Goal: Task Accomplishment & Management: Manage account settings

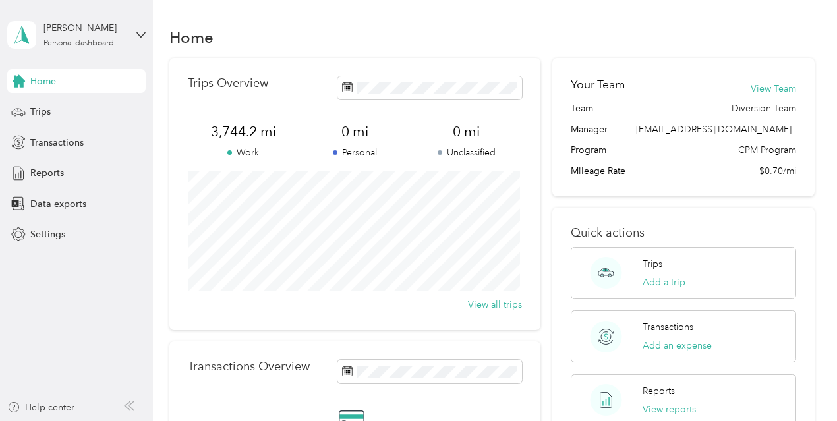
click at [57, 105] on div "Trips" at bounding box center [76, 112] width 138 height 24
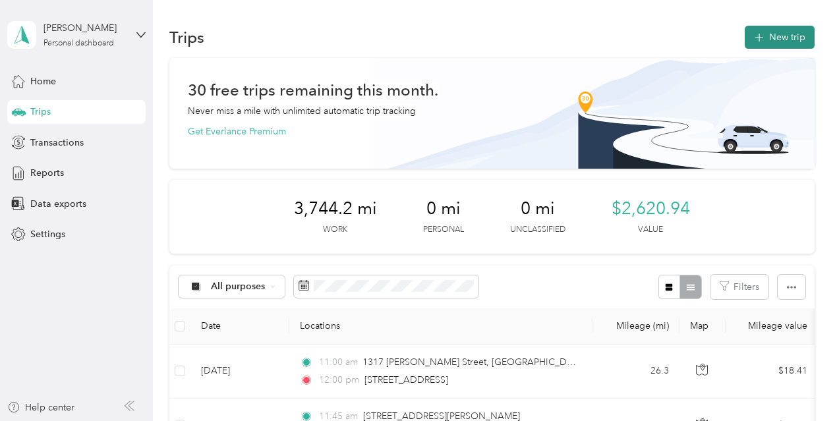
click at [766, 44] on button "New trip" at bounding box center [780, 37] width 70 height 23
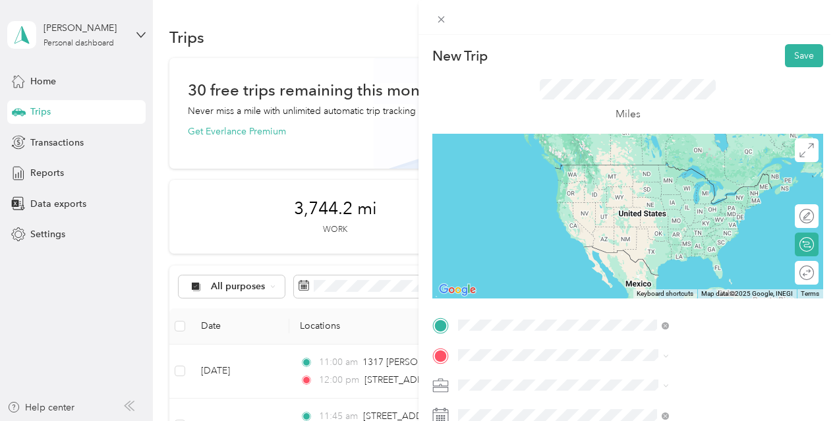
click at [677, 178] on span "1317 Gabriel Garcia Marquez Street Los Angeles, California 90033, United States" at bounding box center [712, 182] width 181 height 46
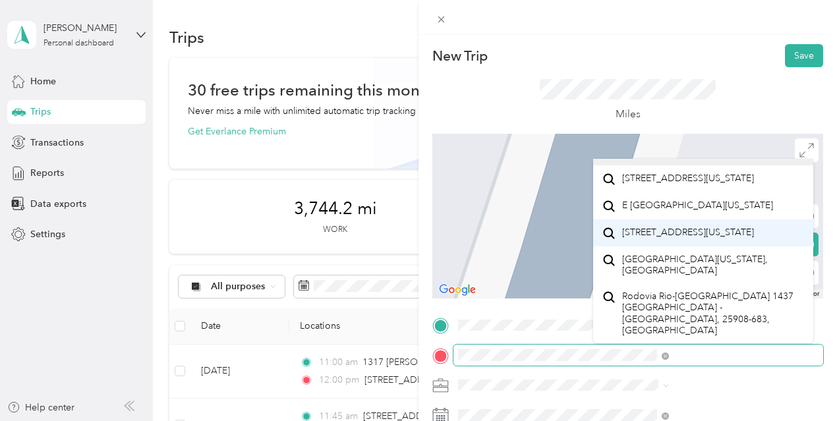
scroll to position [46, 0]
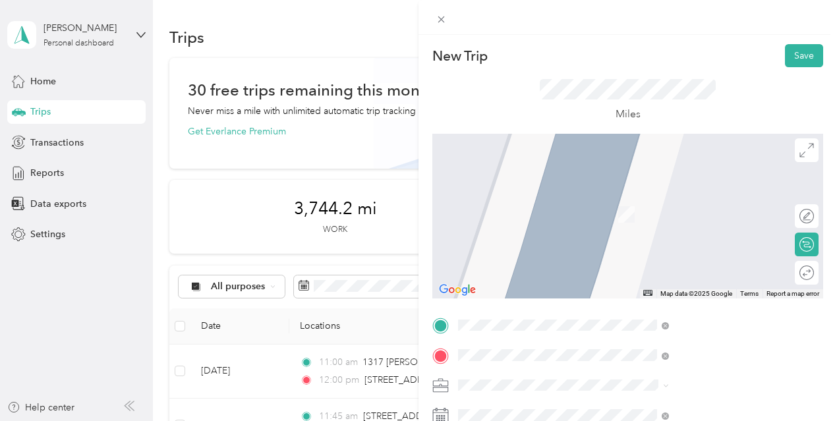
click at [674, 201] on span "1437 East Gage Avenue Los Angeles, California 90001, United States" at bounding box center [688, 195] width 132 height 12
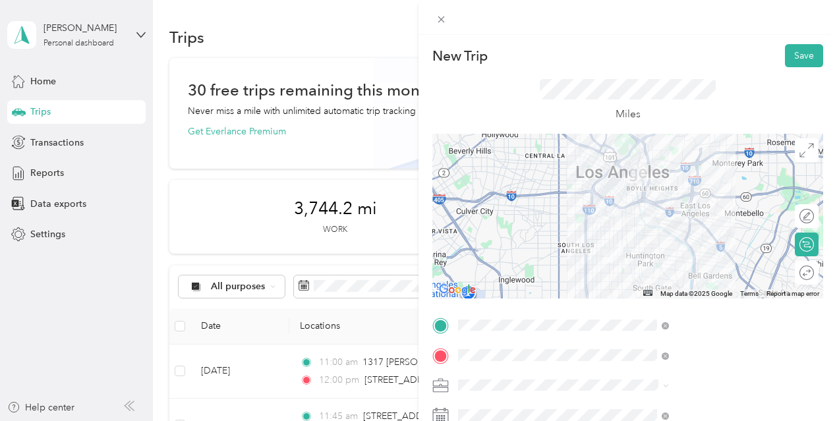
click at [799, 282] on div "Round trip" at bounding box center [807, 273] width 24 height 24
click at [789, 276] on div at bounding box center [801, 273] width 28 height 14
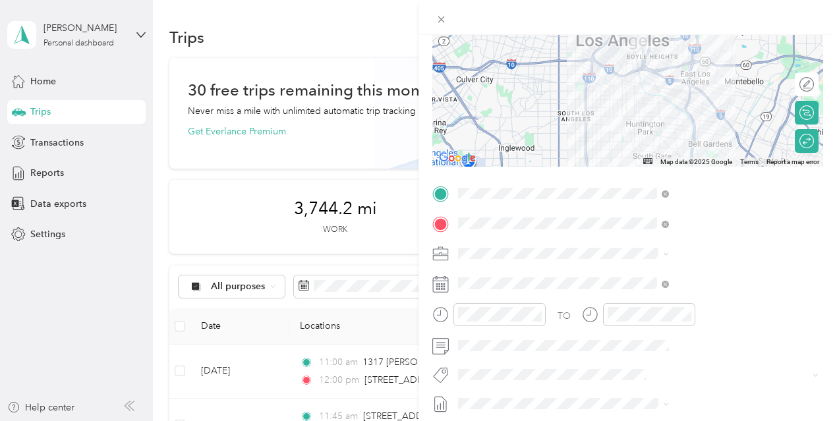
click at [704, 260] on span at bounding box center [639, 253] width 370 height 21
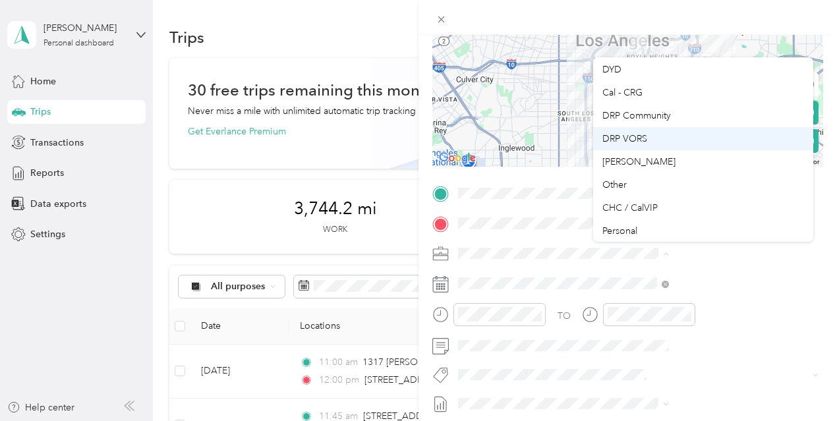
scroll to position [185, 0]
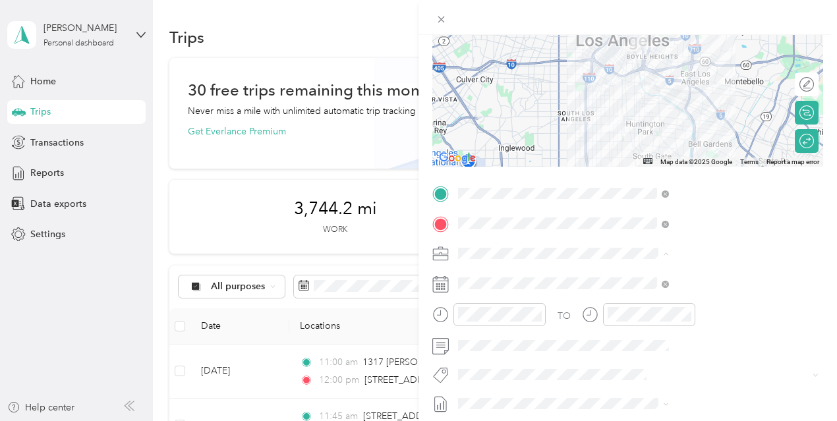
click at [615, 71] on div "DYD" at bounding box center [704, 69] width 202 height 14
click at [539, 316] on div "New Trip Save This trip cannot be edited because it is either under review, app…" at bounding box center [418, 210] width 837 height 421
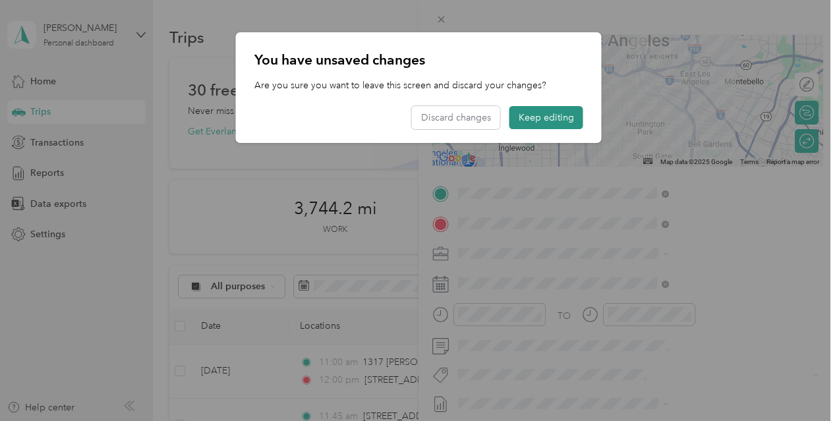
click at [557, 120] on button "Keep editing" at bounding box center [547, 117] width 74 height 23
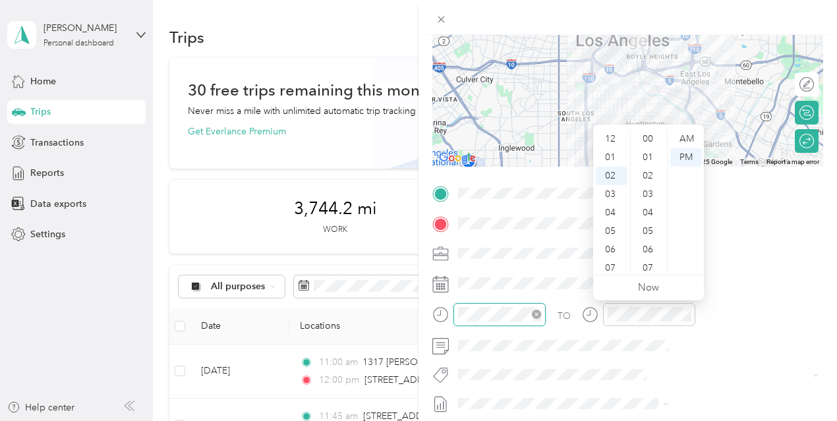
scroll to position [37, 0]
click at [611, 177] on div "04" at bounding box center [612, 176] width 32 height 18
click at [609, 143] on div "04" at bounding box center [612, 139] width 32 height 18
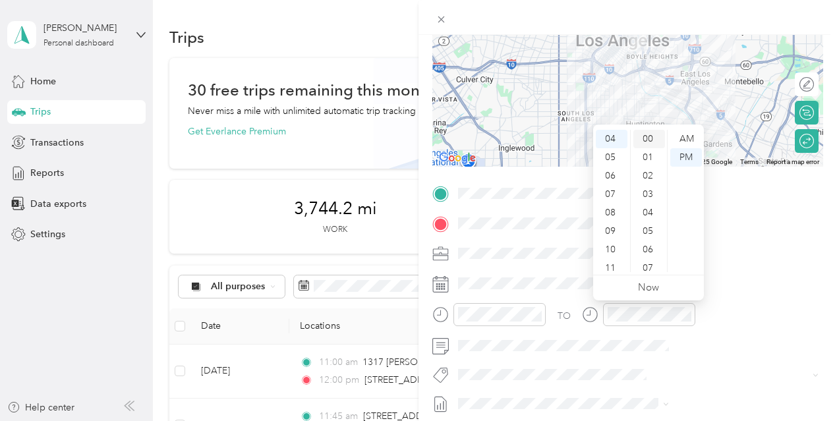
click at [653, 142] on div "00" at bounding box center [650, 139] width 32 height 18
click at [696, 322] on div at bounding box center [649, 314] width 92 height 23
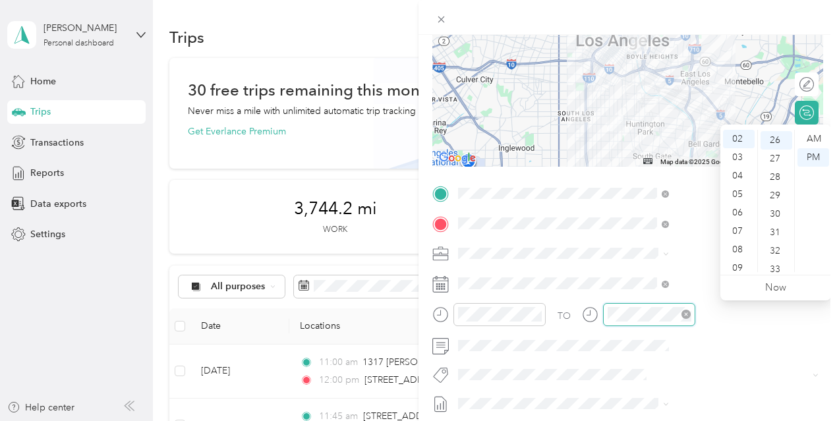
scroll to position [480, 0]
click at [737, 174] on div "04" at bounding box center [739, 176] width 32 height 18
click at [775, 162] on div "45" at bounding box center [777, 160] width 32 height 18
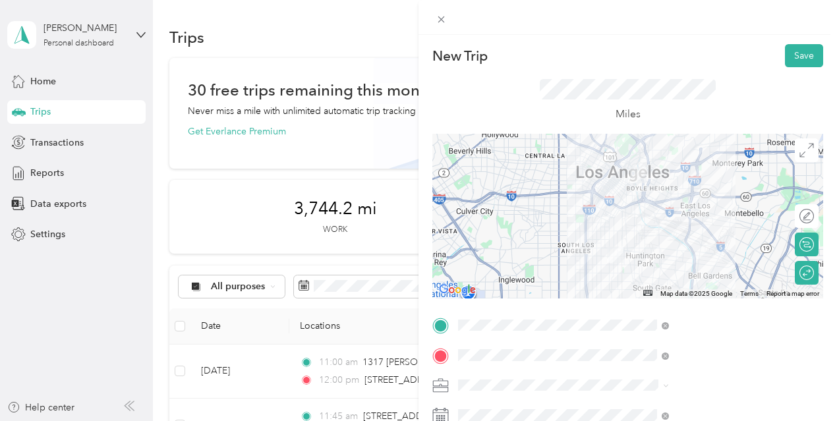
scroll to position [0, 3]
click at [785, 56] on button "Save" at bounding box center [804, 55] width 38 height 23
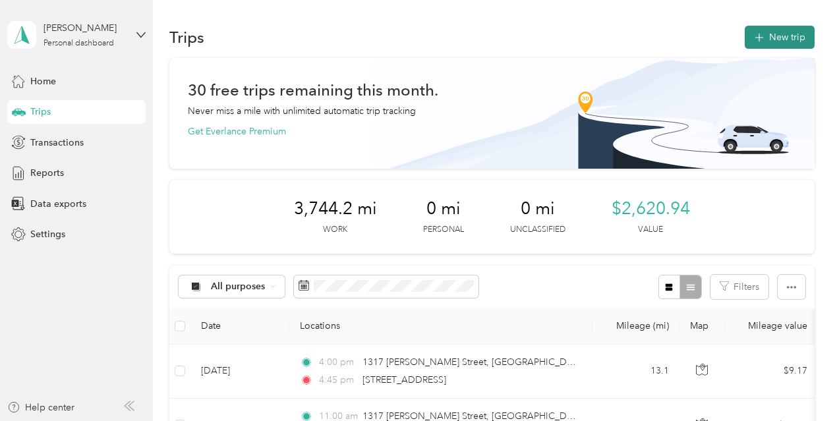
click at [785, 40] on button "New trip" at bounding box center [780, 37] width 70 height 23
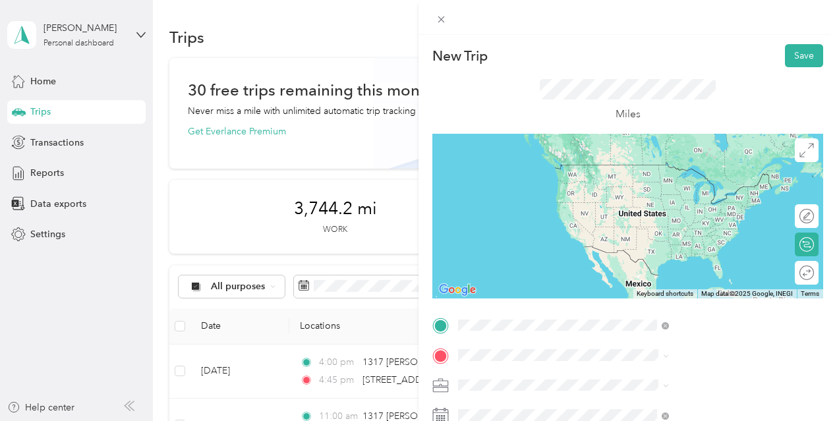
click at [689, 176] on span "1317 Gabriel Garcia Marquez Street Los Angeles, California 90033, United States" at bounding box center [712, 182] width 181 height 46
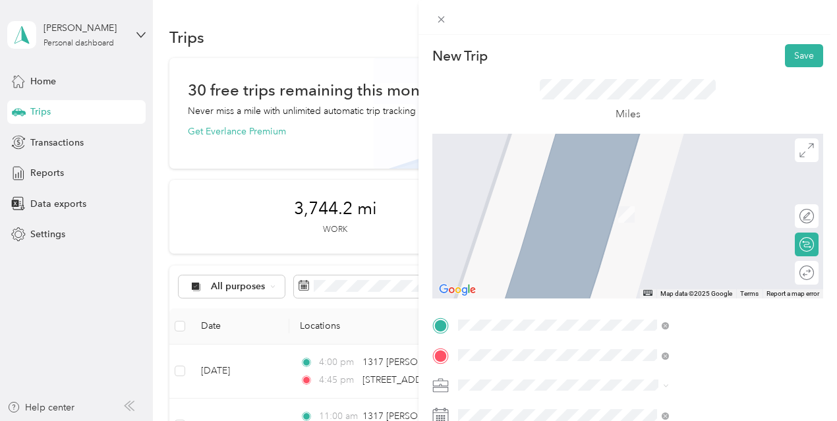
click at [711, 240] on span "23600 Victory Boulevard Woodland Hills, California 91367, United States" at bounding box center [688, 234] width 132 height 12
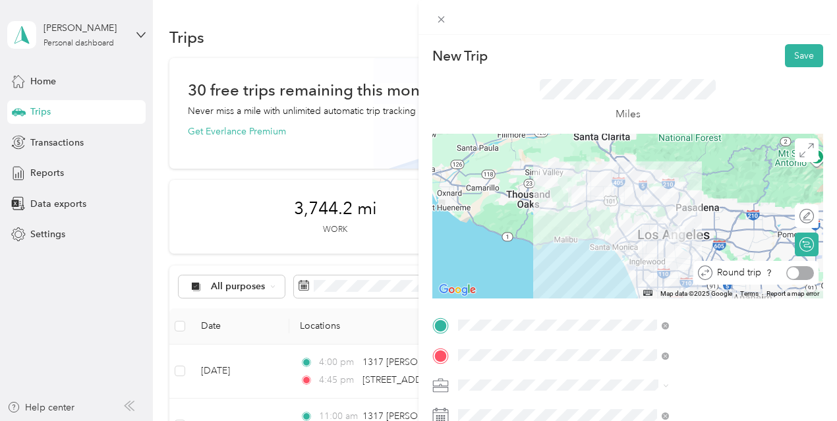
click at [796, 276] on div at bounding box center [801, 273] width 28 height 14
click at [691, 391] on span at bounding box center [639, 385] width 370 height 21
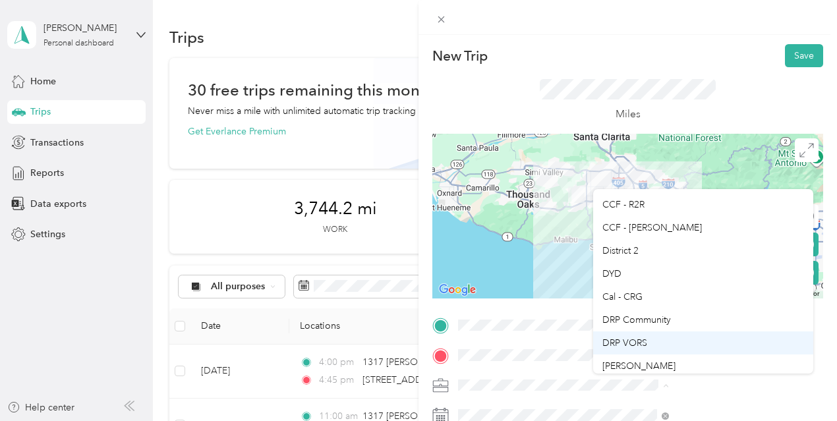
scroll to position [132, 0]
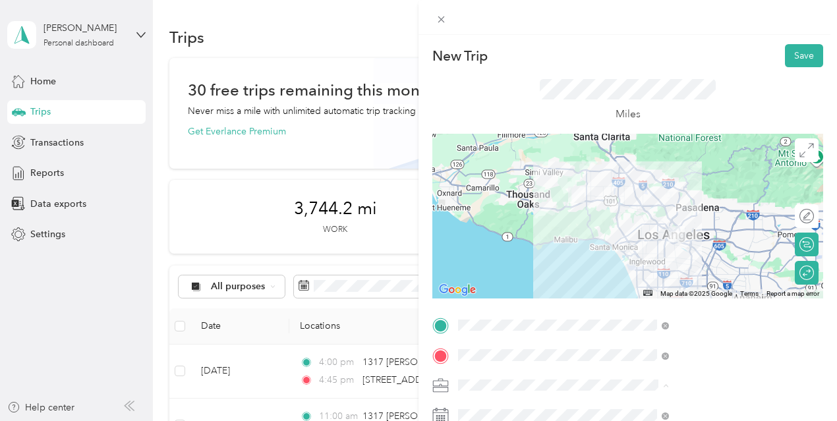
click at [619, 258] on li "DYD" at bounding box center [703, 253] width 220 height 23
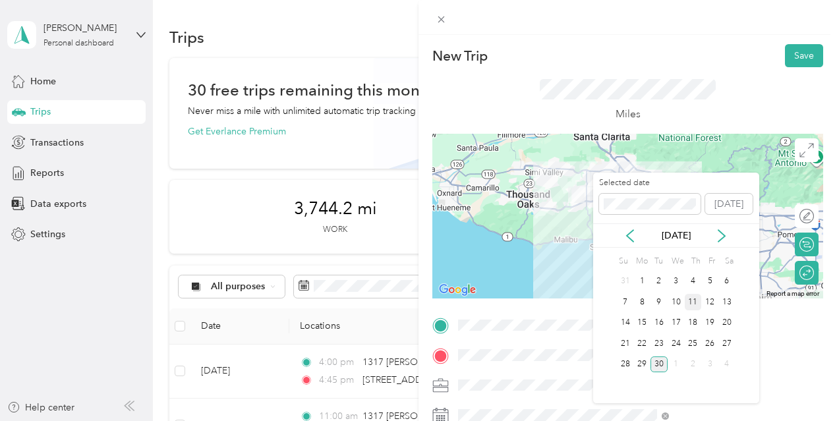
click at [698, 301] on div "11" at bounding box center [693, 302] width 17 height 16
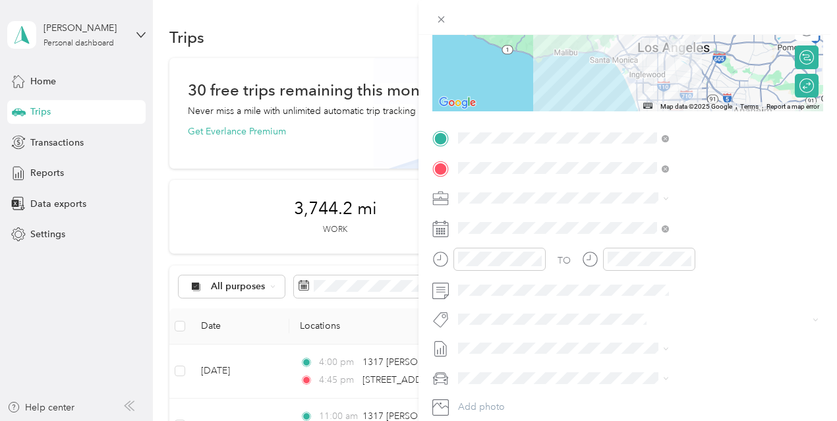
scroll to position [193, 0]
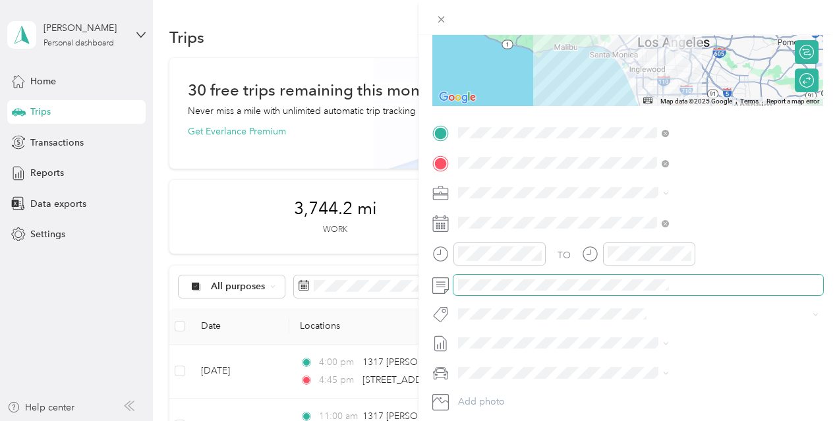
click at [657, 291] on span at bounding box center [639, 285] width 370 height 21
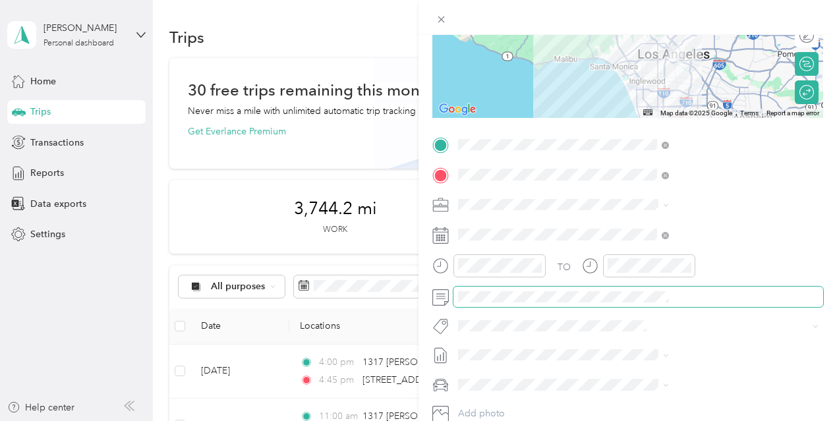
scroll to position [179, 0]
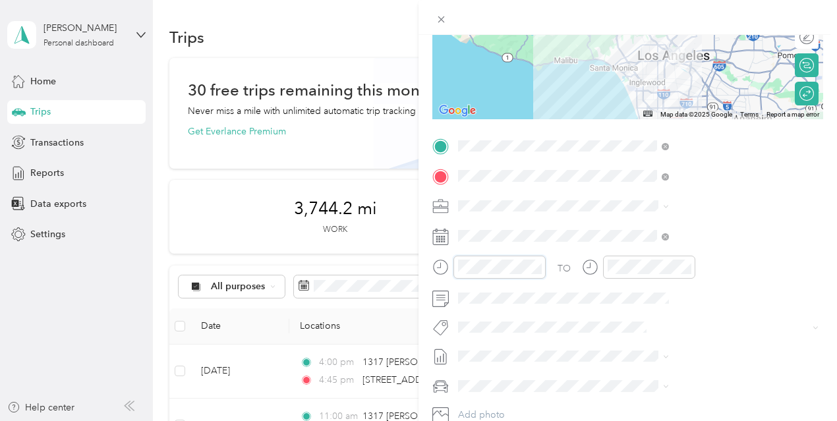
click at [546, 260] on div at bounding box center [489, 267] width 113 height 23
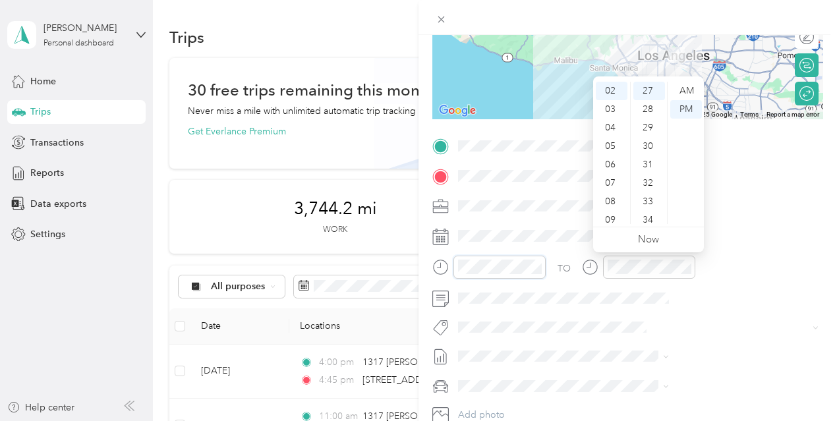
scroll to position [499, 0]
click at [617, 131] on div "04" at bounding box center [612, 128] width 32 height 18
click at [648, 94] on div "00" at bounding box center [650, 91] width 32 height 18
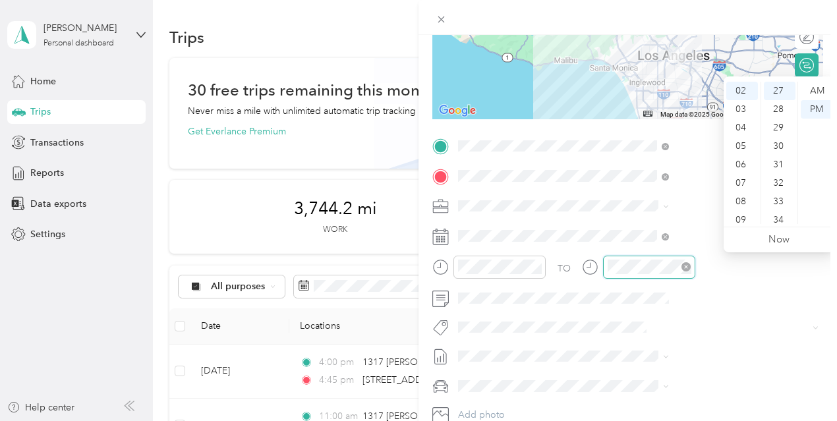
scroll to position [499, 0]
click at [696, 260] on div at bounding box center [638, 267] width 113 height 23
click at [744, 150] on div "05" at bounding box center [743, 146] width 32 height 18
click at [777, 96] on div "00" at bounding box center [780, 91] width 32 height 18
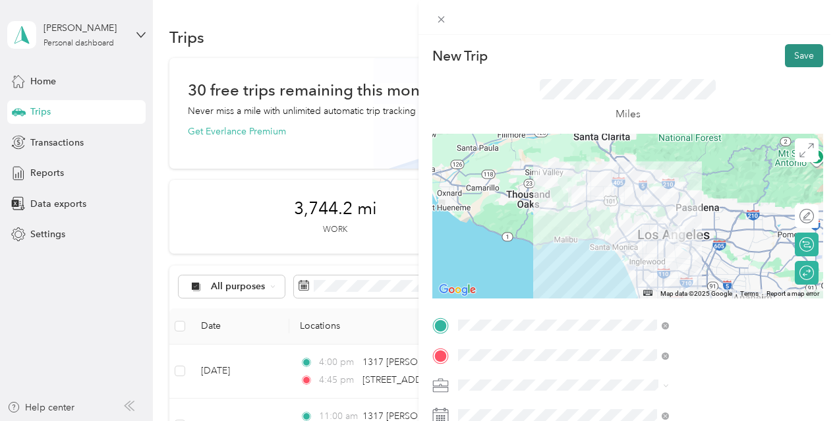
click at [785, 60] on button "Save" at bounding box center [804, 55] width 38 height 23
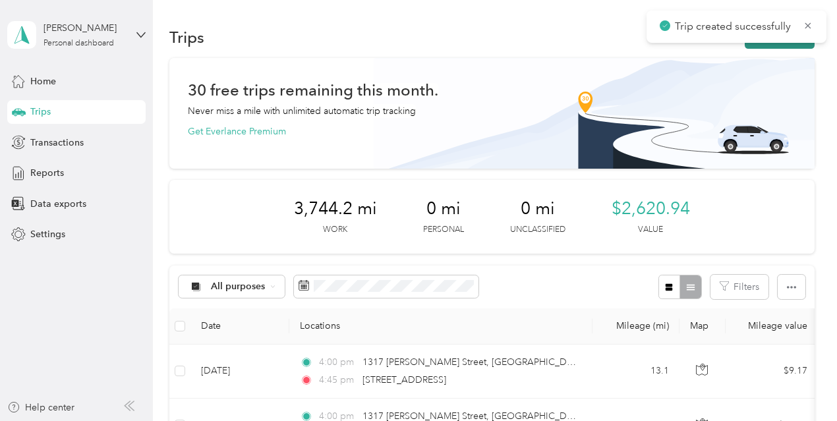
click at [761, 44] on button "New trip" at bounding box center [780, 37] width 70 height 23
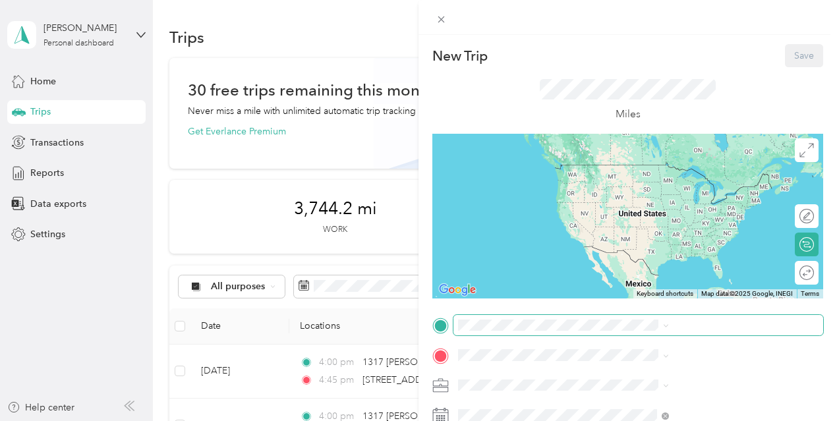
click at [651, 318] on span at bounding box center [639, 325] width 370 height 21
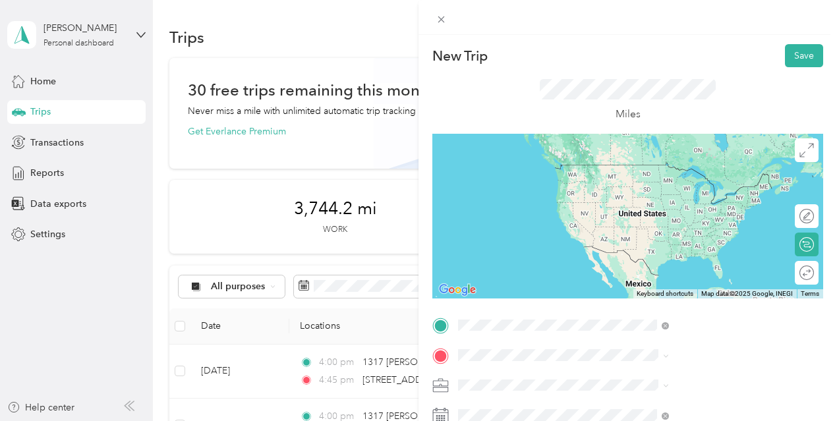
click at [649, 176] on span "1317 Gabriel Garcia Marquez Street Los Angeles, California 90033, United States" at bounding box center [712, 182] width 181 height 46
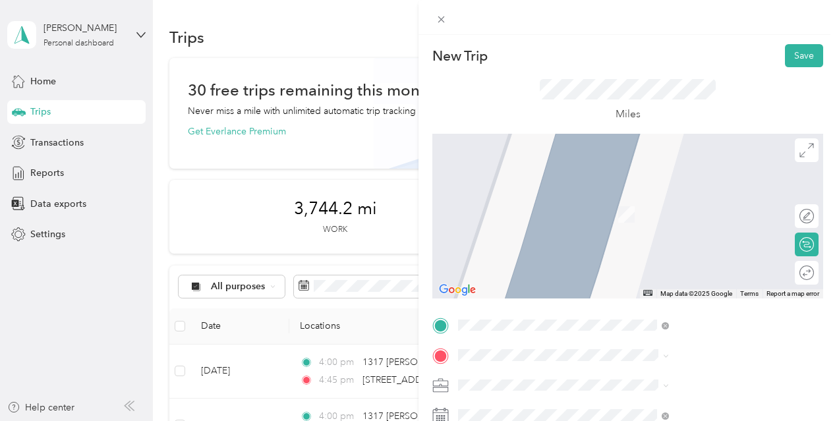
click at [655, 192] on span "Poly High Long Beach, California, United States" at bounding box center [712, 198] width 181 height 23
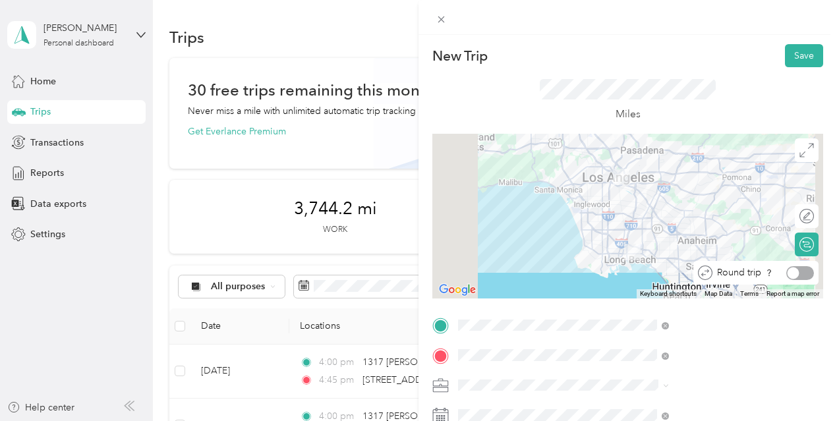
click at [796, 272] on div at bounding box center [801, 273] width 28 height 14
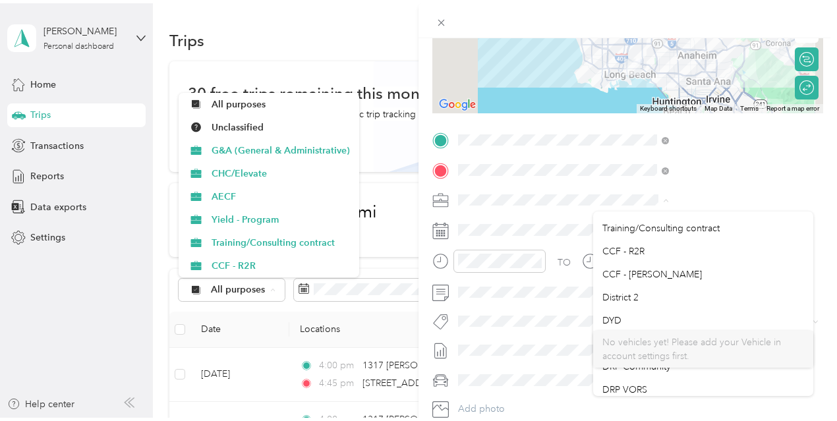
scroll to position [100, 0]
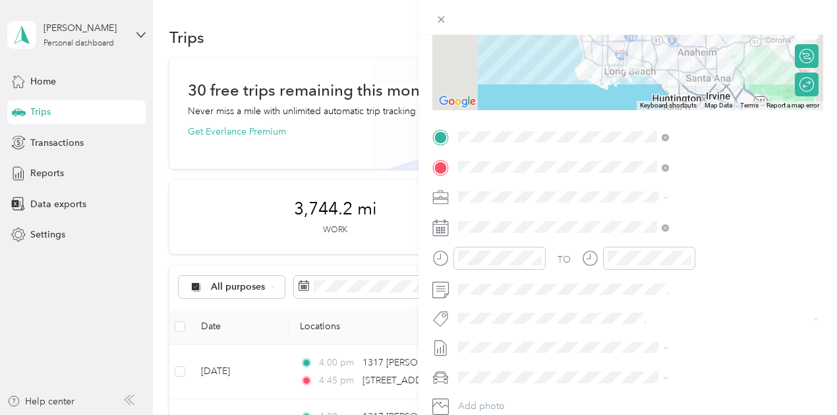
click at [661, 305] on div "DYD" at bounding box center [704, 304] width 202 height 14
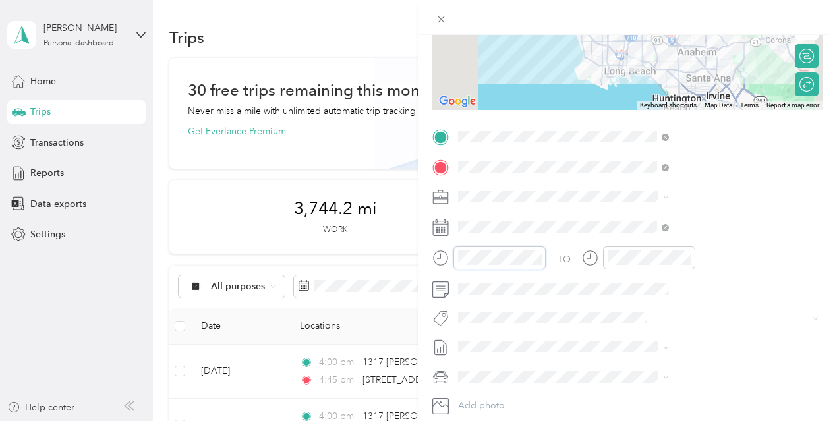
click at [537, 251] on div "New Trip Save This trip cannot be edited because it is either under review, app…" at bounding box center [418, 210] width 837 height 421
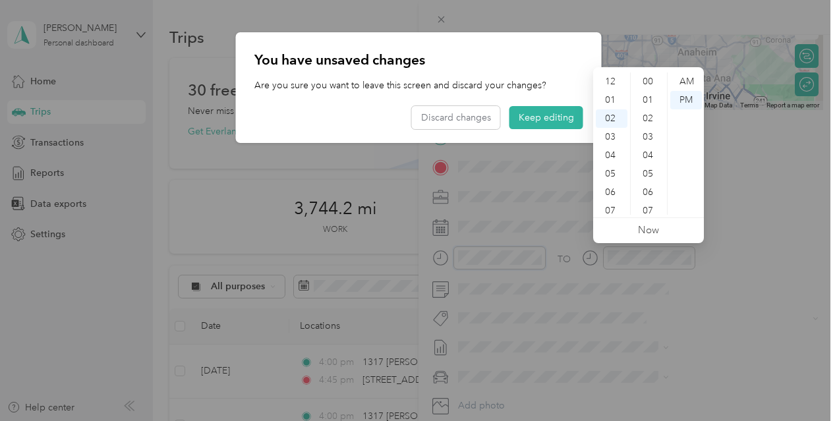
scroll to position [517, 0]
click at [549, 119] on button "Keep editing" at bounding box center [547, 117] width 74 height 23
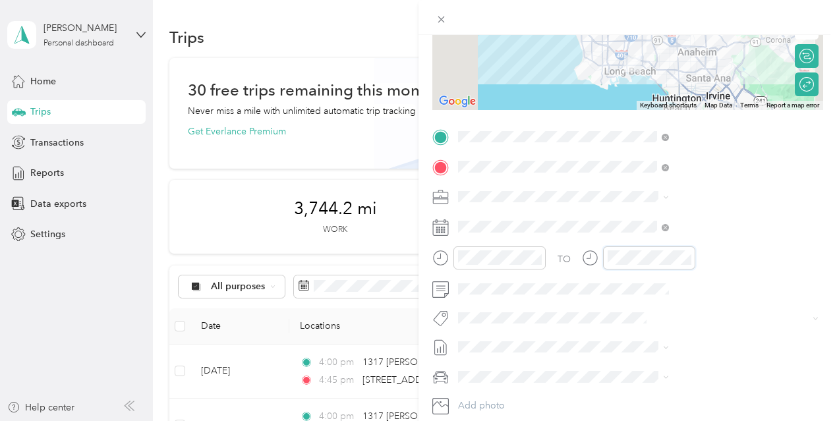
click at [696, 258] on div at bounding box center [638, 258] width 113 height 23
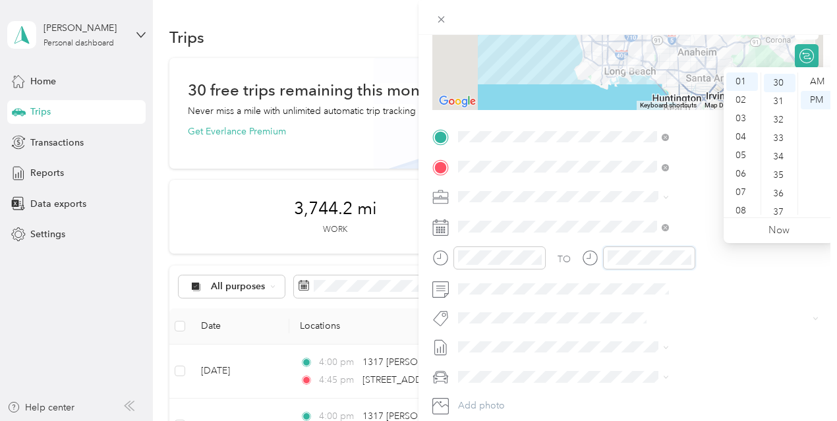
scroll to position [554, 0]
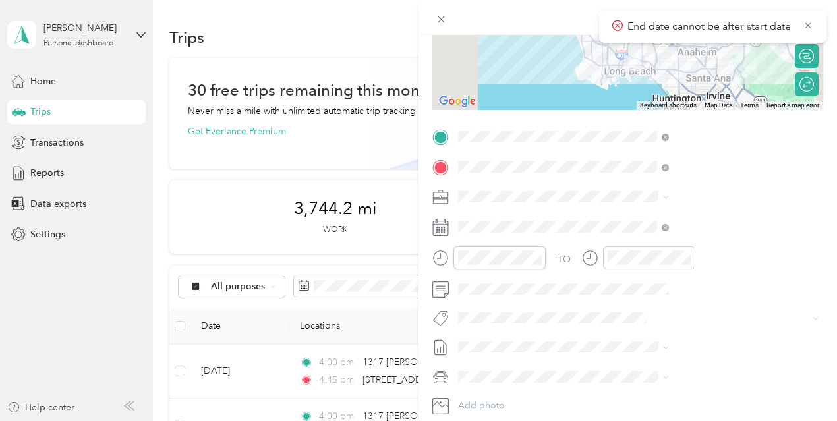
click at [559, 248] on form "New Trip Save This trip cannot be edited because it is either under review, app…" at bounding box center [628, 151] width 419 height 590
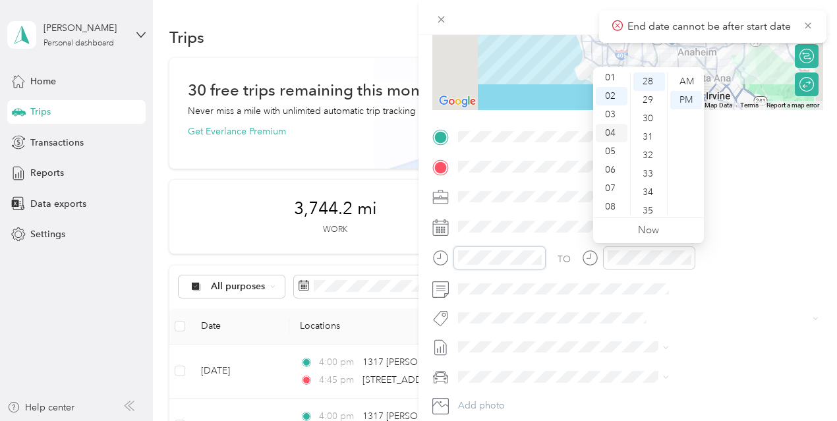
scroll to position [0, 0]
click at [613, 80] on div "12" at bounding box center [612, 82] width 32 height 18
click at [644, 112] on div "30" at bounding box center [650, 118] width 32 height 18
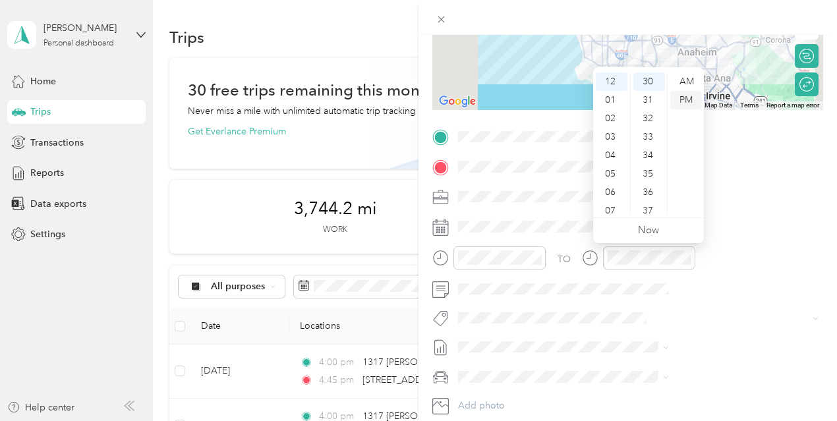
click at [679, 104] on div "PM" at bounding box center [687, 100] width 32 height 18
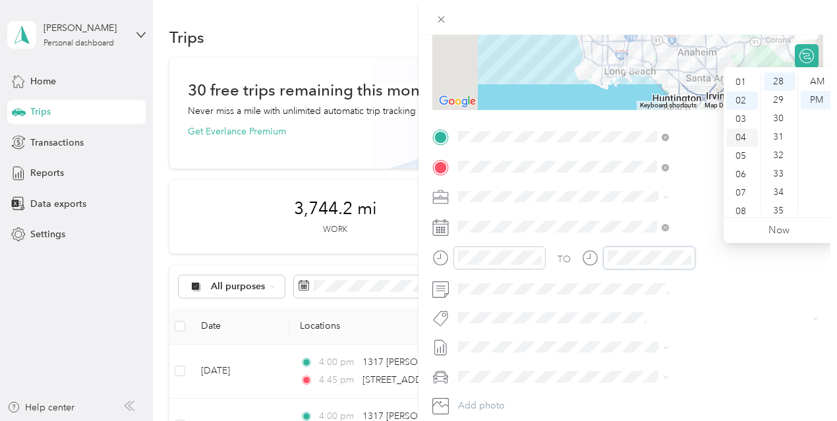
scroll to position [0, 0]
click at [741, 98] on div "01" at bounding box center [743, 100] width 32 height 18
click at [774, 115] on div "30" at bounding box center [780, 118] width 32 height 18
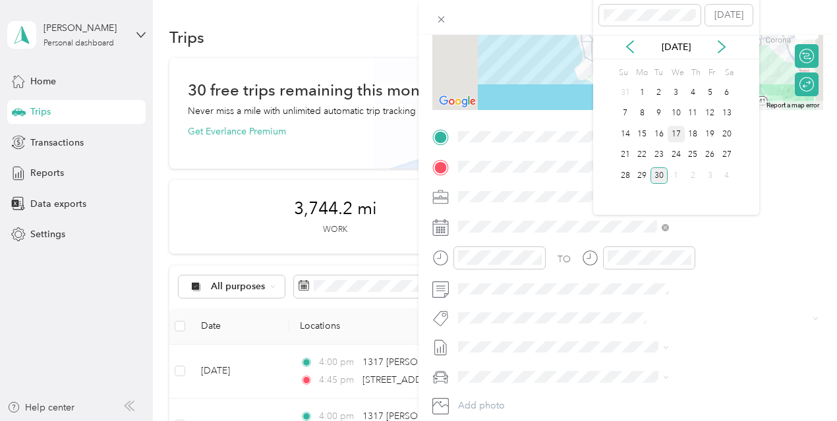
click at [676, 131] on div "17" at bounding box center [676, 134] width 17 height 16
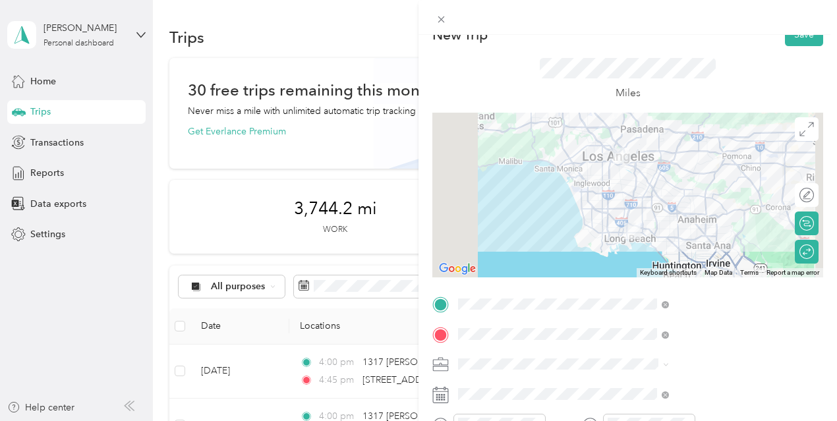
scroll to position [0, 0]
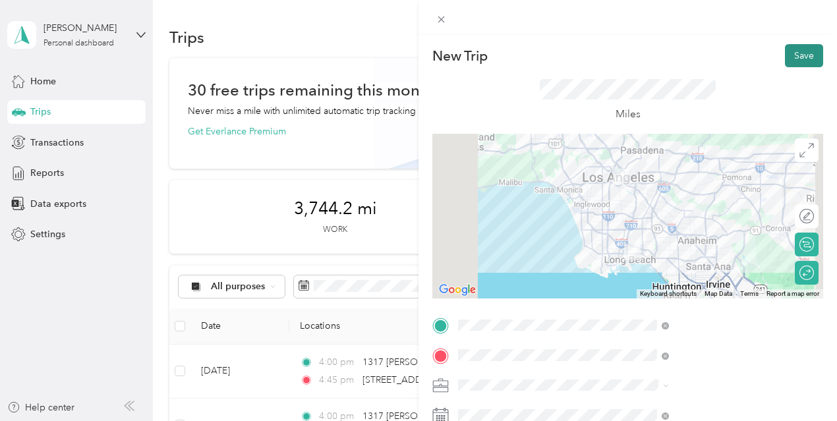
click at [785, 61] on button "Save" at bounding box center [804, 55] width 38 height 23
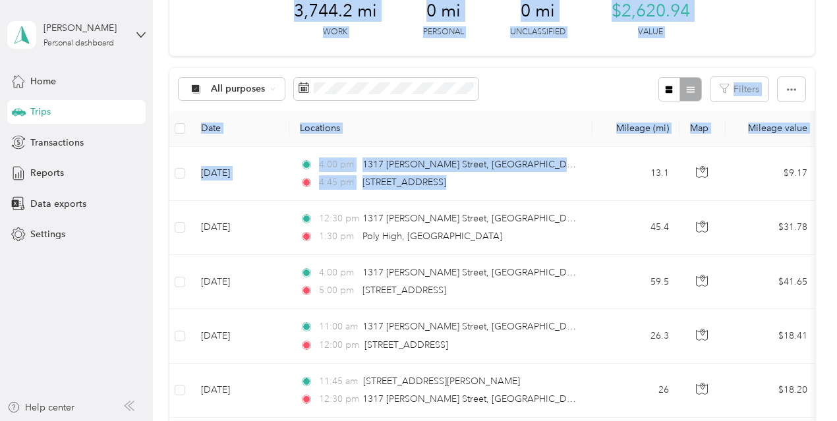
drag, startPoint x: 594, startPoint y: 188, endPoint x: 148, endPoint y: 164, distance: 447.0
click at [148, 164] on section "Giovanny Porcallo Personal dashboard Home Trips Transactions Reports Data expor…" at bounding box center [415, 210] width 831 height 421
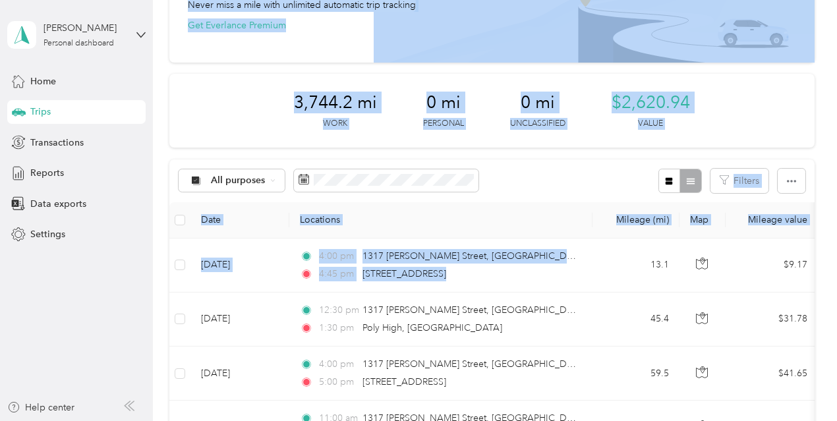
scroll to position [198, 0]
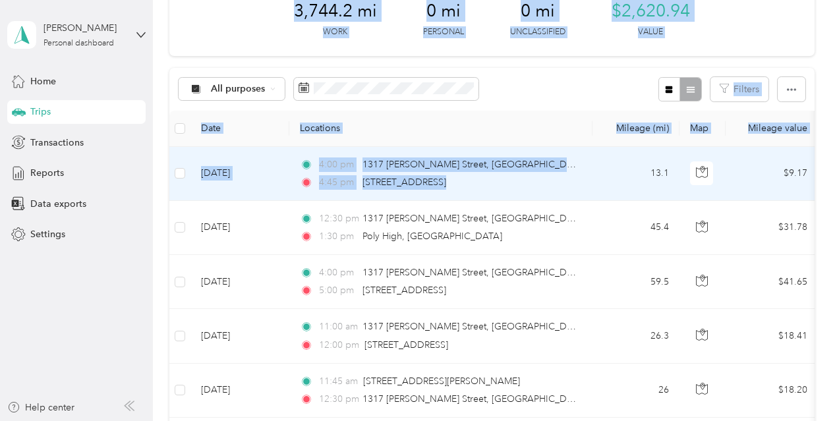
click at [277, 188] on td "Sep 30, 2025" at bounding box center [240, 174] width 99 height 54
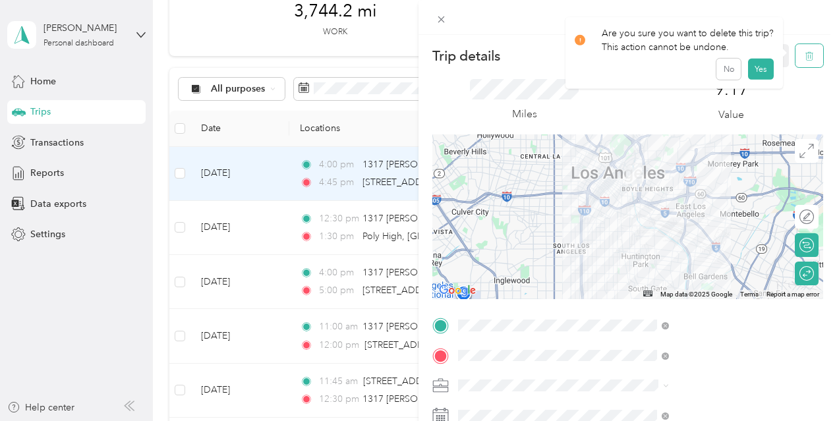
click at [804, 53] on button "button" at bounding box center [810, 55] width 28 height 23
click at [754, 75] on button "Yes" at bounding box center [761, 71] width 26 height 21
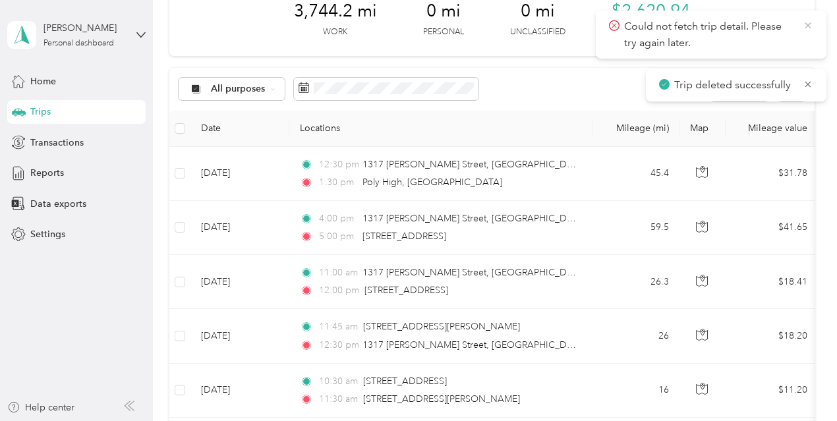
click at [812, 26] on icon at bounding box center [808, 26] width 11 height 12
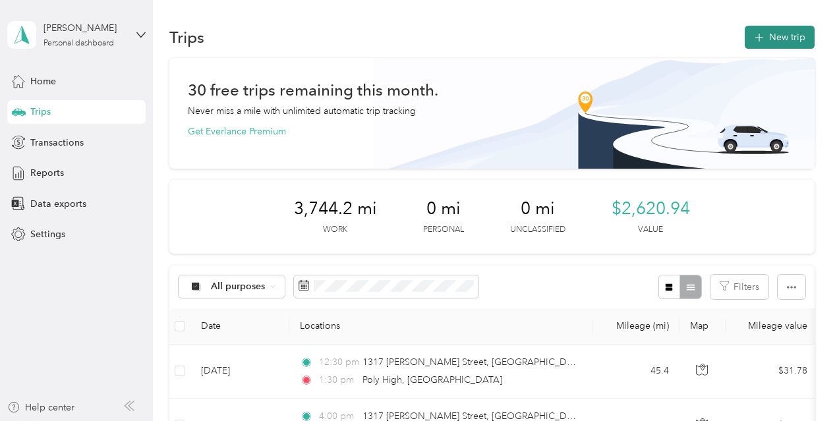
click at [785, 39] on button "New trip" at bounding box center [780, 37] width 70 height 23
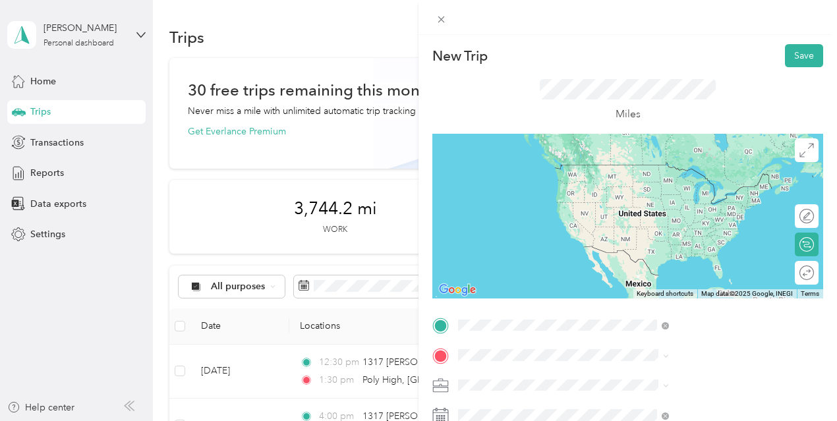
click at [669, 166] on span "1317 Gabriel Garcia Marquez Street Los Angeles, California 90033, United States" at bounding box center [712, 182] width 181 height 46
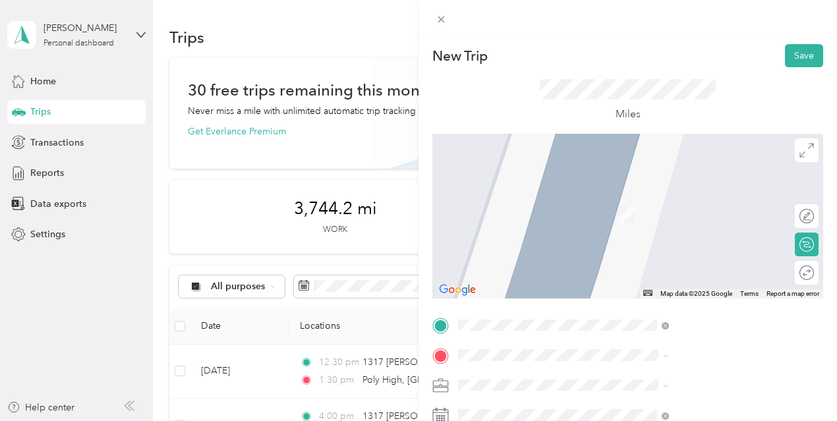
click at [653, 237] on span "1437 East Gage Avenue Los Angeles, California 90001, United States" at bounding box center [688, 232] width 132 height 12
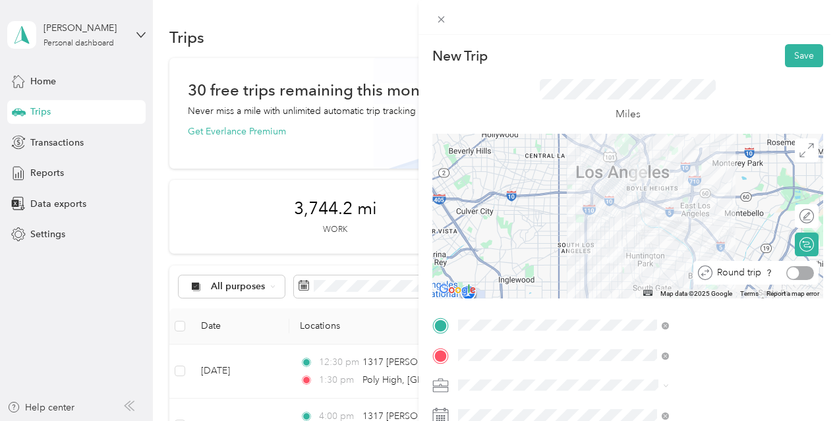
click at [793, 278] on div at bounding box center [801, 273] width 28 height 14
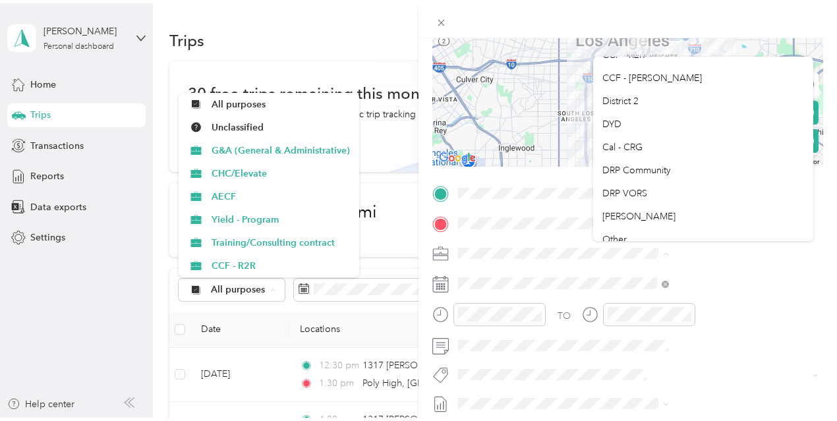
scroll to position [138, 0]
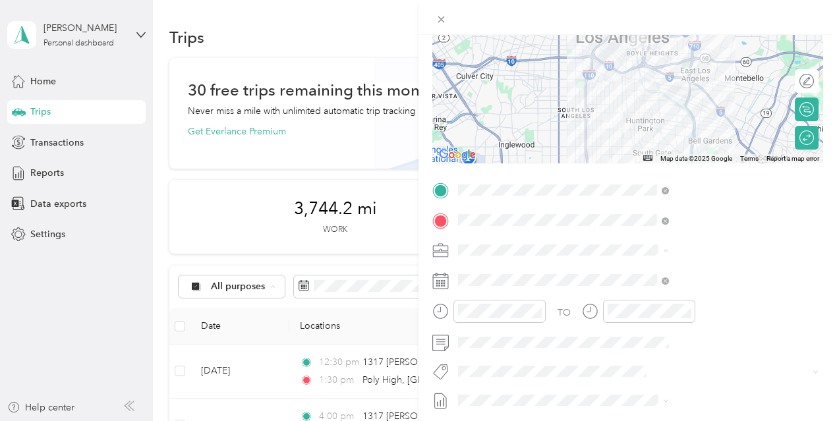
click at [661, 121] on ol "G&A (General & Administrative) CHC/Elevate AECF Yield - Program Training/Consul…" at bounding box center [703, 145] width 220 height 185
click at [533, 309] on div "New Trip Save This trip cannot be edited because it is either under review, app…" at bounding box center [418, 210] width 837 height 421
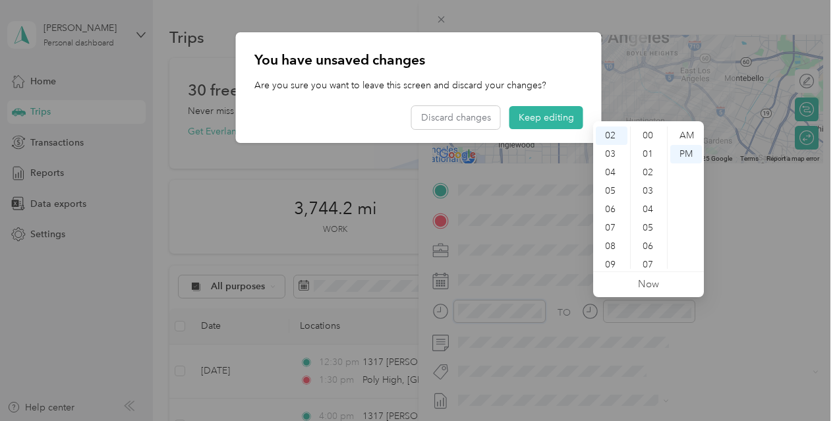
scroll to position [572, 0]
click at [609, 177] on div "04" at bounding box center [612, 173] width 32 height 18
click at [564, 123] on button "Keep editing" at bounding box center [547, 117] width 74 height 23
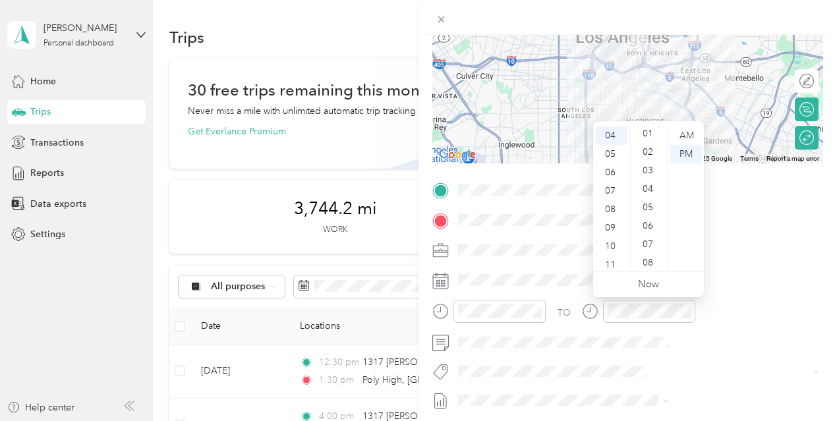
scroll to position [0, 0]
click at [651, 131] on div "00" at bounding box center [650, 136] width 32 height 18
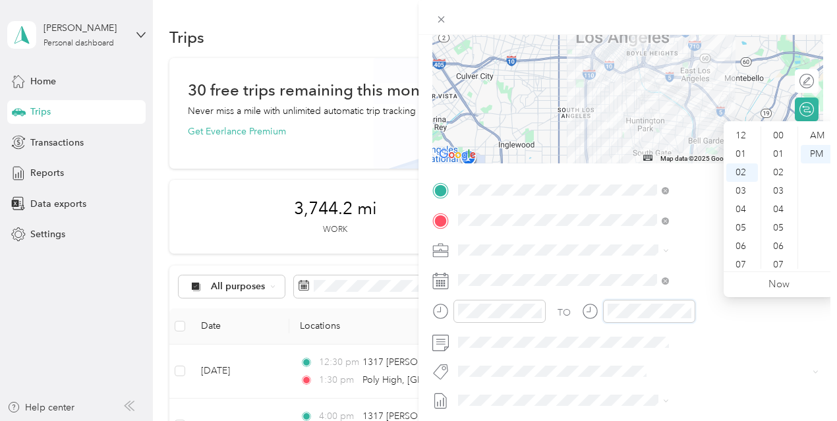
scroll to position [572, 0]
click at [739, 172] on div "04" at bounding box center [743, 173] width 32 height 18
click at [783, 220] on div "45" at bounding box center [780, 219] width 32 height 18
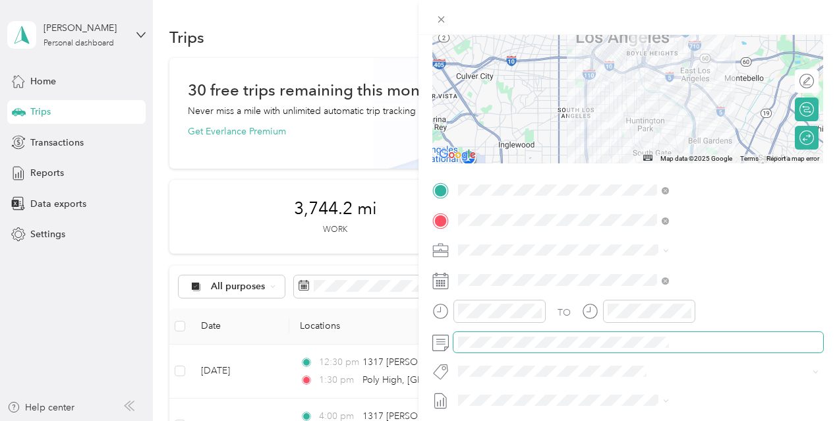
click at [617, 334] on span at bounding box center [639, 342] width 370 height 21
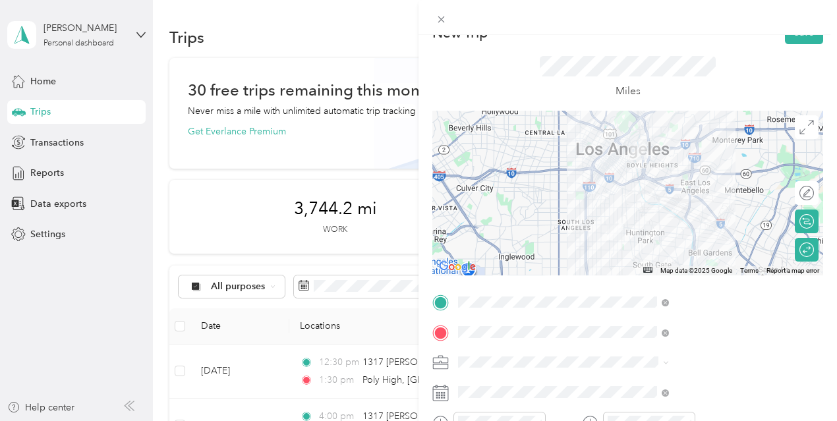
scroll to position [0, 0]
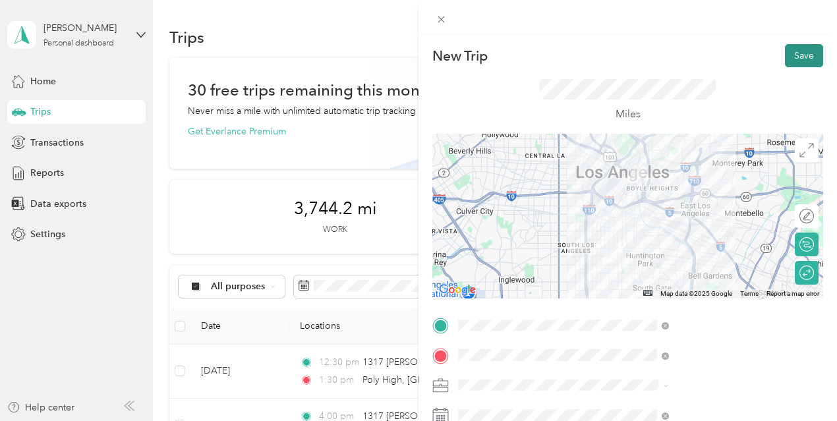
click at [791, 56] on button "Save" at bounding box center [804, 55] width 38 height 23
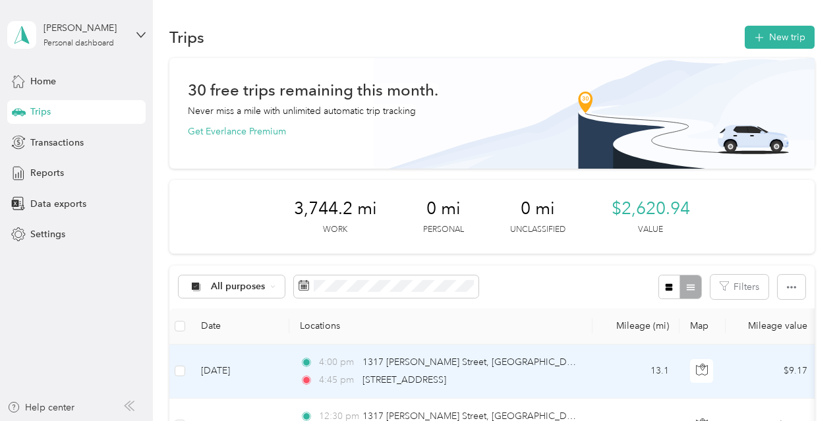
click at [600, 361] on td "13.1" at bounding box center [636, 372] width 87 height 54
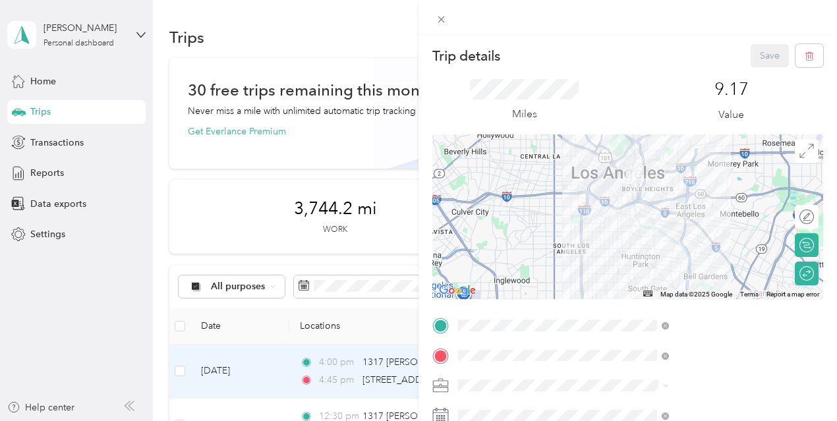
click at [507, 20] on div "Trip details Save This trip cannot be edited because it is either under review,…" at bounding box center [418, 210] width 837 height 421
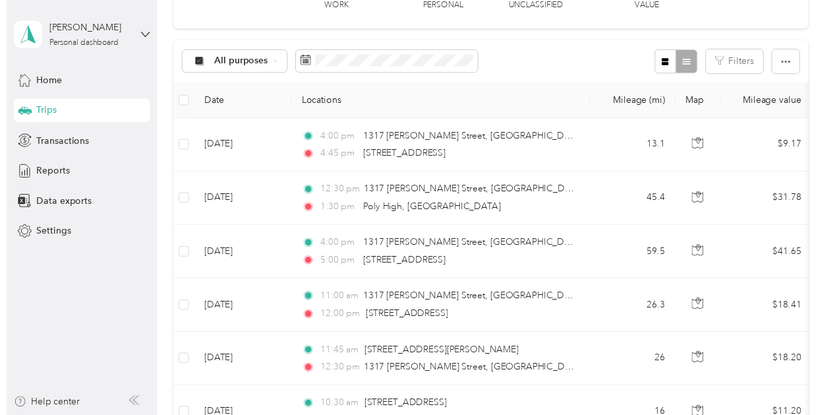
scroll to position [251, 0]
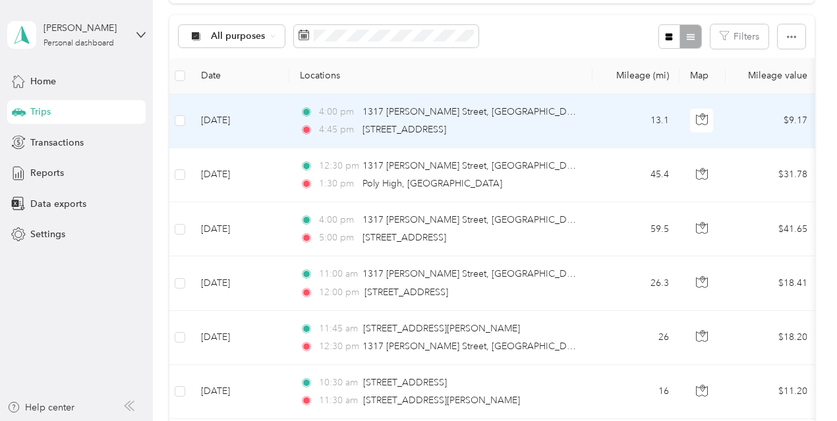
click at [615, 117] on td "13.1" at bounding box center [636, 121] width 87 height 54
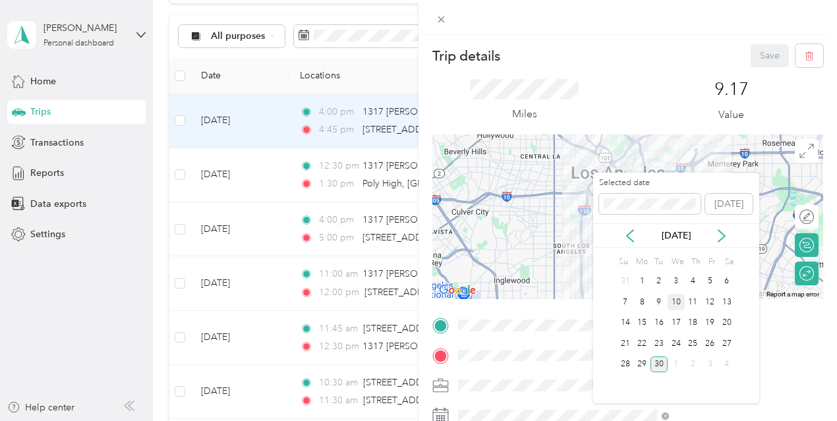
click at [677, 298] on div "10" at bounding box center [676, 302] width 17 height 16
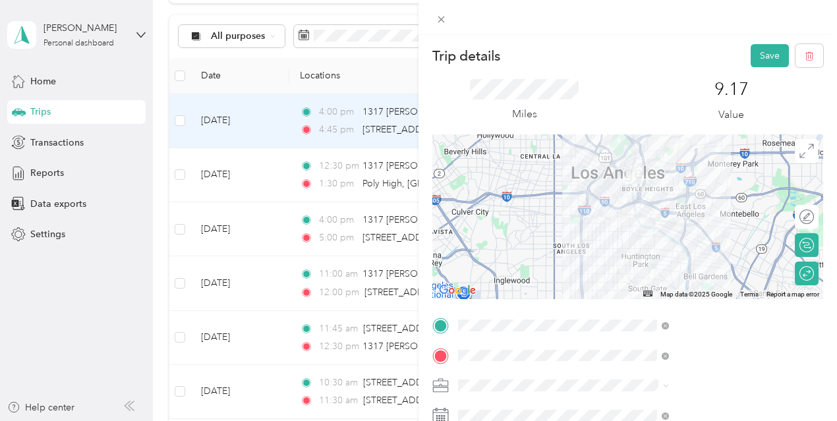
click at [654, 376] on span at bounding box center [639, 385] width 370 height 21
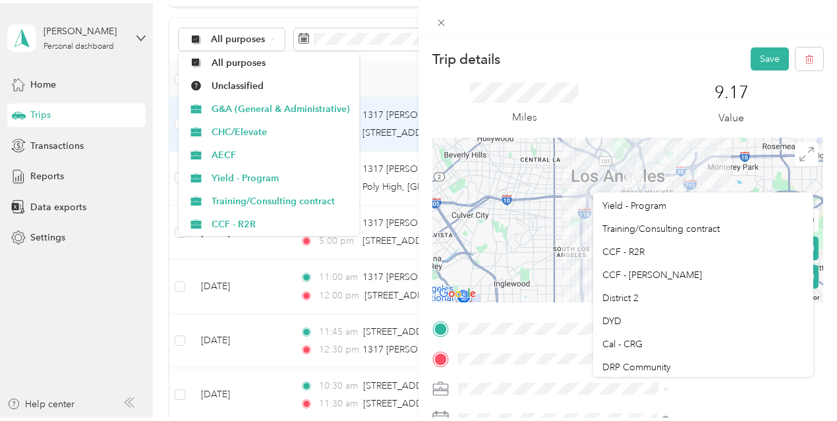
scroll to position [68, 0]
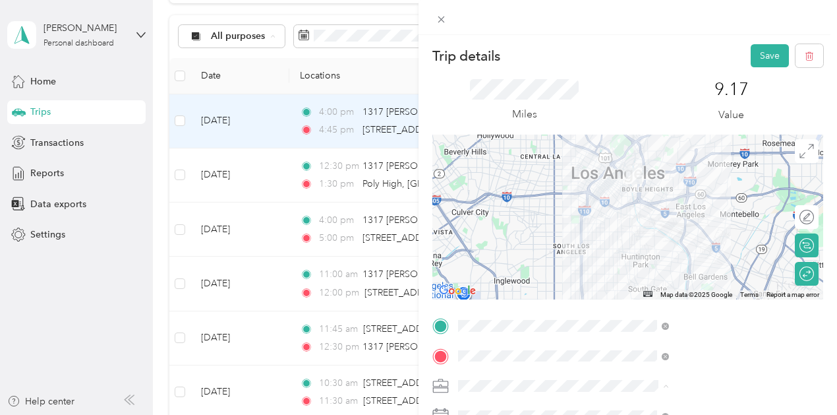
click at [671, 312] on div "DYD" at bounding box center [704, 318] width 202 height 14
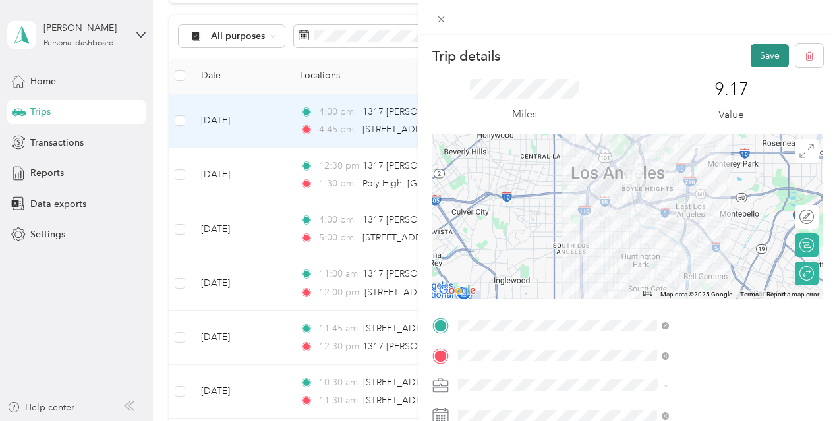
click at [759, 56] on button "Save" at bounding box center [770, 55] width 38 height 23
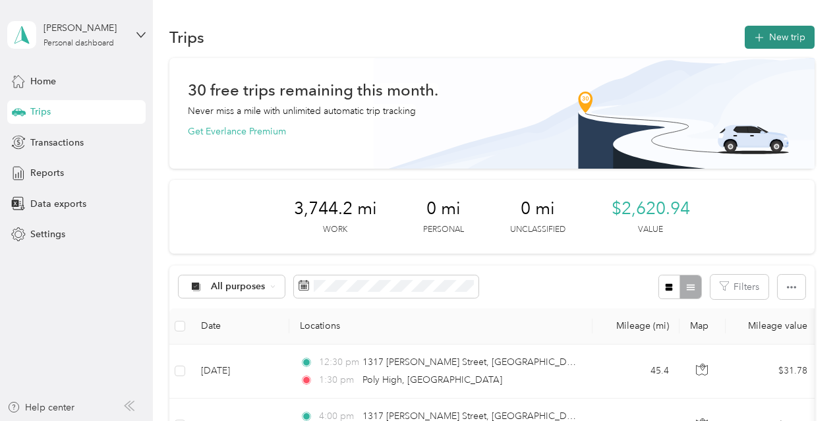
click at [771, 35] on button "New trip" at bounding box center [780, 37] width 70 height 23
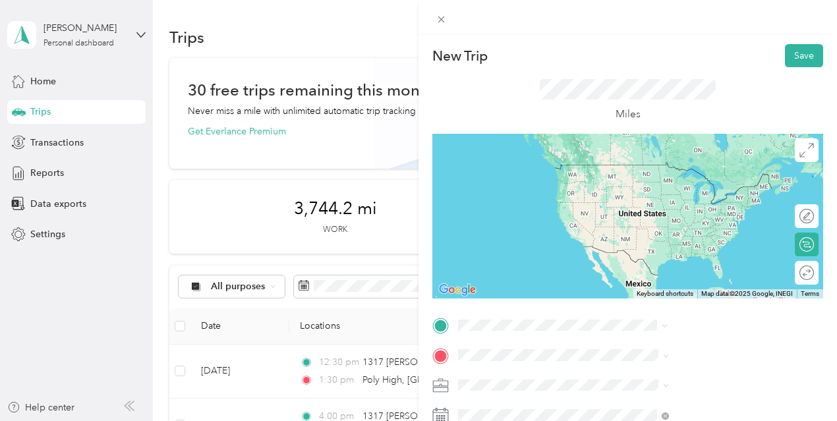
click at [677, 178] on span "1317 Gabriel Garcia Marquez Street Los Angeles, California 90033, United States" at bounding box center [712, 182] width 181 height 46
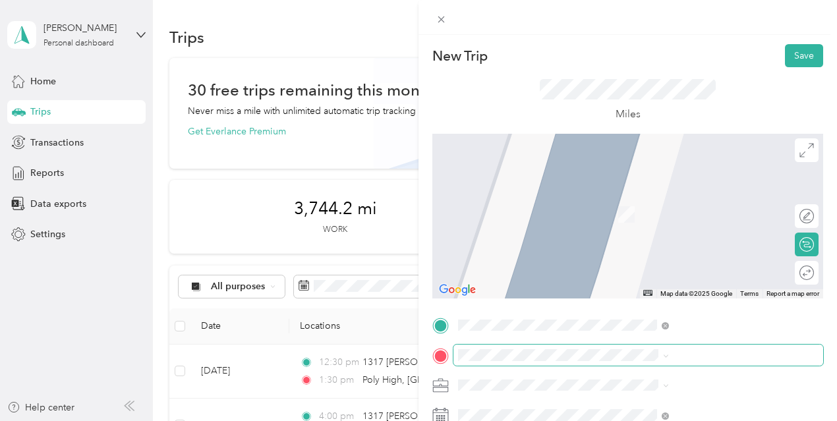
click at [622, 346] on span at bounding box center [639, 355] width 370 height 21
click at [620, 362] on span at bounding box center [639, 355] width 370 height 21
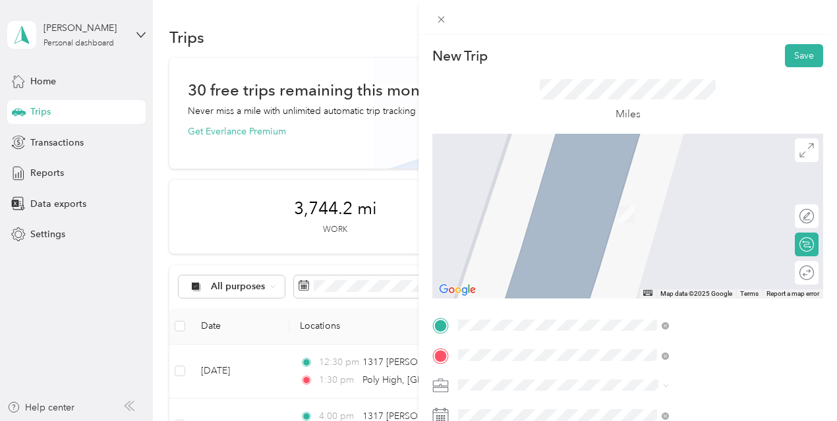
click at [652, 201] on span "12505 Vista Del Mar Playa del Rey, California 90293, United States" at bounding box center [688, 195] width 132 height 12
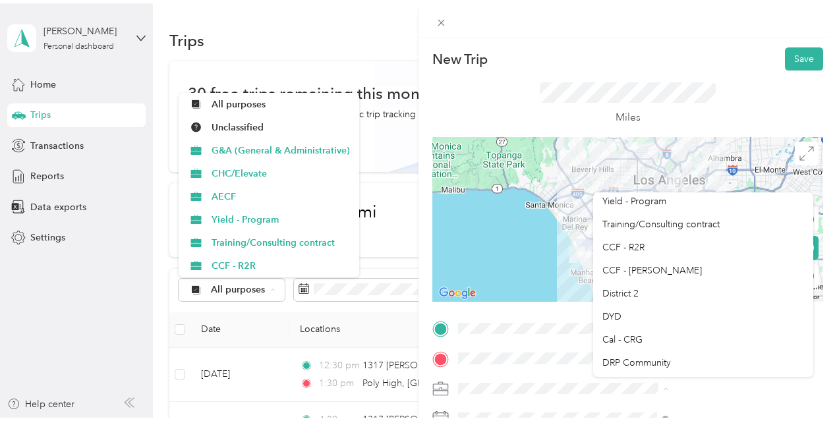
scroll to position [74, 0]
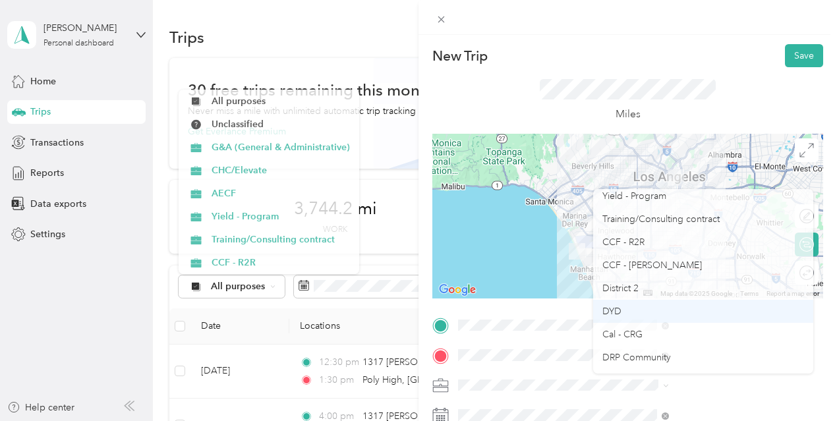
click at [683, 308] on div "DYD" at bounding box center [704, 312] width 202 height 14
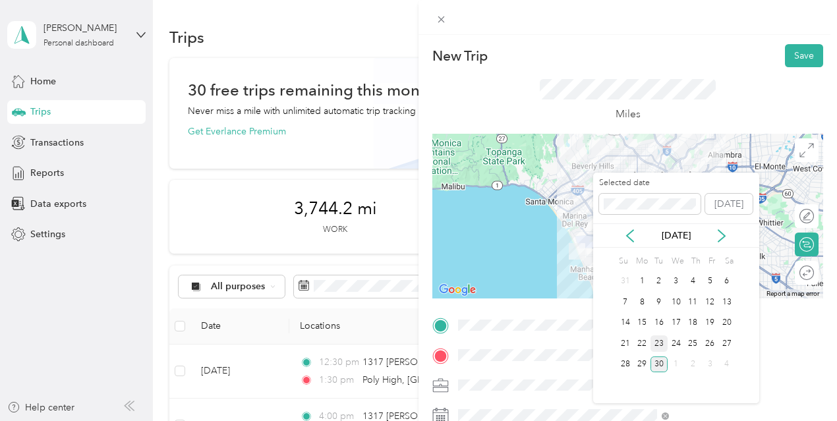
click at [659, 347] on div "23" at bounding box center [659, 344] width 17 height 16
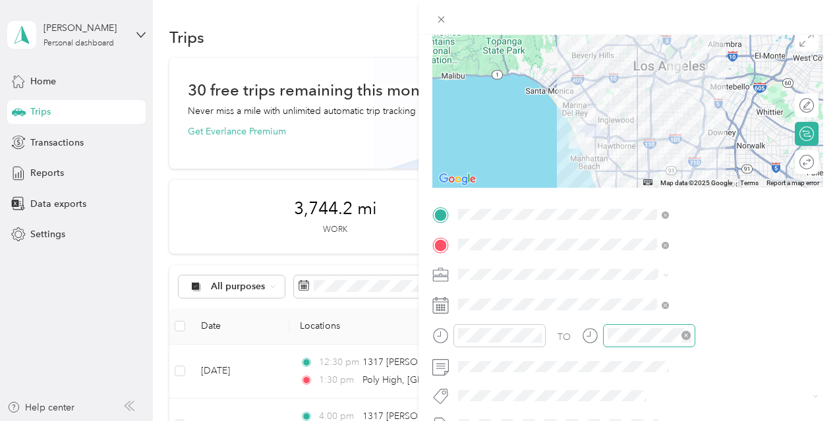
scroll to position [117, 0]
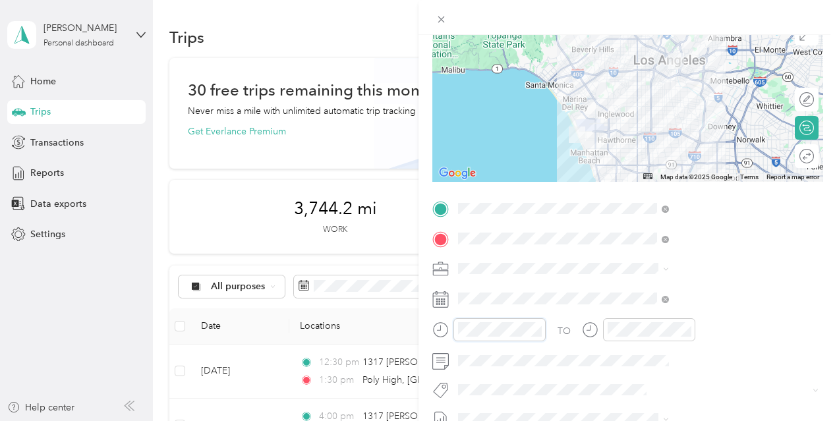
click at [561, 326] on form "New Trip Save This trip cannot be edited because it is either under review, app…" at bounding box center [628, 222] width 419 height 590
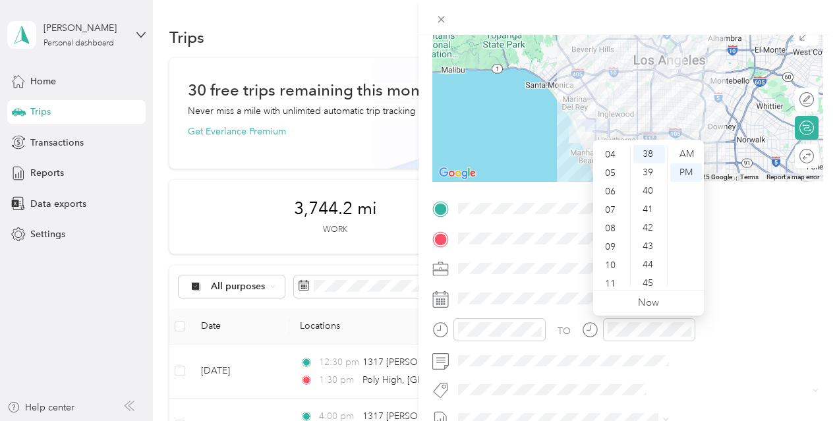
scroll to position [79, 0]
click at [614, 264] on div "10" at bounding box center [612, 260] width 32 height 18
click at [652, 152] on div "00" at bounding box center [650, 154] width 32 height 18
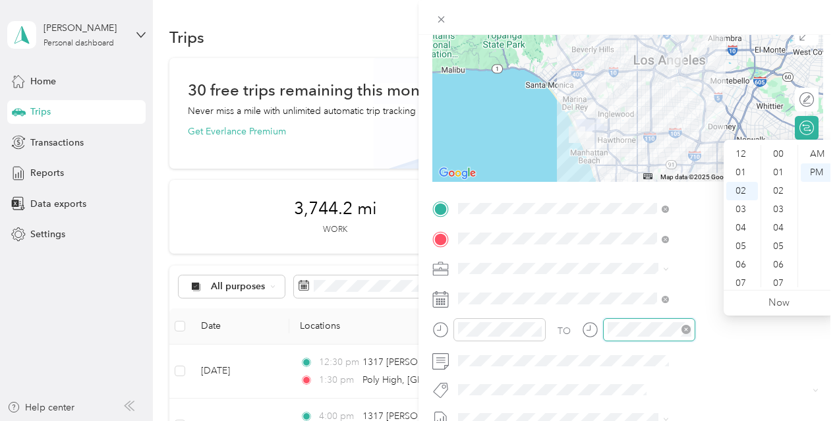
scroll to position [702, 0]
drag, startPoint x: 752, startPoint y: 236, endPoint x: 755, endPoint y: 248, distance: 12.2
click at [753, 257] on ul "12 01 02 03 04 05 06 07 08 09 10 11" at bounding box center [742, 216] width 37 height 142
click at [740, 171] on div "01" at bounding box center [743, 173] width 32 height 18
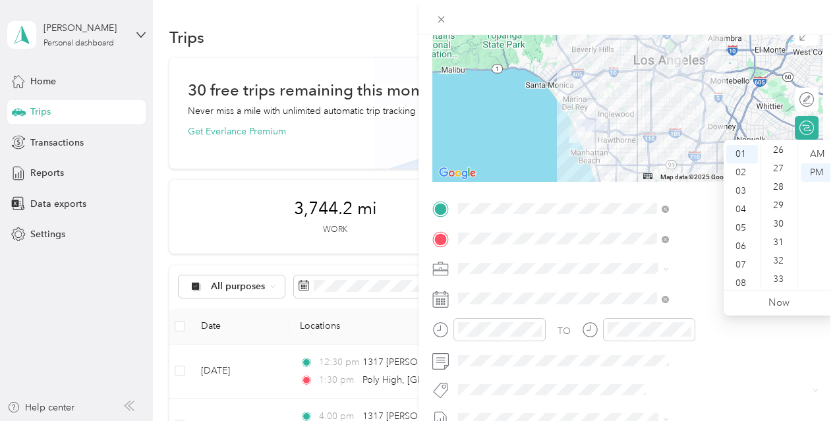
scroll to position [476, 0]
click at [784, 237] on div "30" at bounding box center [780, 232] width 32 height 18
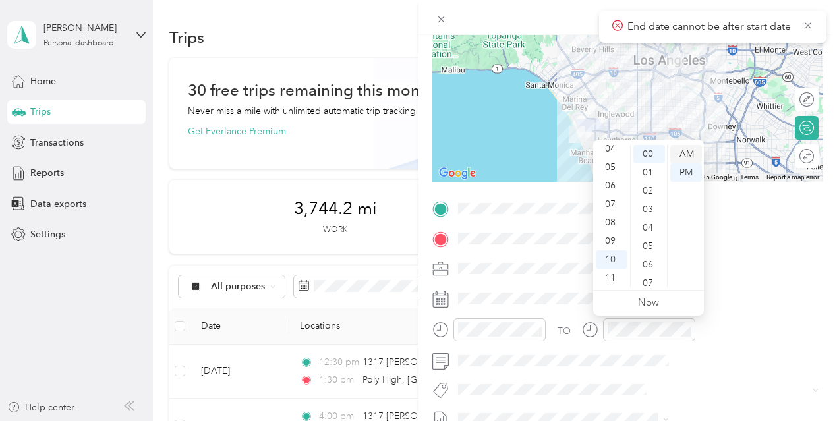
click at [696, 151] on div "AM" at bounding box center [687, 154] width 32 height 18
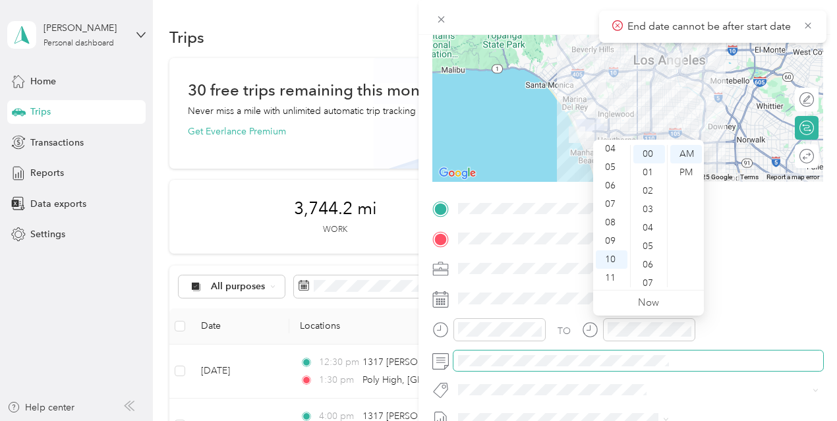
click at [642, 351] on span at bounding box center [639, 361] width 370 height 21
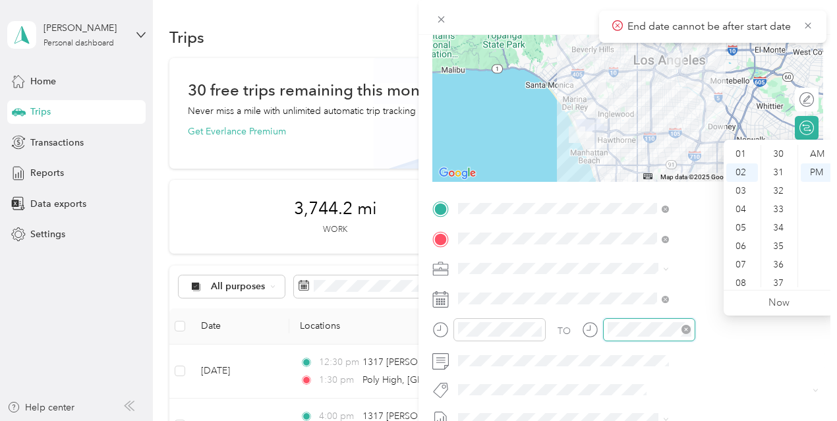
scroll to position [702, 0]
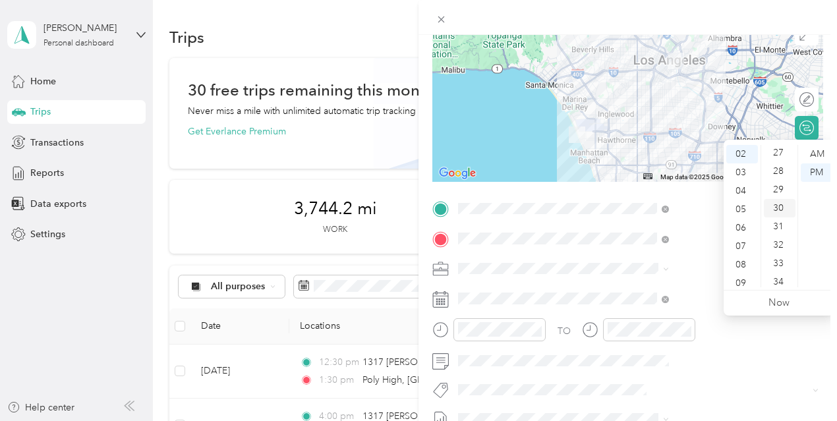
click at [779, 206] on div "30" at bounding box center [780, 208] width 32 height 18
click at [739, 167] on div "01" at bounding box center [743, 173] width 32 height 18
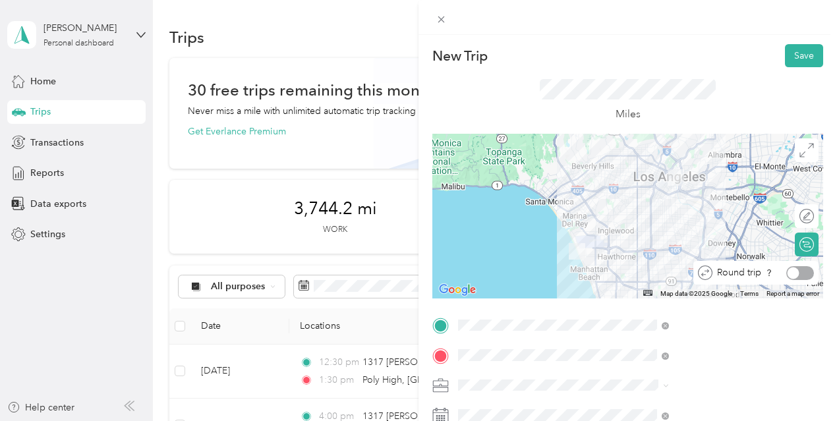
click at [797, 275] on div at bounding box center [801, 273] width 28 height 14
click at [789, 51] on button "Save" at bounding box center [804, 55] width 38 height 23
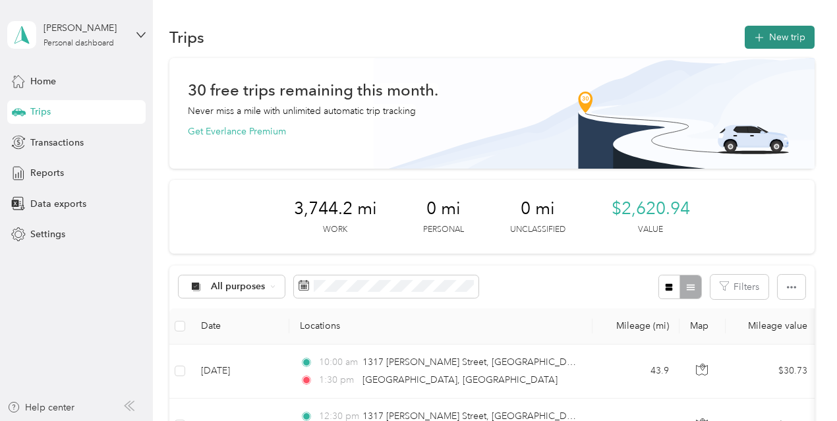
click at [786, 31] on button "New trip" at bounding box center [780, 37] width 70 height 23
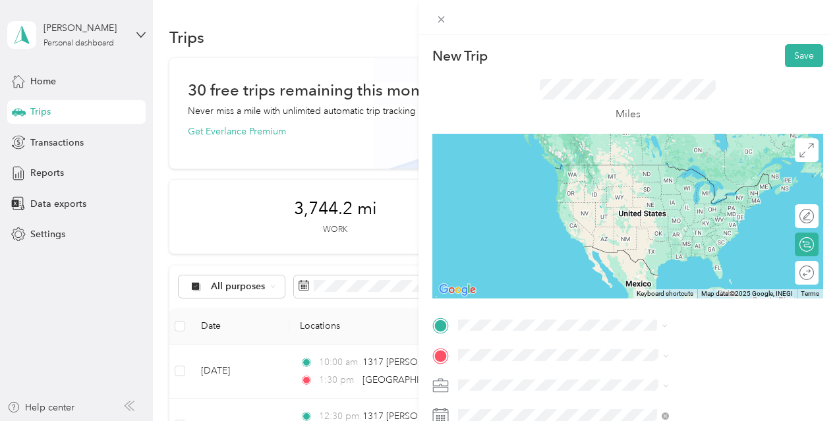
click at [692, 179] on span "1317 Gabriel Garcia Marquez Street Los Angeles, California 90033, United States" at bounding box center [712, 182] width 181 height 46
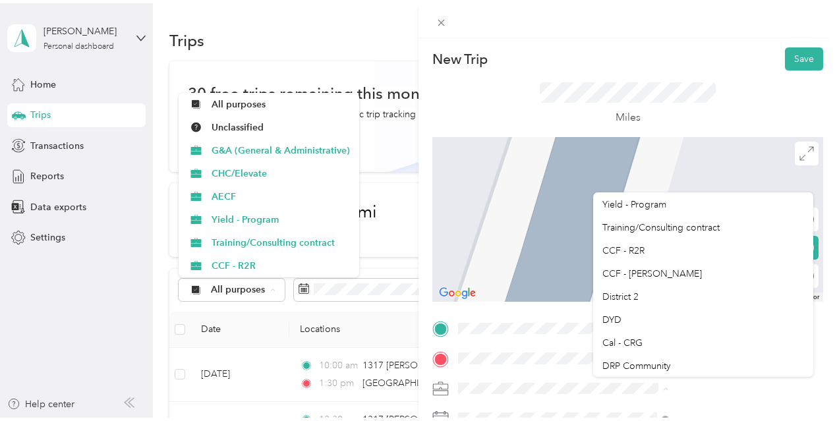
scroll to position [70, 0]
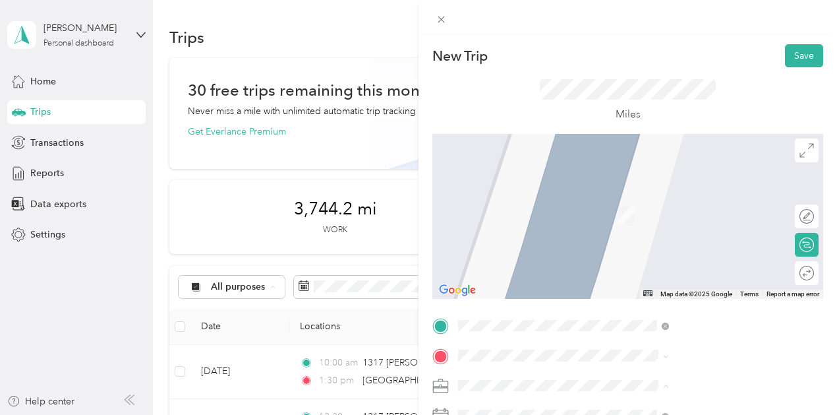
click at [687, 313] on div "DYD" at bounding box center [704, 316] width 202 height 14
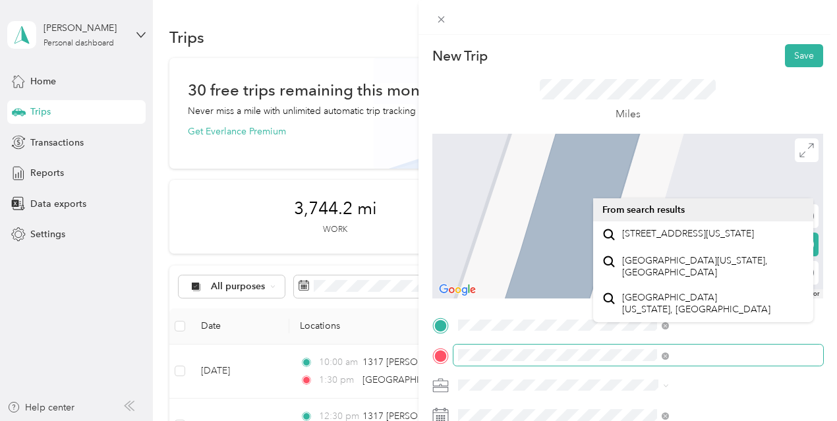
scroll to position [0, 9]
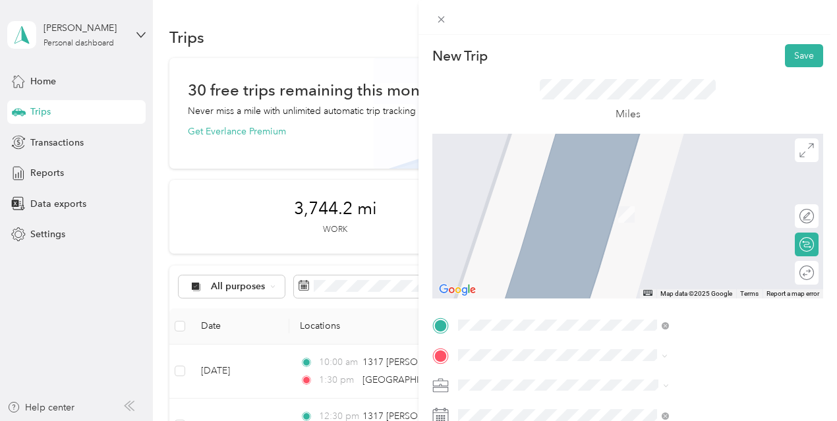
click at [666, 240] on span "5440 Valley Circle Boulevard Woodland Hills, California 91367, United States" at bounding box center [688, 234] width 132 height 12
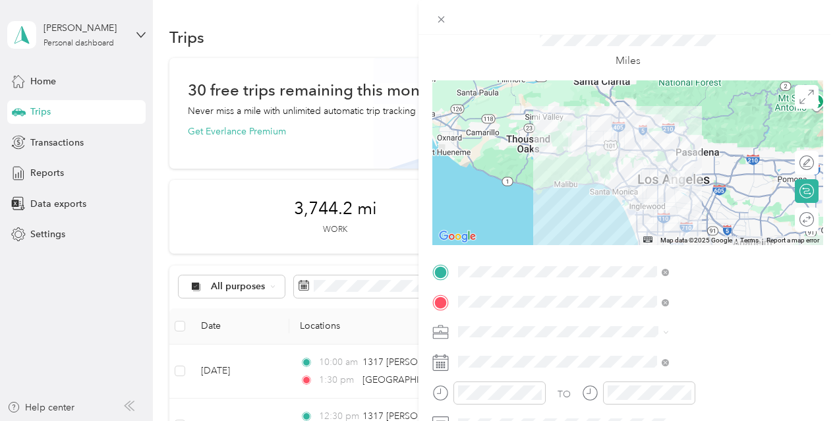
scroll to position [66, 0]
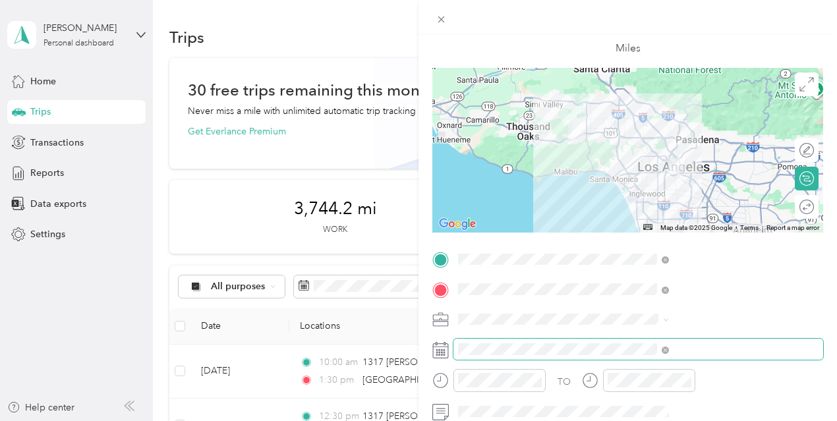
click at [662, 357] on span at bounding box center [639, 349] width 370 height 21
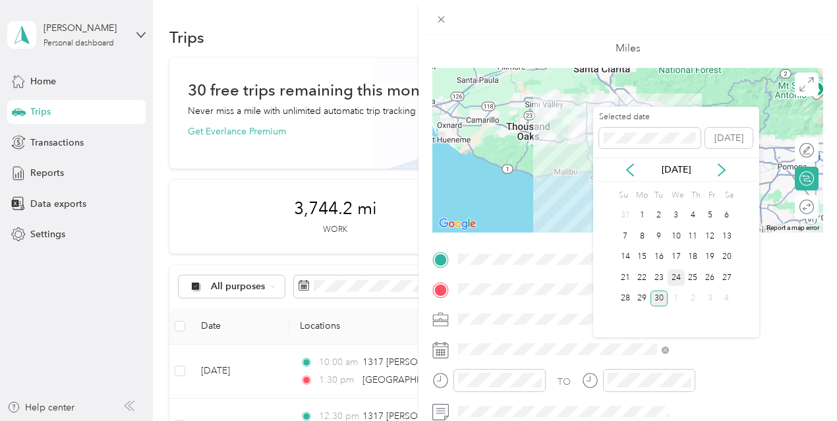
click at [679, 279] on div "24" at bounding box center [676, 278] width 17 height 16
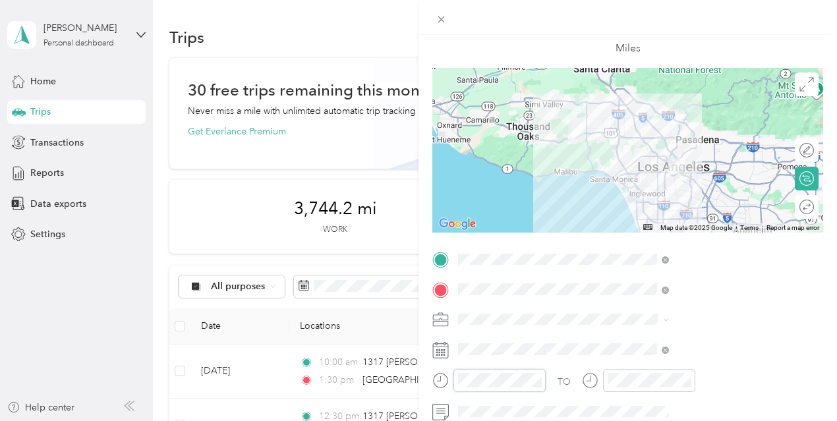
click at [547, 365] on div "New Trip Save This trip cannot be edited because it is either under review, app…" at bounding box center [418, 210] width 837 height 421
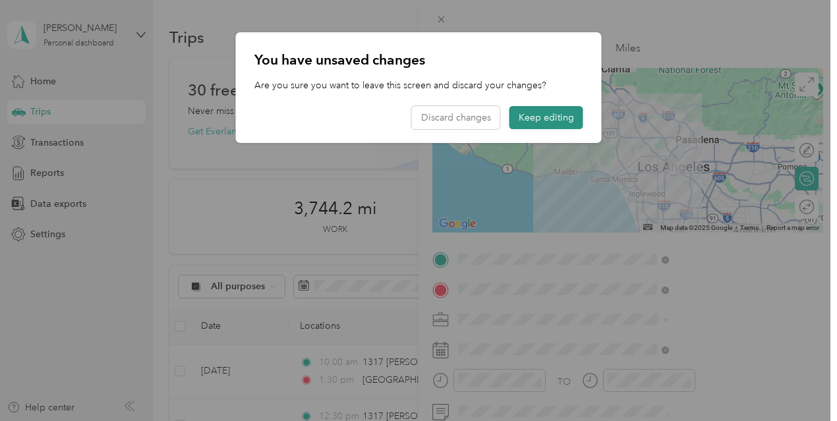
click at [552, 118] on button "Keep editing" at bounding box center [547, 117] width 74 height 23
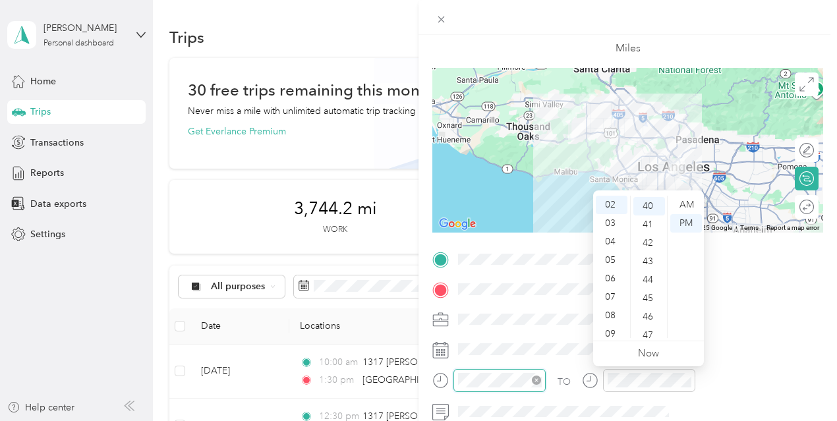
scroll to position [739, 0]
click at [569, 382] on form "New Trip Save This trip cannot be edited because it is either under review, app…" at bounding box center [628, 273] width 419 height 590
click at [684, 202] on div "AM" at bounding box center [687, 205] width 32 height 18
click at [617, 309] on div "10" at bounding box center [612, 310] width 32 height 18
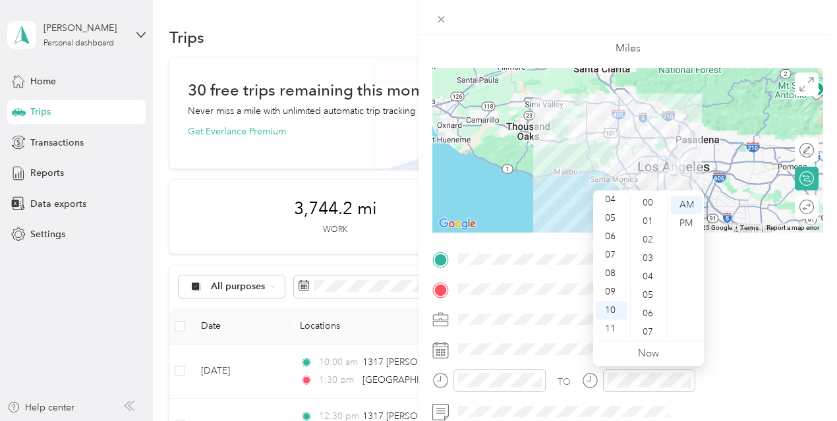
scroll to position [0, 0]
click at [651, 204] on div "00" at bounding box center [650, 205] width 32 height 18
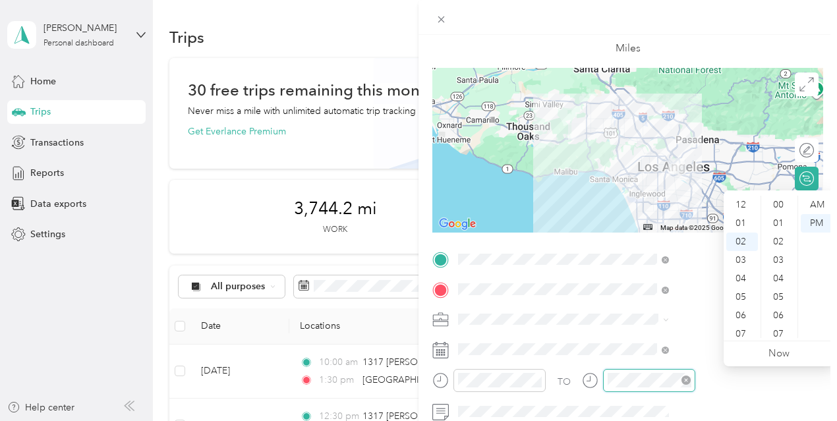
scroll to position [37, 0]
drag, startPoint x: 753, startPoint y: 293, endPoint x: 756, endPoint y: 305, distance: 12.2
click at [756, 305] on ul "12 01 02 03 04 05 06 07 08 09 10 11" at bounding box center [742, 267] width 37 height 142
click at [750, 332] on div "11" at bounding box center [743, 329] width 32 height 18
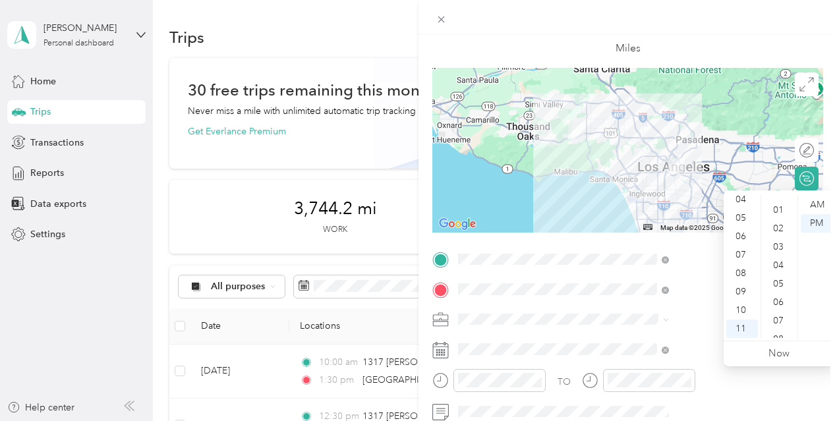
scroll to position [0, 0]
click at [779, 206] on div "00" at bounding box center [780, 205] width 32 height 18
click at [820, 206] on div "AM" at bounding box center [817, 205] width 32 height 18
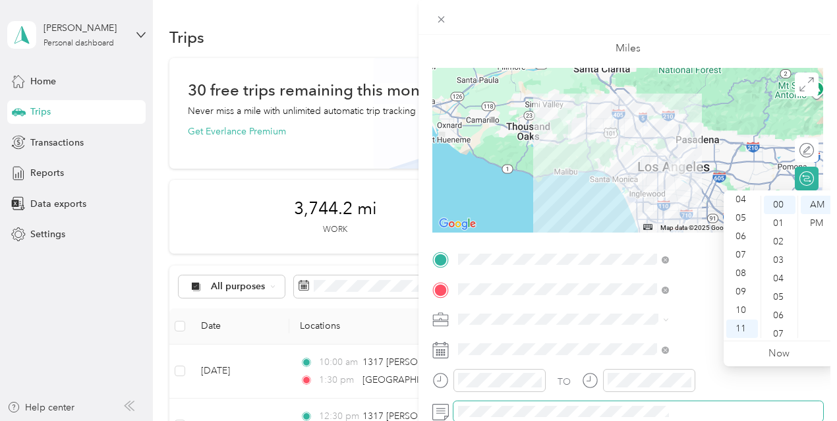
click at [684, 403] on span at bounding box center [639, 412] width 370 height 21
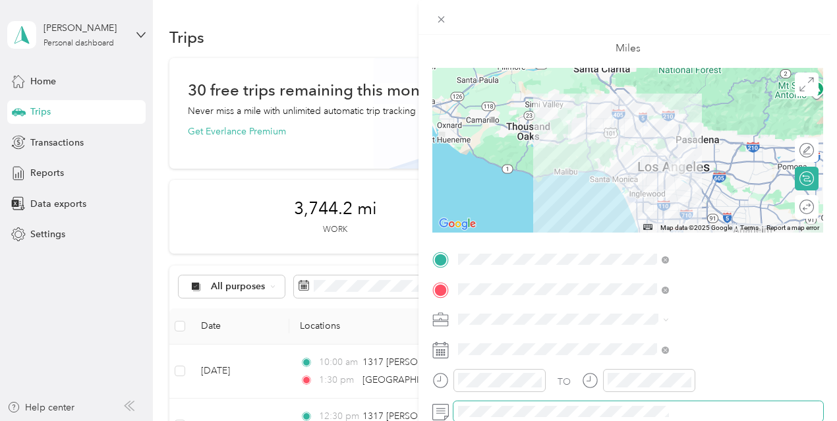
click at [684, 403] on span at bounding box center [639, 412] width 370 height 21
click at [682, 404] on span at bounding box center [639, 412] width 370 height 21
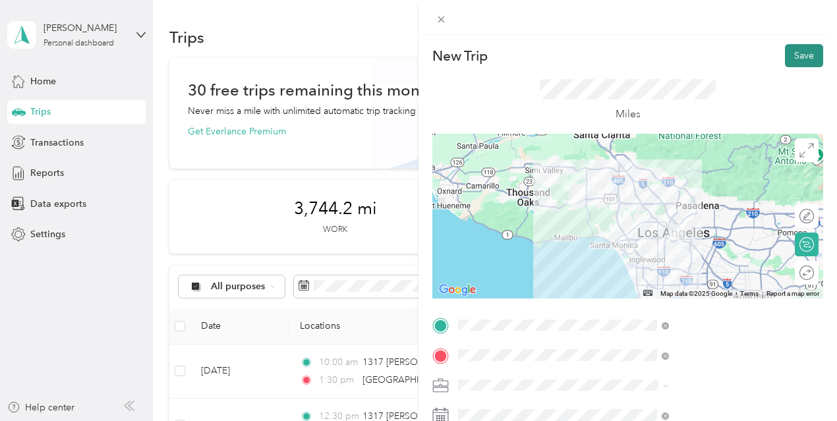
click at [806, 56] on button "Save" at bounding box center [804, 55] width 38 height 23
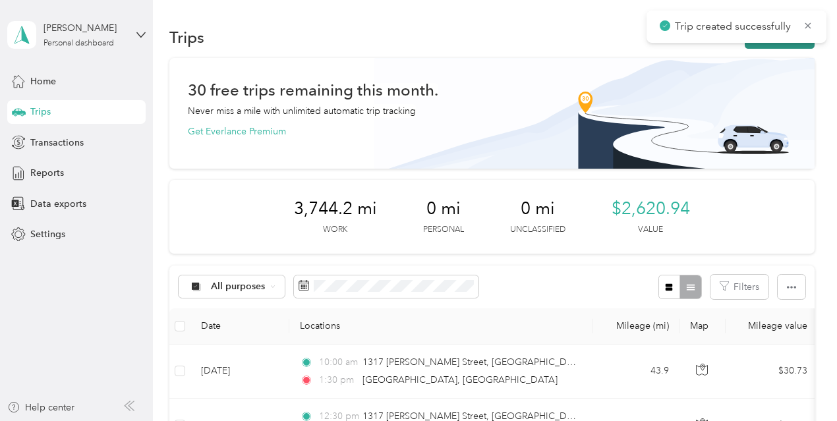
click at [795, 43] on button "New trip" at bounding box center [780, 37] width 70 height 23
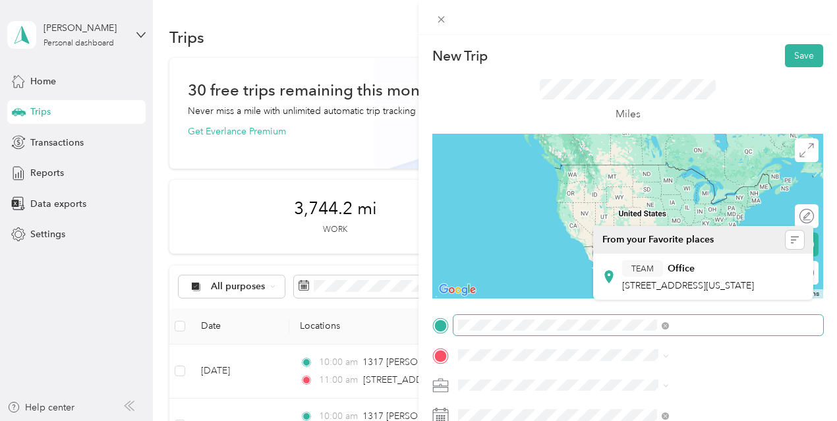
scroll to position [0, 9]
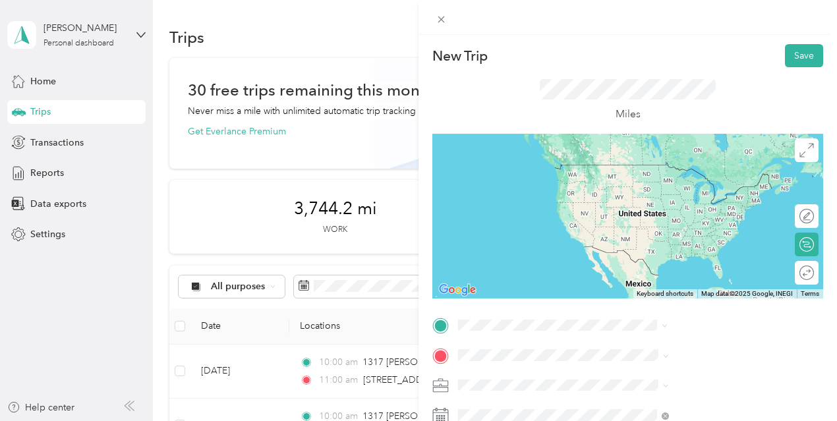
click at [642, 210] on span "5440 Valley Circle Boulevard Woodland Hills, California 91367, United States" at bounding box center [688, 204] width 132 height 12
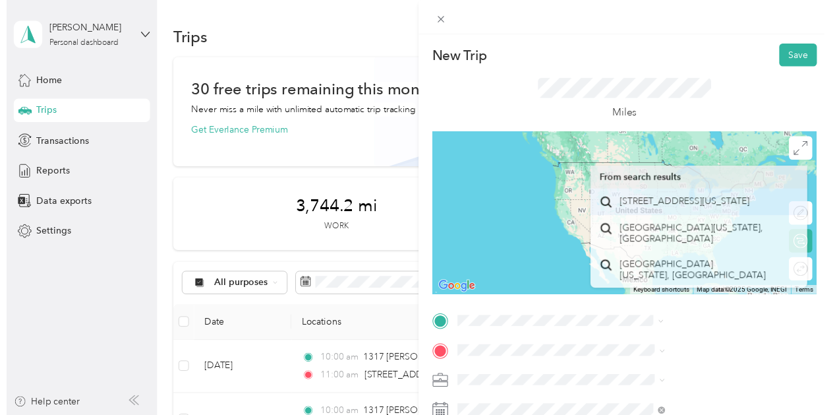
scroll to position [0, 0]
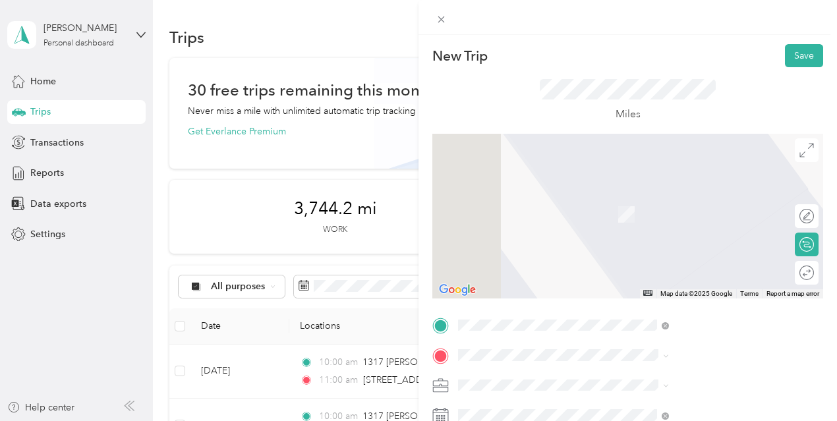
click at [663, 252] on span "8399 Topanga Canyon Boulevard West Hills, California 91304, United States" at bounding box center [688, 246] width 132 height 12
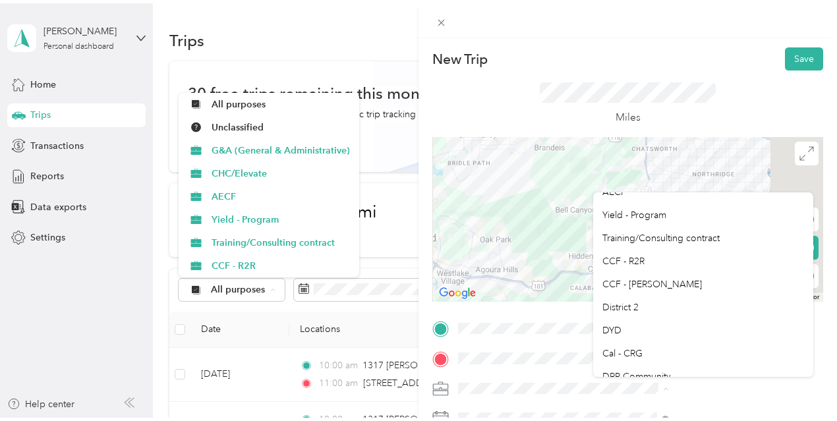
scroll to position [60, 0]
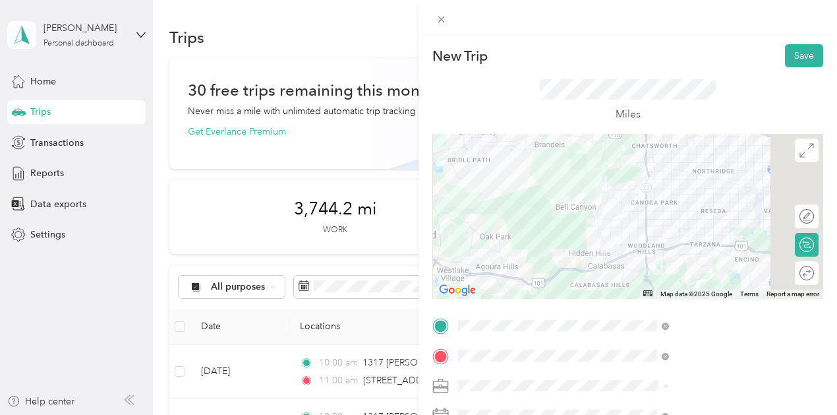
click at [696, 324] on div "DYD" at bounding box center [704, 325] width 202 height 14
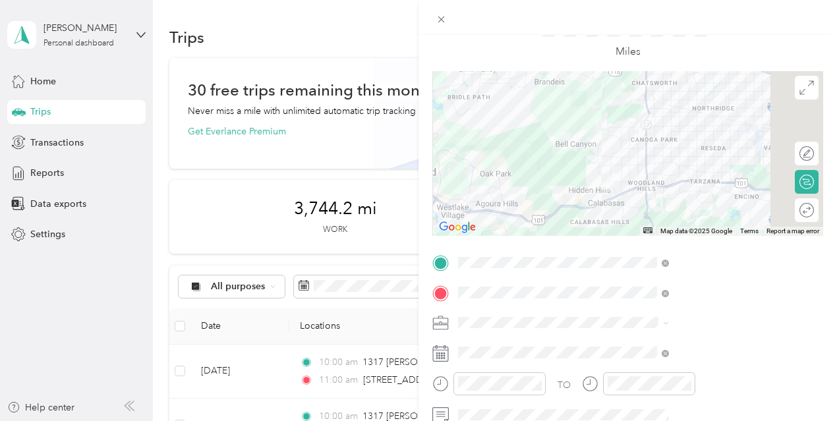
scroll to position [65, 0]
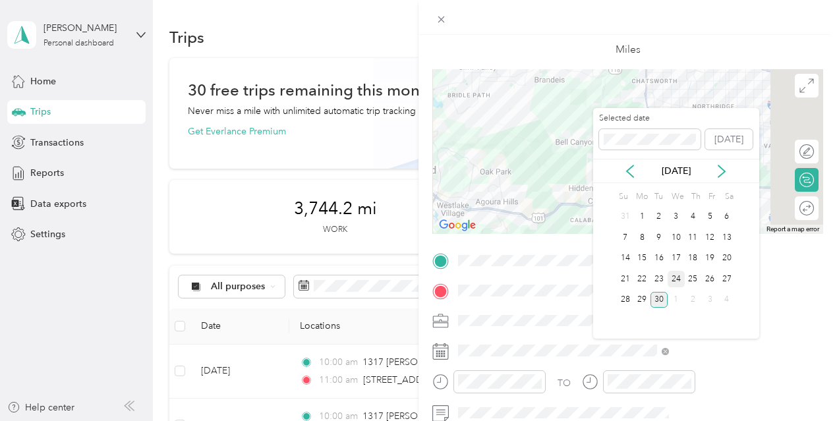
click at [679, 274] on div "24" at bounding box center [676, 279] width 17 height 16
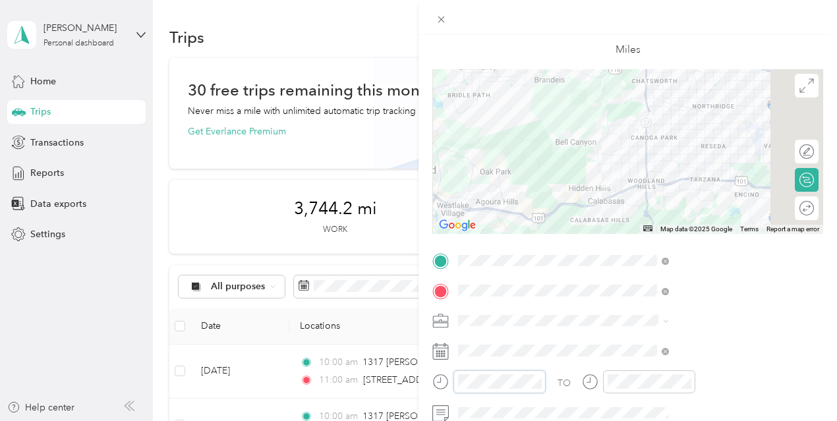
click at [568, 386] on form "New Trip Save This trip cannot be edited because it is either under review, app…" at bounding box center [628, 275] width 419 height 590
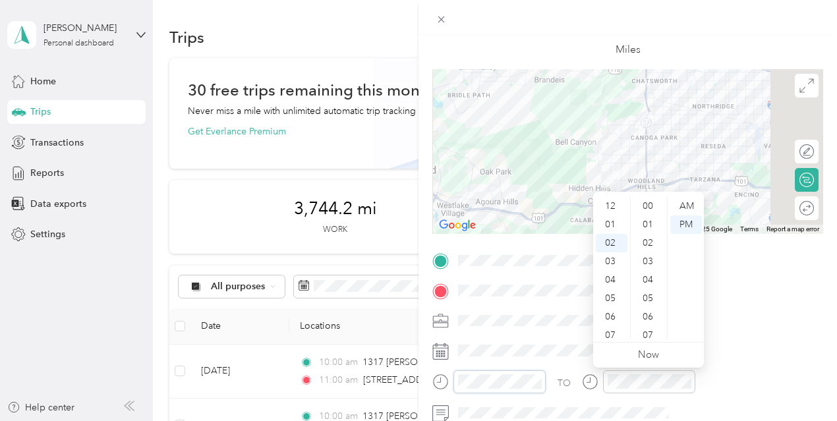
scroll to position [37, 0]
click at [695, 221] on div "PM" at bounding box center [687, 225] width 32 height 18
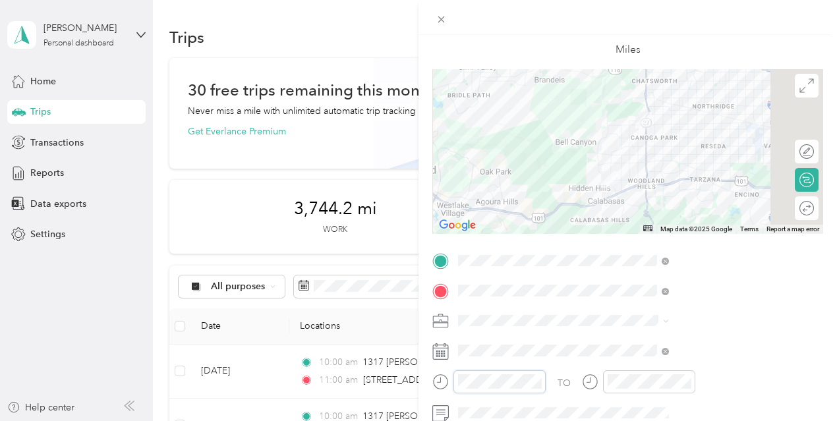
click at [546, 380] on div at bounding box center [489, 382] width 113 height 23
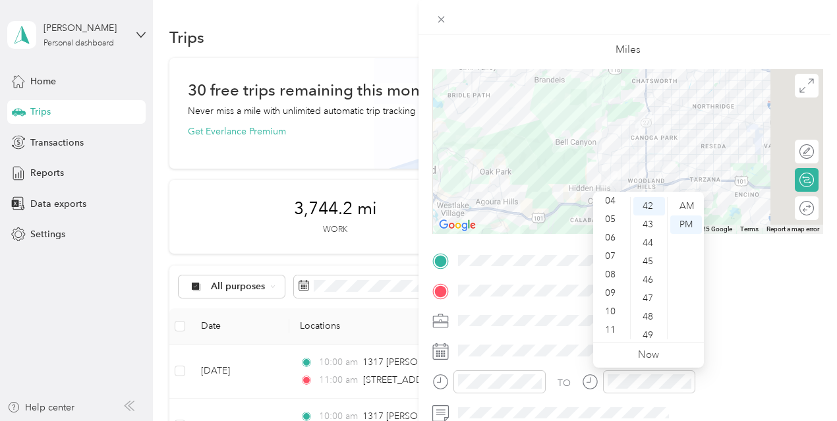
scroll to position [0, 0]
click at [617, 210] on div "12" at bounding box center [612, 206] width 32 height 18
click at [657, 208] on div "00" at bounding box center [650, 206] width 32 height 18
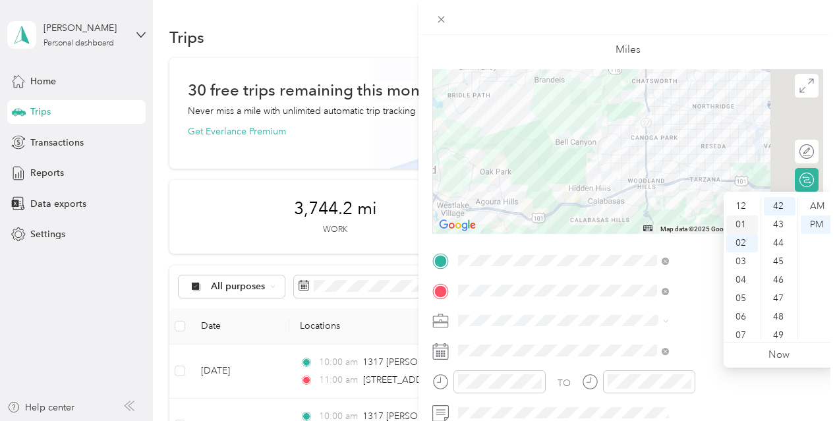
click at [742, 222] on div "01" at bounding box center [743, 225] width 32 height 18
click at [774, 204] on div "00" at bounding box center [780, 202] width 32 height 18
click at [814, 227] on div "PM" at bounding box center [817, 225] width 32 height 18
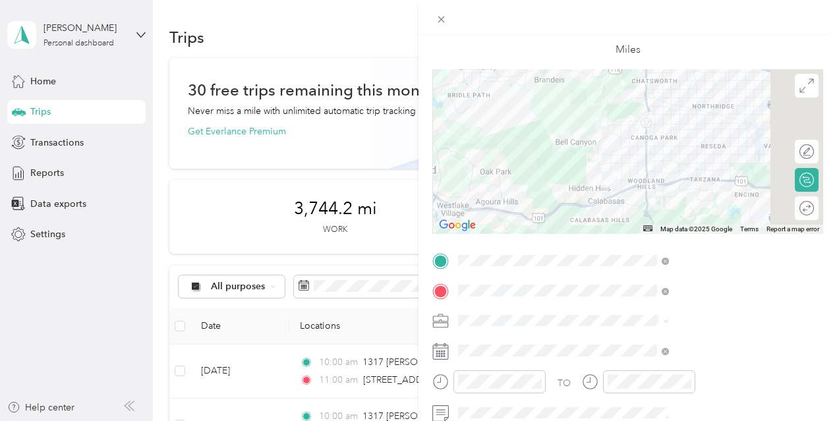
click at [716, 43] on div "Miles" at bounding box center [628, 37] width 176 height 44
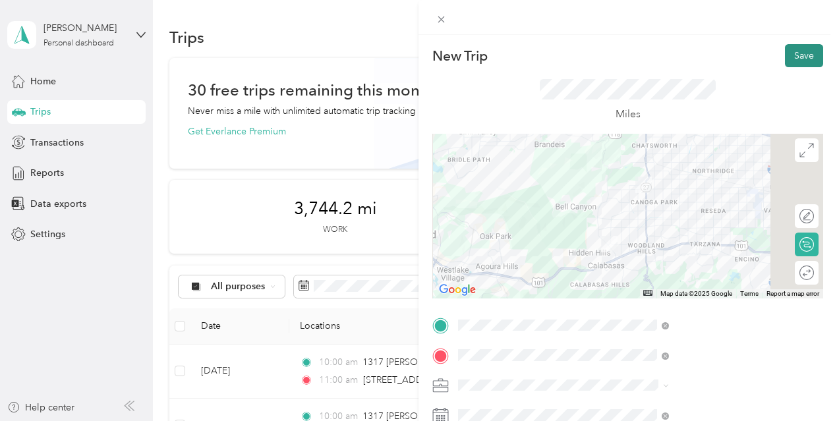
click at [793, 55] on button "Save" at bounding box center [804, 55] width 38 height 23
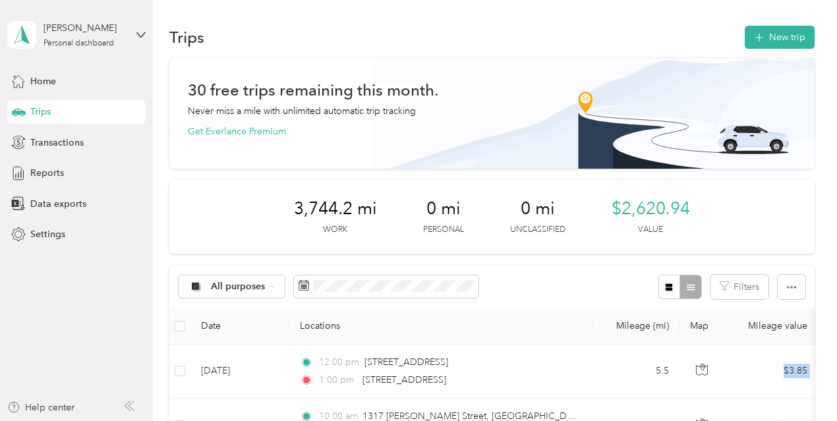
drag, startPoint x: 745, startPoint y: 367, endPoint x: 843, endPoint y: 377, distance: 98.1
click at [831, 377] on html "Giovanny Porcallo Personal dashboard Home Trips Transactions Reports Data expor…" at bounding box center [415, 210] width 831 height 421
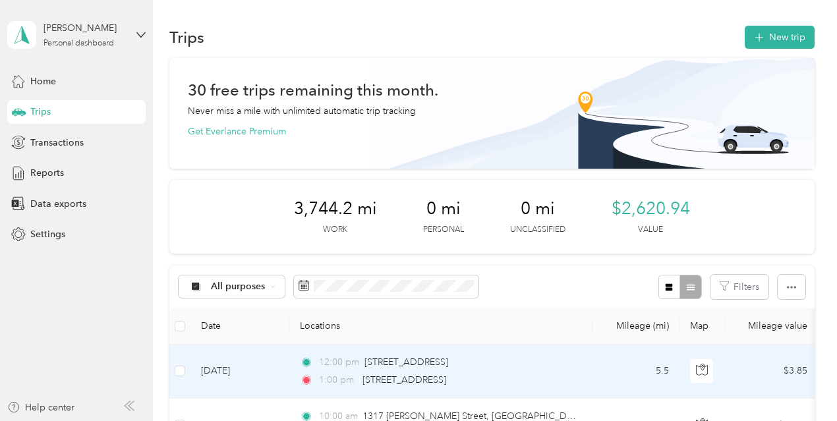
click at [596, 363] on td "5.5" at bounding box center [636, 372] width 87 height 54
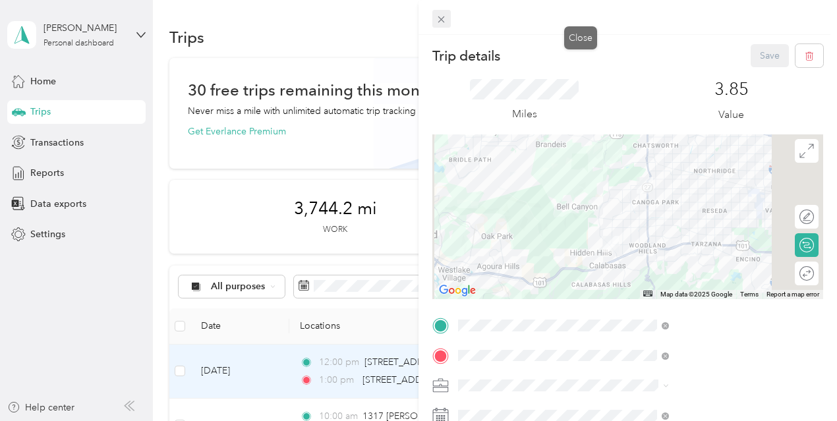
click at [447, 20] on icon at bounding box center [441, 19] width 11 height 11
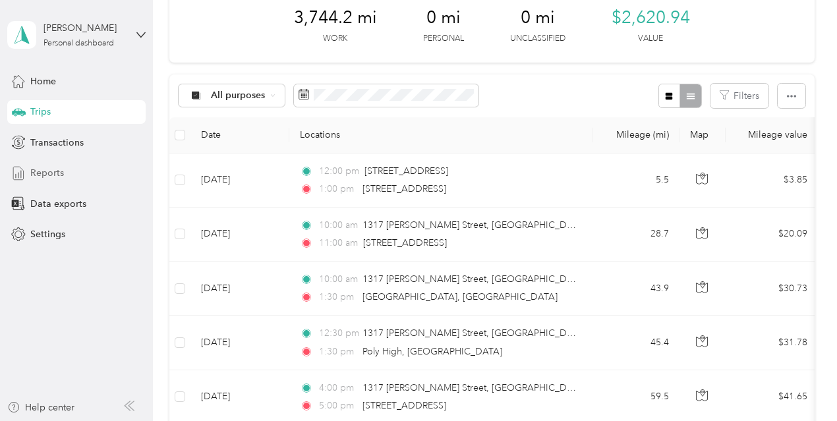
drag, startPoint x: 588, startPoint y: 176, endPoint x: 77, endPoint y: 183, distance: 511.1
click at [77, 183] on section "Giovanny Porcallo Personal dashboard Home Trips Transactions Reports Data expor…" at bounding box center [415, 210] width 831 height 421
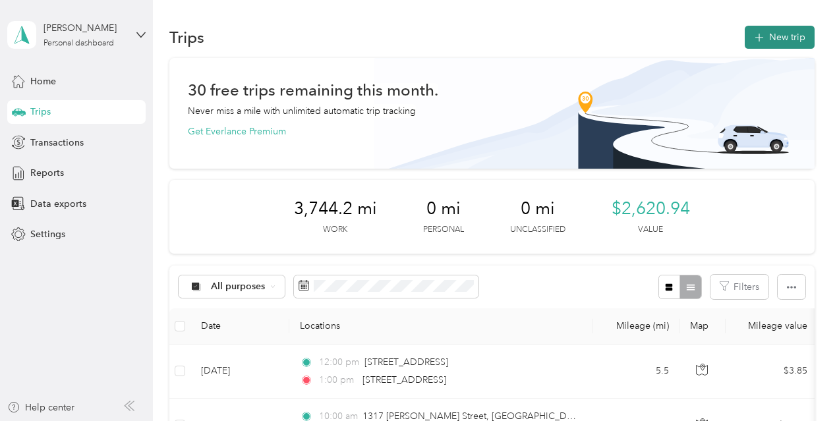
click at [796, 34] on button "New trip" at bounding box center [780, 37] width 70 height 23
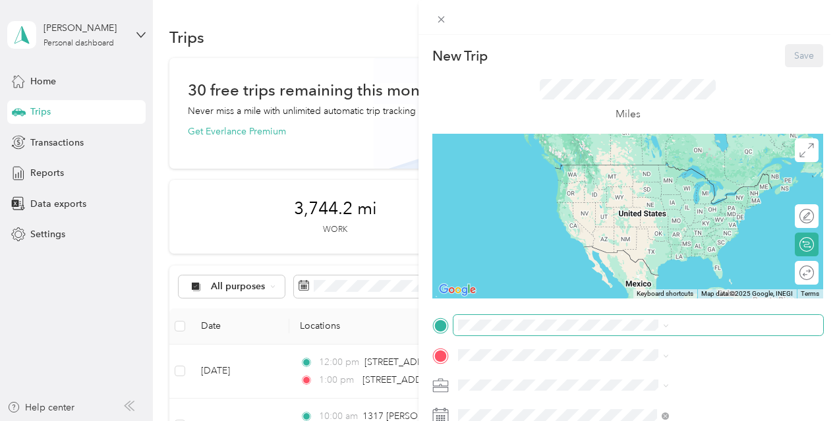
click at [612, 332] on span at bounding box center [639, 325] width 370 height 21
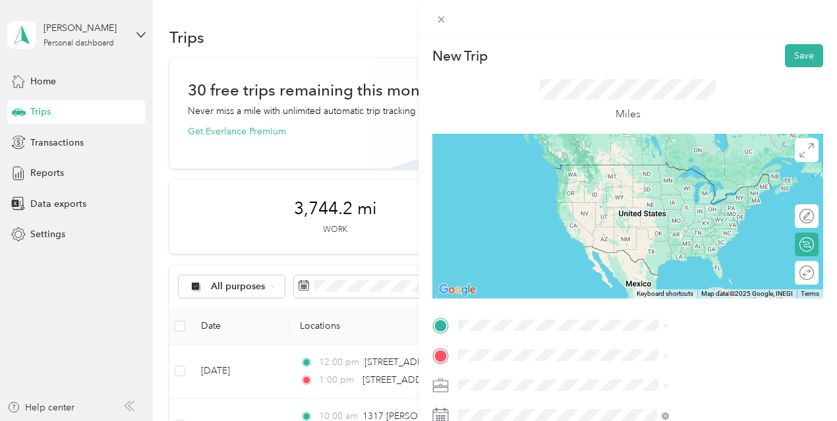
drag, startPoint x: 653, startPoint y: 183, endPoint x: 638, endPoint y: 308, distance: 125.5
click at [643, 218] on span "8399 Topanga Canyon Boulevard West Hills, California 91304, United States" at bounding box center [688, 216] width 132 height 12
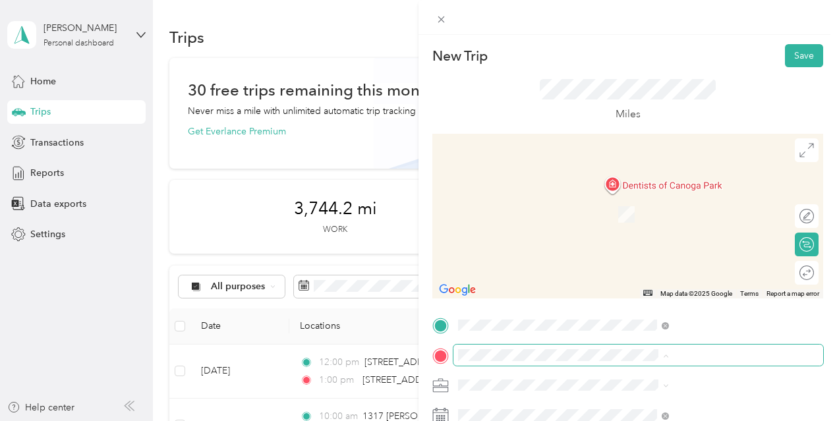
click at [632, 348] on span at bounding box center [639, 355] width 370 height 21
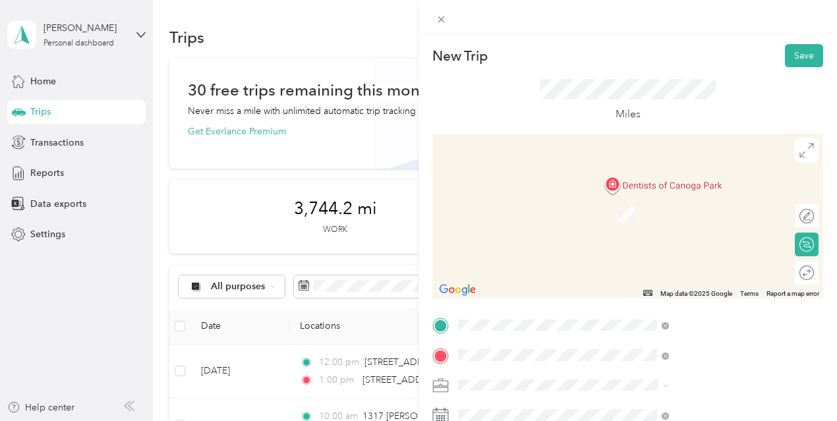
click at [666, 210] on span "1317 Gabriel Garcia Marquez Street Los Angeles, California 90033, United States" at bounding box center [712, 212] width 181 height 46
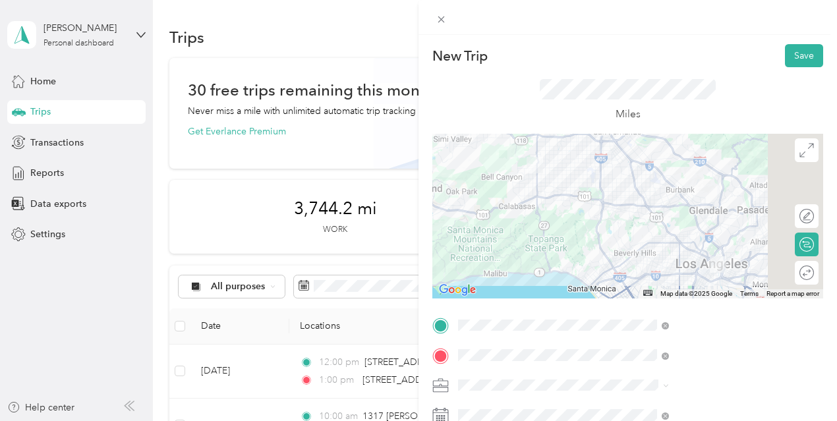
click at [670, 377] on span at bounding box center [639, 385] width 370 height 21
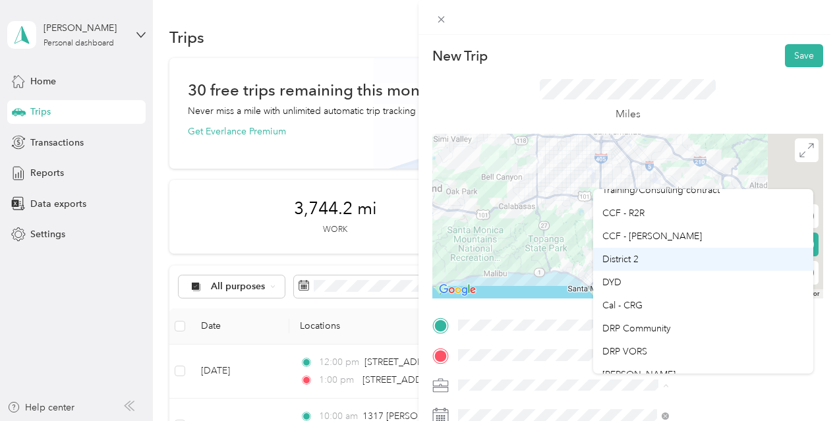
scroll to position [132, 0]
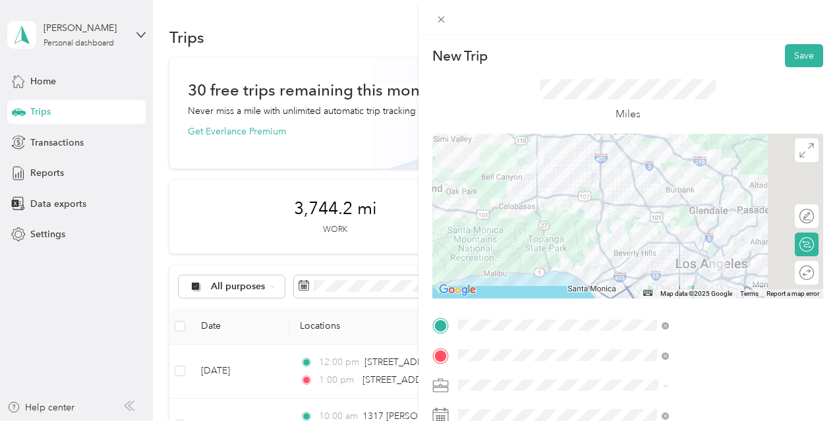
click at [626, 262] on ol "G&A (General & Administrative) CHC/Elevate AECF Yield - Program Training/Consul…" at bounding box center [703, 275] width 220 height 185
click at [649, 379] on span at bounding box center [639, 385] width 370 height 21
click at [617, 259] on li "DYD" at bounding box center [703, 252] width 220 height 23
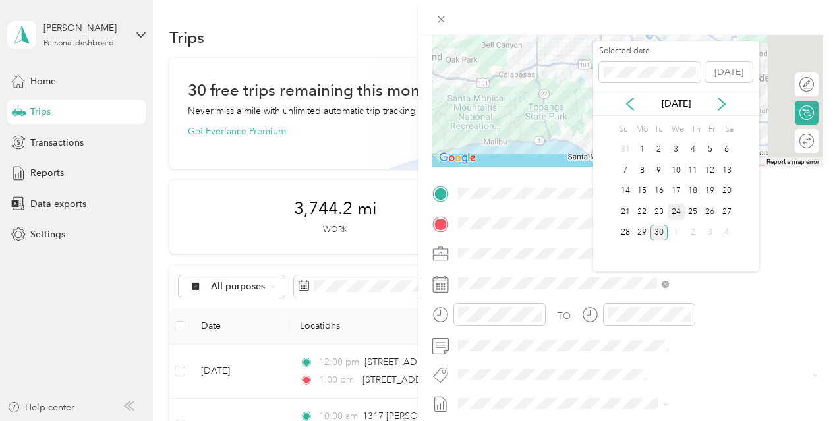
click at [680, 216] on div "24" at bounding box center [676, 212] width 17 height 16
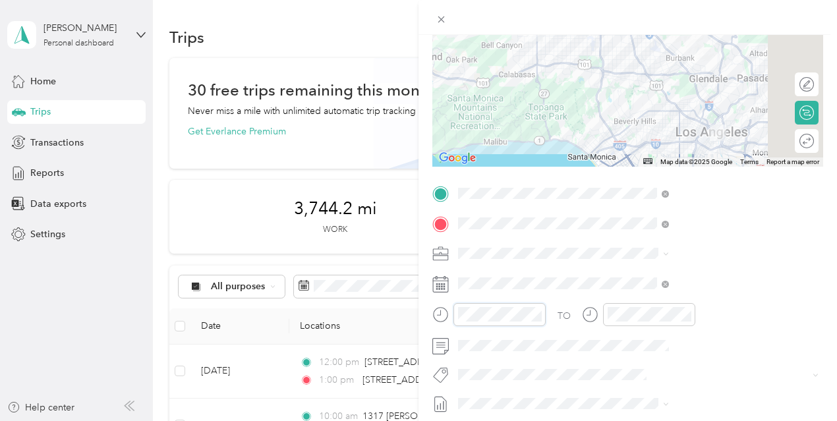
click at [581, 266] on div "TO Add photo" at bounding box center [628, 342] width 391 height 318
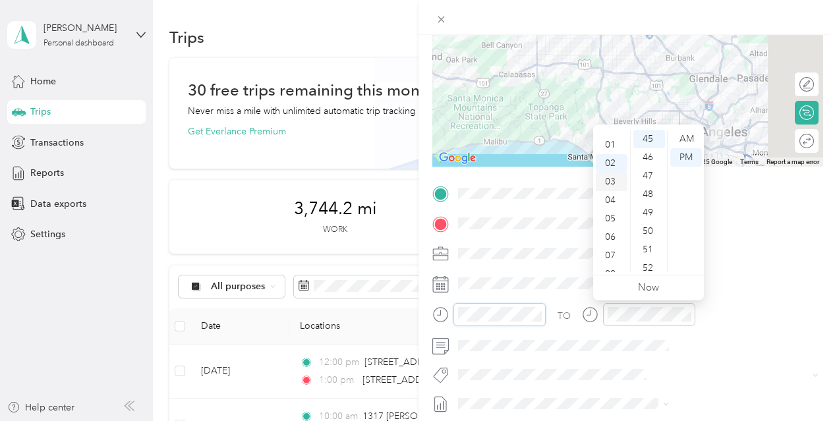
scroll to position [0, 0]
drag, startPoint x: 613, startPoint y: 156, endPoint x: 630, endPoint y: 151, distance: 17.9
click at [613, 156] on div "01" at bounding box center [612, 157] width 32 height 18
click at [651, 192] on div "30" at bounding box center [650, 192] width 32 height 18
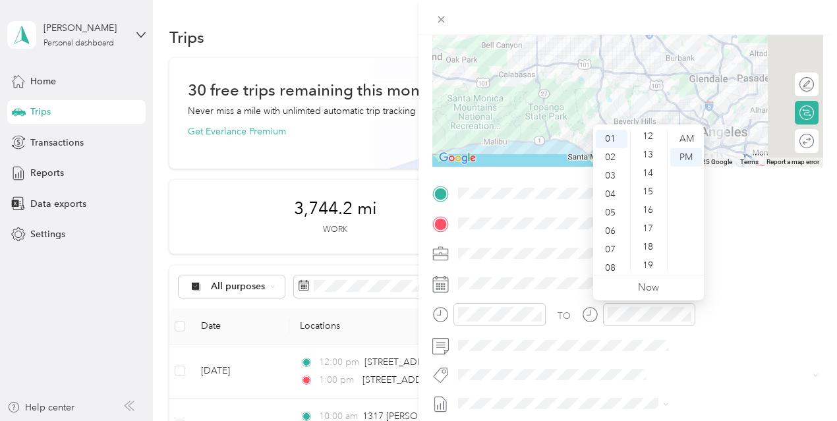
scroll to position [0, 0]
click at [651, 143] on div "00" at bounding box center [650, 139] width 32 height 18
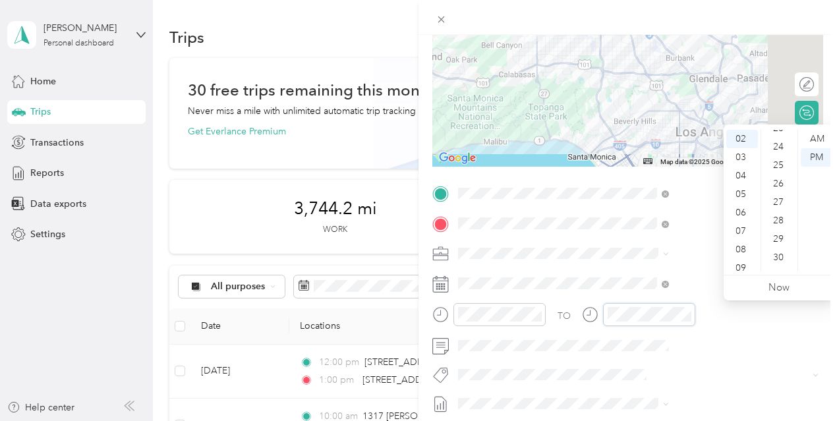
scroll to position [501, 0]
click at [781, 189] on div "30" at bounding box center [780, 192] width 32 height 18
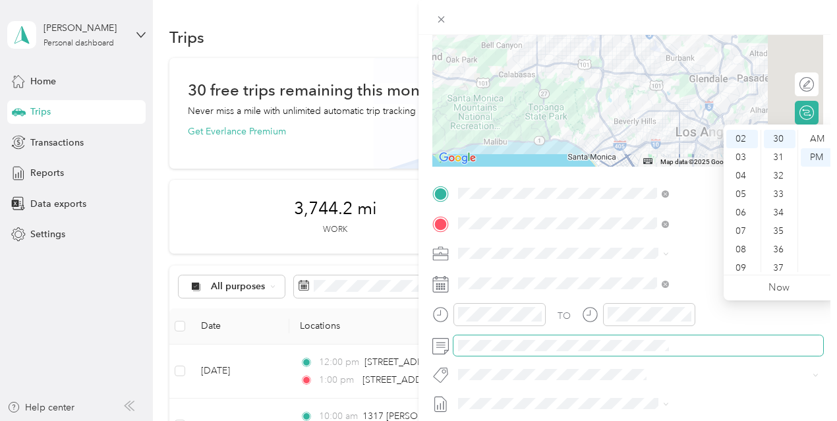
click at [651, 337] on span at bounding box center [639, 346] width 370 height 21
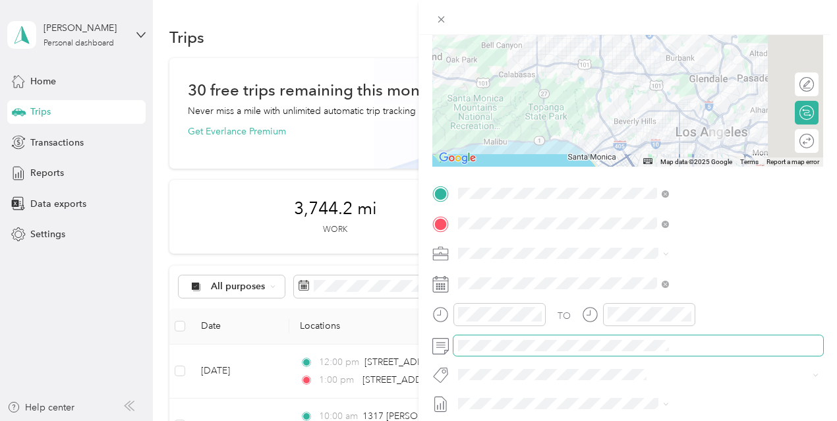
scroll to position [0, 0]
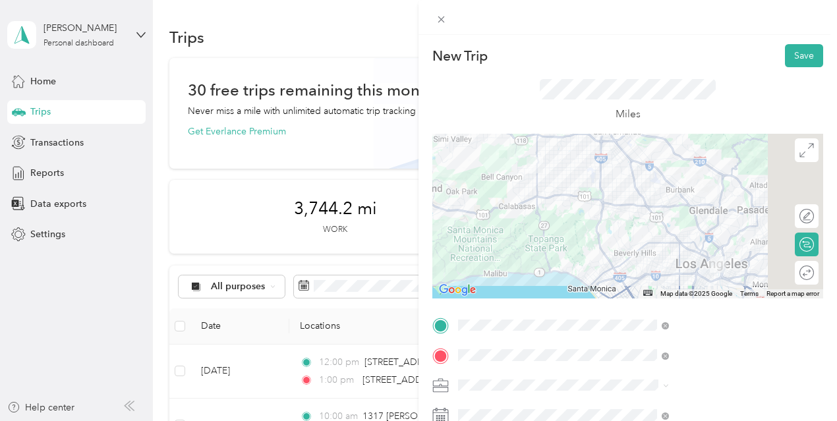
click at [682, 204] on div at bounding box center [628, 216] width 391 height 165
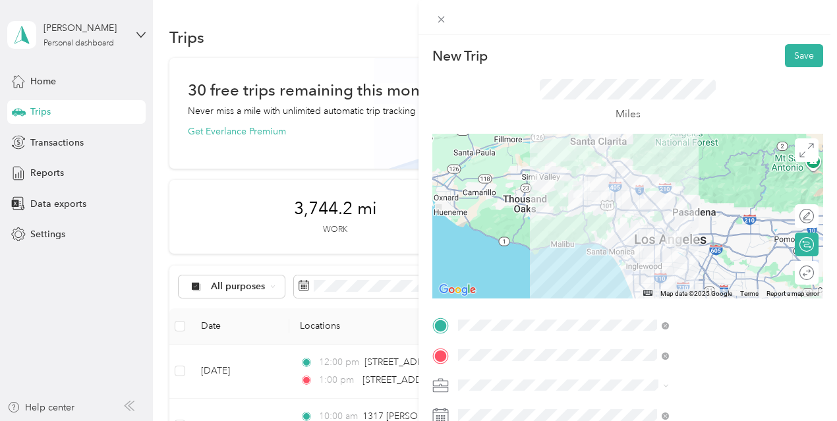
click at [691, 182] on div at bounding box center [628, 216] width 391 height 165
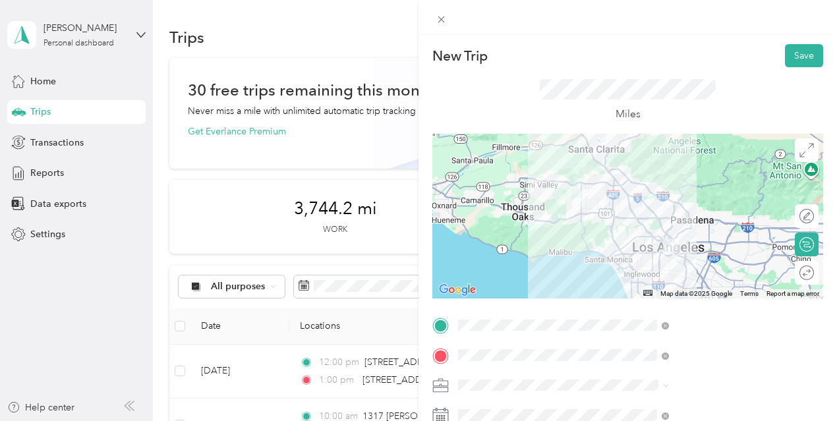
click at [699, 182] on div at bounding box center [628, 216] width 391 height 165
click at [789, 60] on button "Save" at bounding box center [804, 55] width 38 height 23
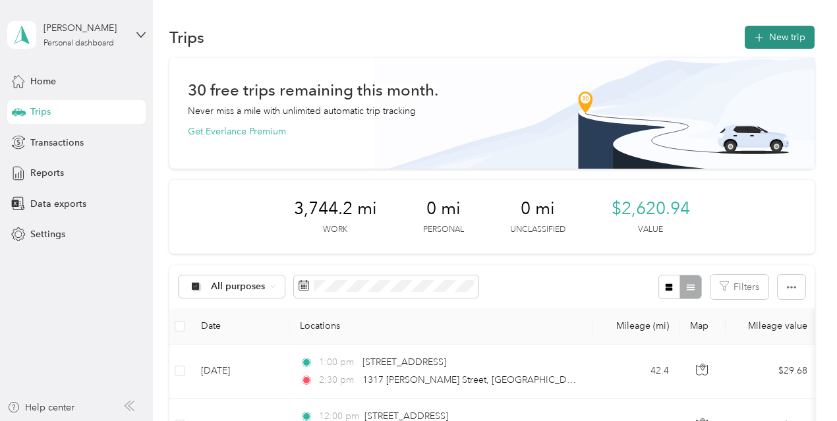
click at [762, 32] on button "New trip" at bounding box center [780, 37] width 70 height 23
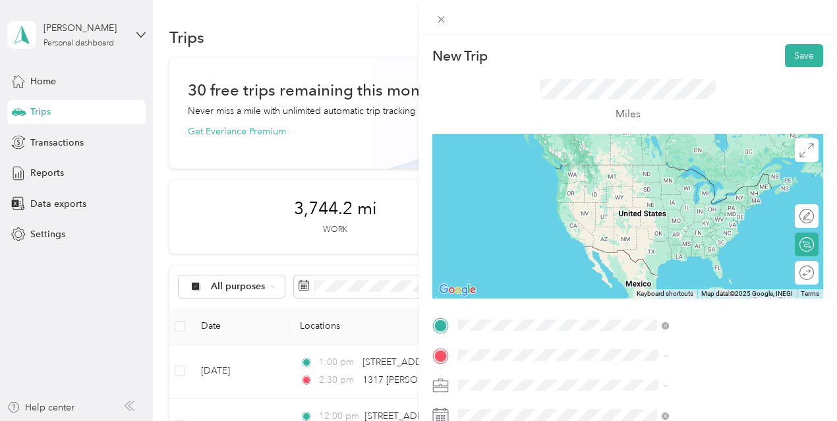
click at [711, 167] on span "1317 Gabriel Garcia Marquez Street Los Angeles, California 90033, United States" at bounding box center [712, 182] width 181 height 46
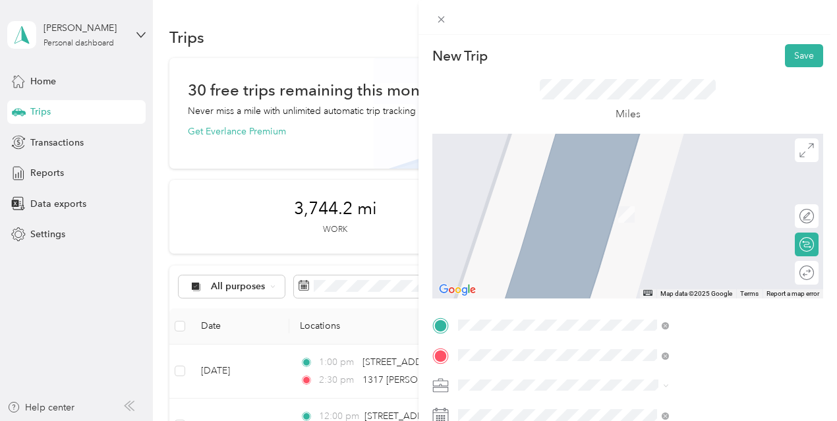
click at [682, 207] on span "13641 Sherman Way Van Nuys, California 91405, United States" at bounding box center [712, 200] width 181 height 23
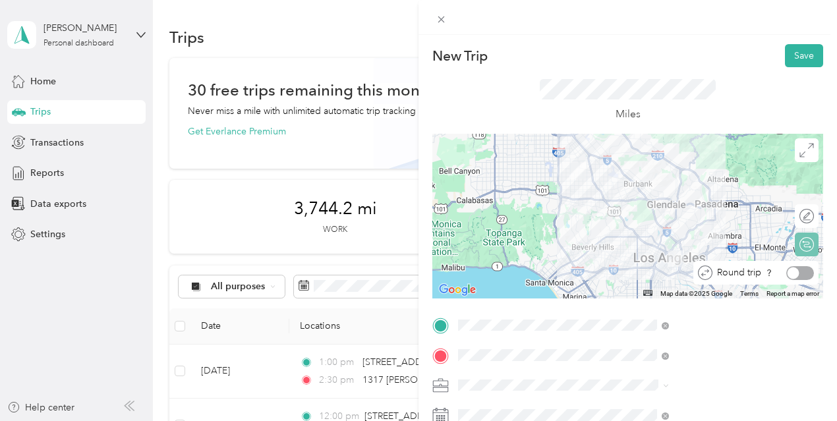
click at [797, 272] on div at bounding box center [801, 273] width 28 height 14
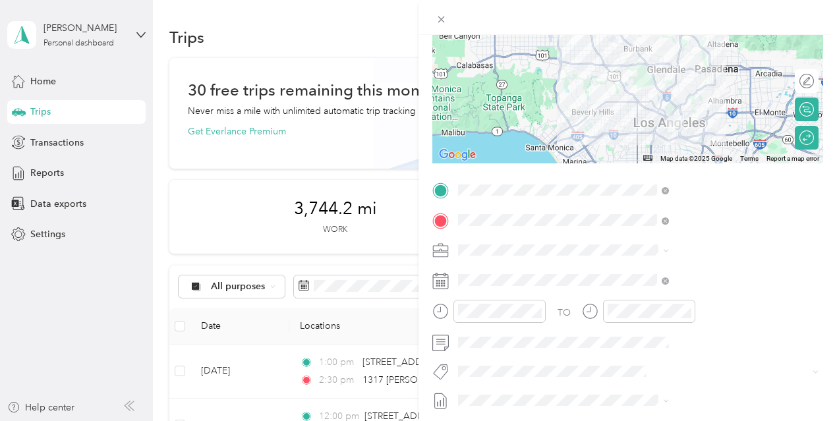
scroll to position [140, 0]
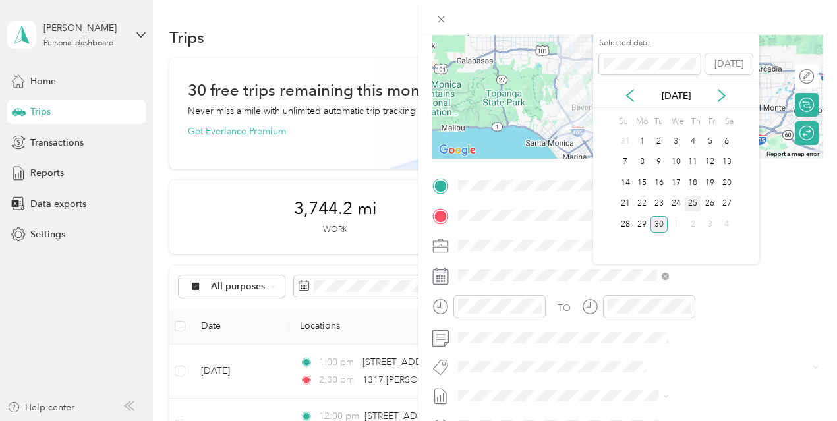
click at [692, 200] on div "25" at bounding box center [693, 204] width 17 height 16
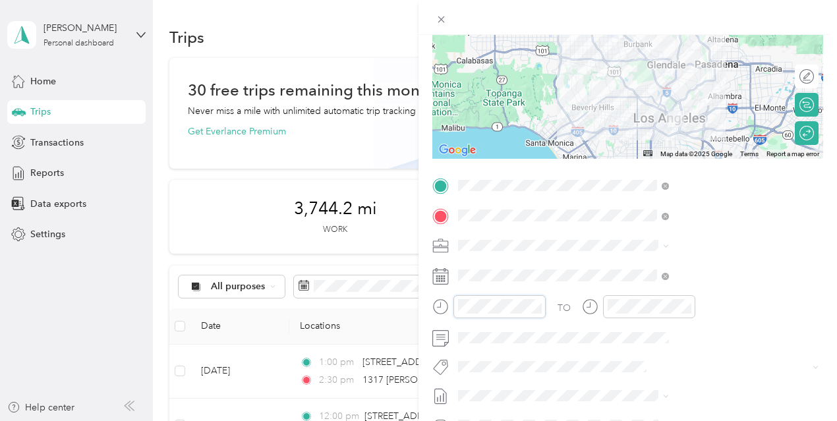
click at [531, 300] on div "New Trip Save This trip cannot be edited because it is either under review, app…" at bounding box center [418, 210] width 837 height 421
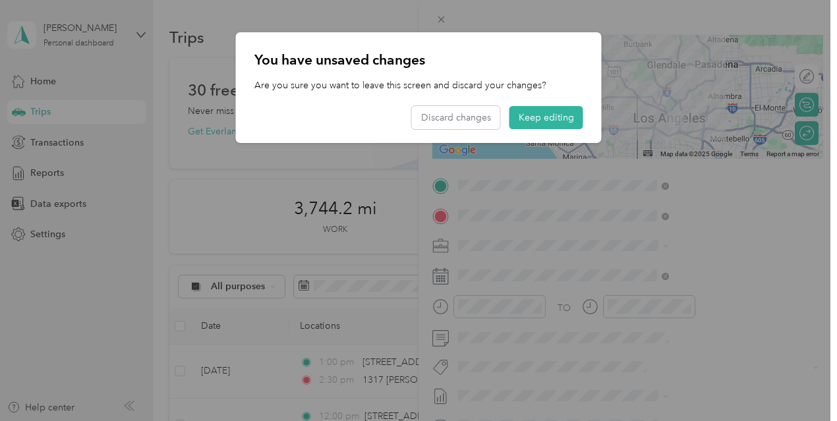
click at [553, 103] on div "You have unsaved changes Are you sure you want to leave this screen and discard…" at bounding box center [419, 87] width 366 height 111
click at [547, 105] on div "You have unsaved changes Are you sure you want to leave this screen and discard…" at bounding box center [419, 87] width 366 height 111
click at [549, 115] on button "Keep editing" at bounding box center [547, 117] width 74 height 23
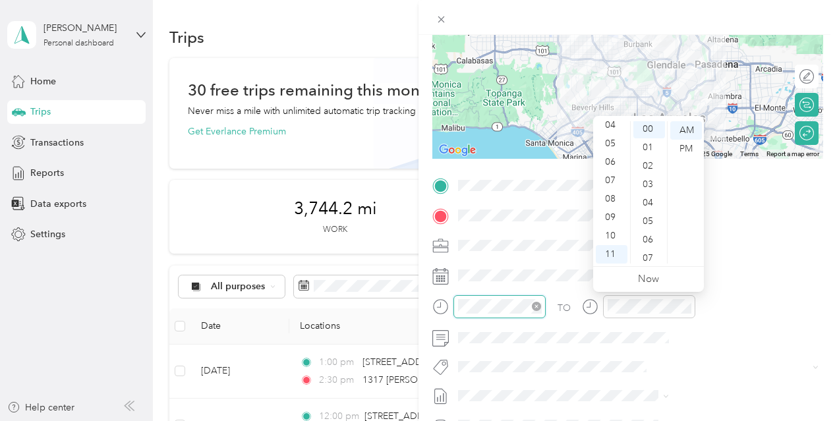
scroll to position [0, 0]
click at [688, 132] on div "AM" at bounding box center [687, 130] width 32 height 18
click at [696, 313] on div at bounding box center [649, 306] width 92 height 23
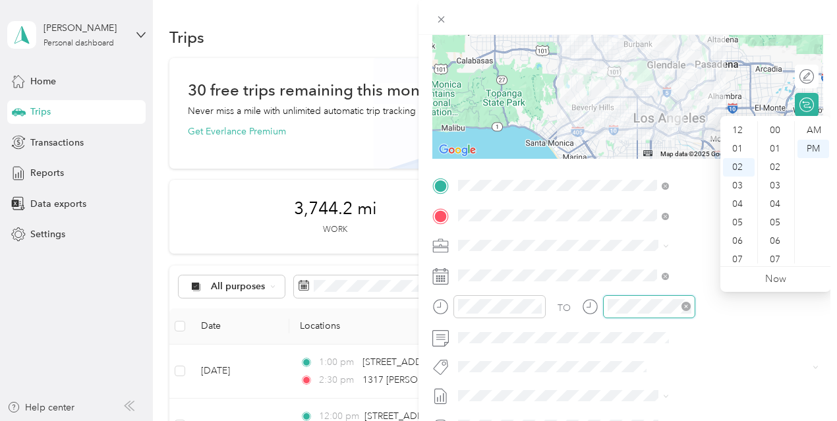
scroll to position [37, 0]
click at [696, 301] on div at bounding box center [638, 306] width 113 height 23
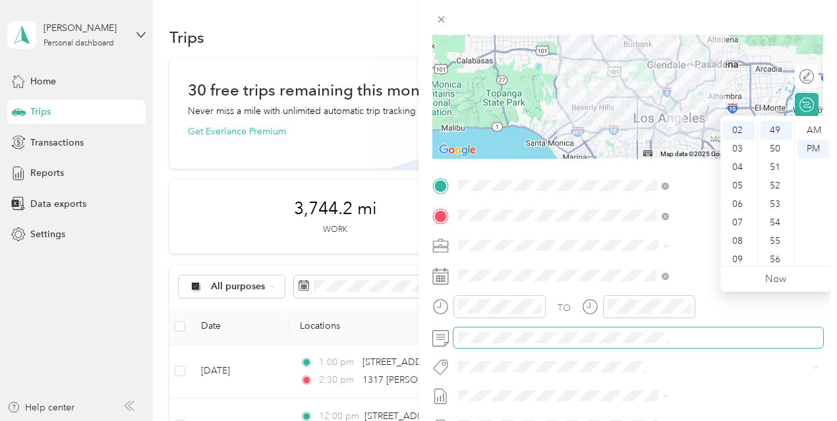
click at [657, 330] on span at bounding box center [639, 338] width 370 height 21
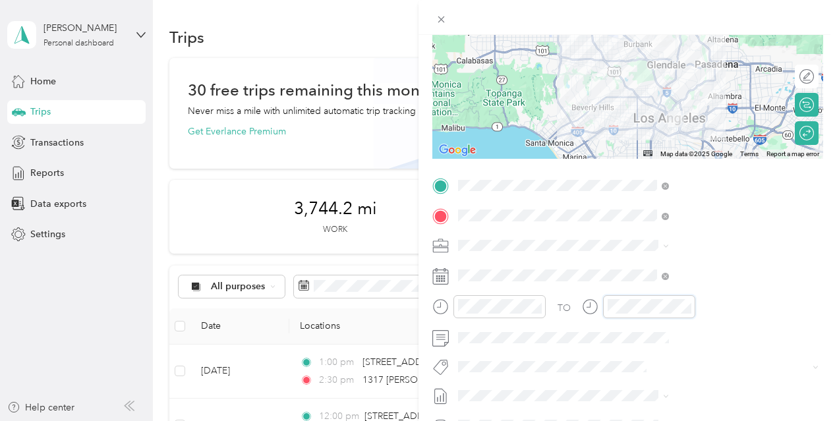
click at [738, 288] on div "TO Add photo" at bounding box center [628, 334] width 391 height 318
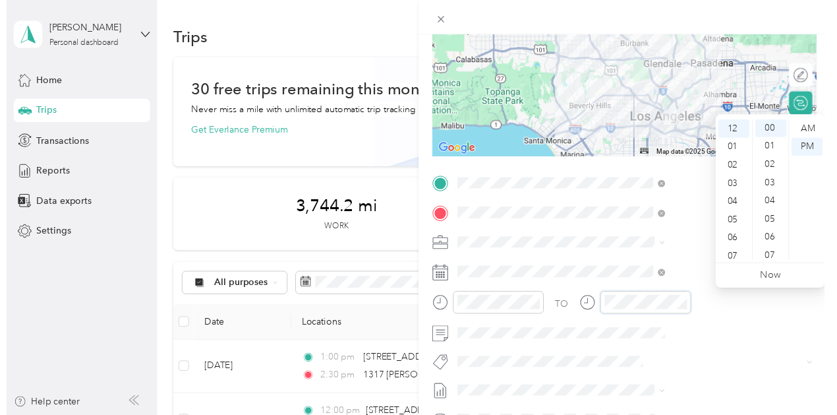
scroll to position [0, 0]
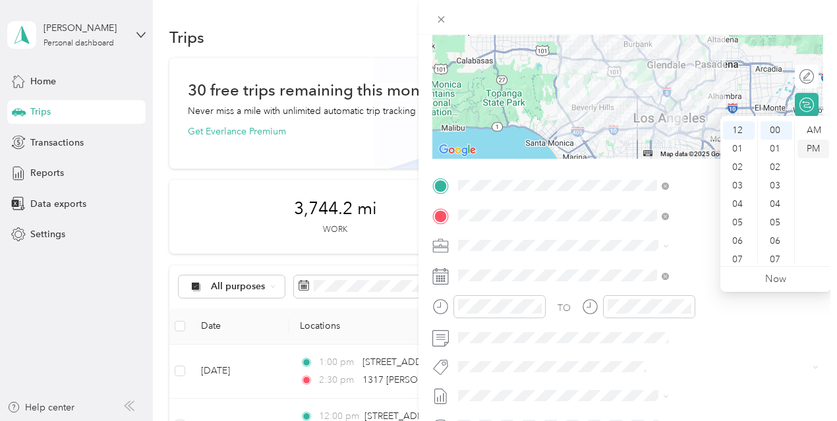
click at [817, 152] on div "PM" at bounding box center [814, 149] width 32 height 18
click at [816, 150] on div "PM" at bounding box center [814, 149] width 32 height 18
click at [816, 127] on div "AM" at bounding box center [814, 130] width 32 height 18
click at [816, 152] on div "PM" at bounding box center [814, 149] width 32 height 18
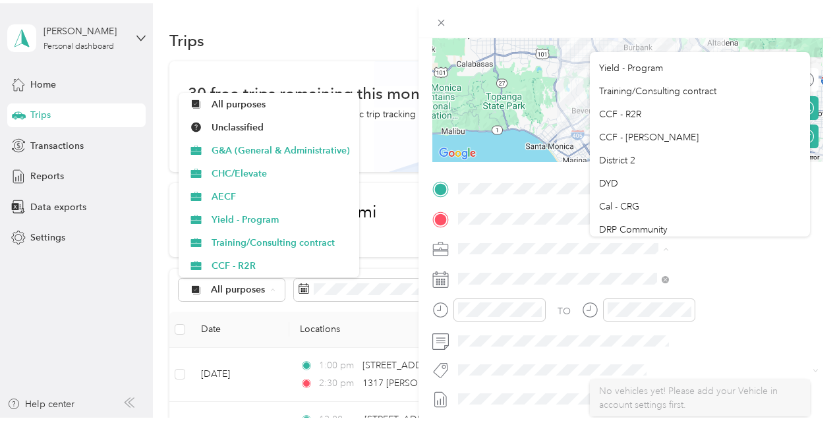
scroll to position [74, 0]
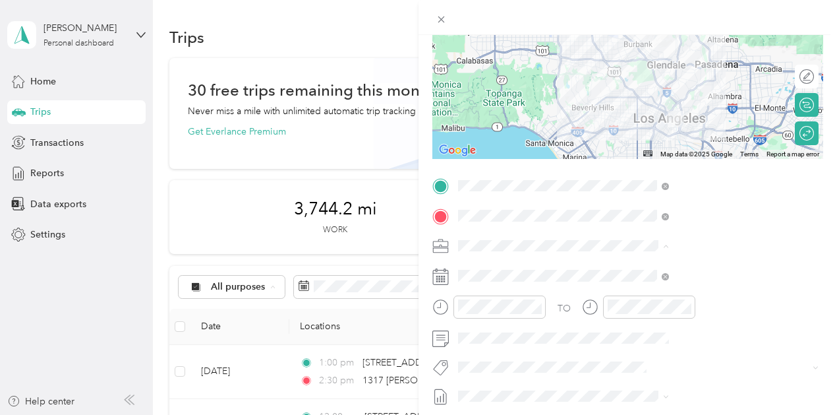
click at [671, 166] on div "DYD" at bounding box center [700, 171] width 202 height 14
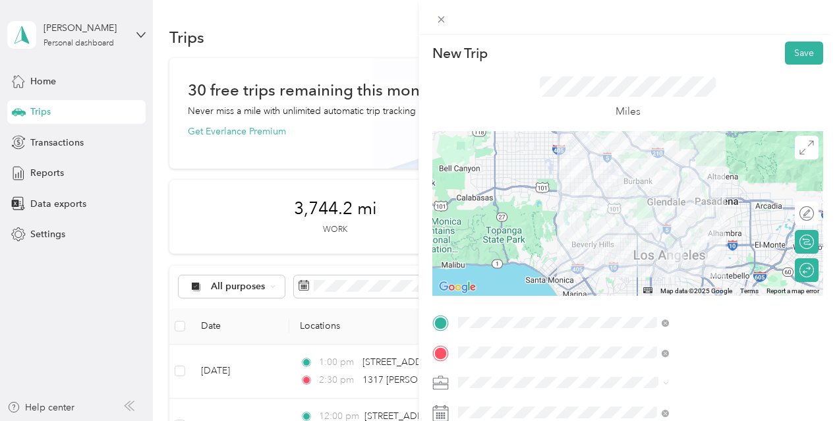
scroll to position [0, 3]
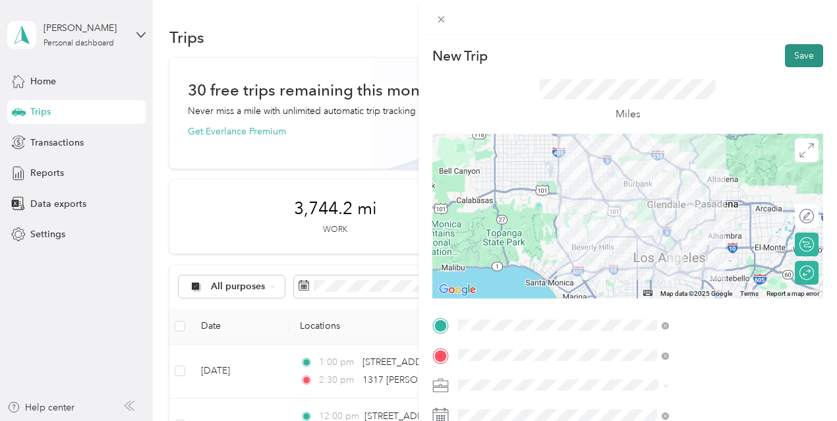
click at [793, 53] on button "Save" at bounding box center [804, 55] width 38 height 23
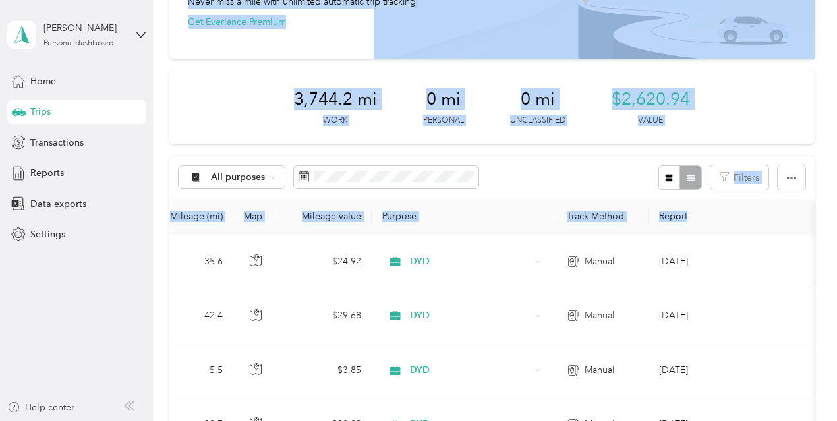
scroll to position [0, 0]
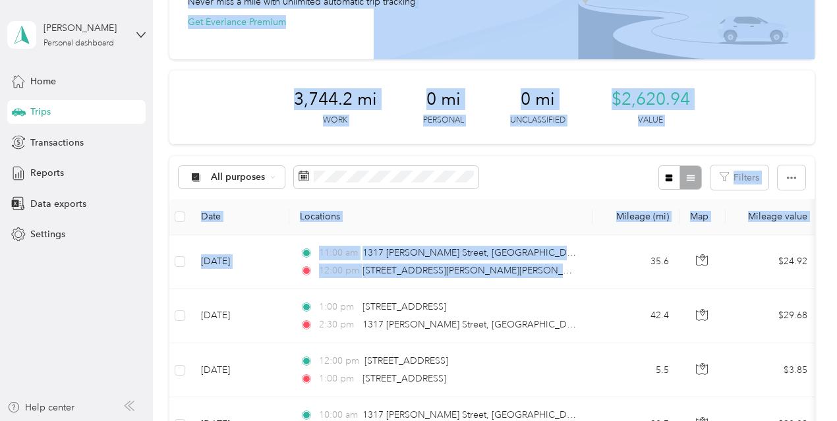
drag, startPoint x: 629, startPoint y: 257, endPoint x: 78, endPoint y: 308, distance: 553.6
click at [78, 308] on section "Giovanny Porcallo Personal dashboard Home Trips Transactions Reports Data expor…" at bounding box center [415, 210] width 831 height 421
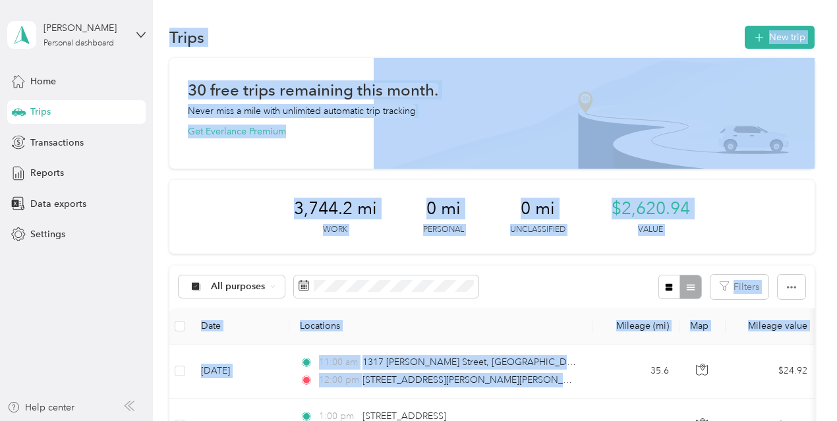
click at [706, 26] on div "Trips New trip" at bounding box center [492, 37] width 646 height 28
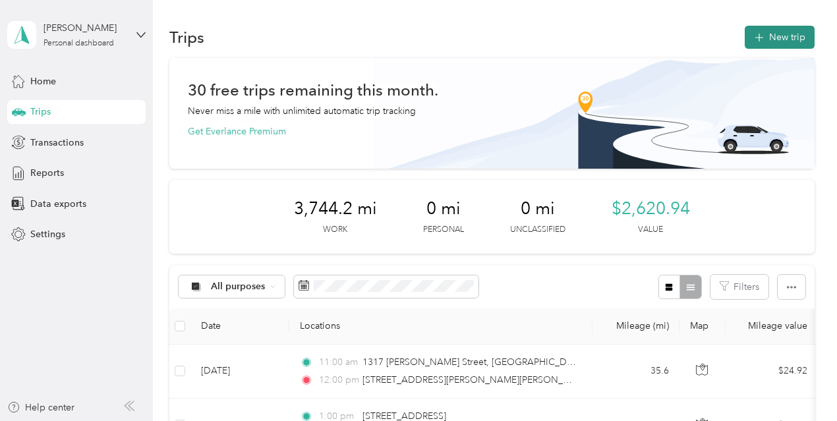
click at [758, 40] on icon "button" at bounding box center [759, 37] width 15 height 15
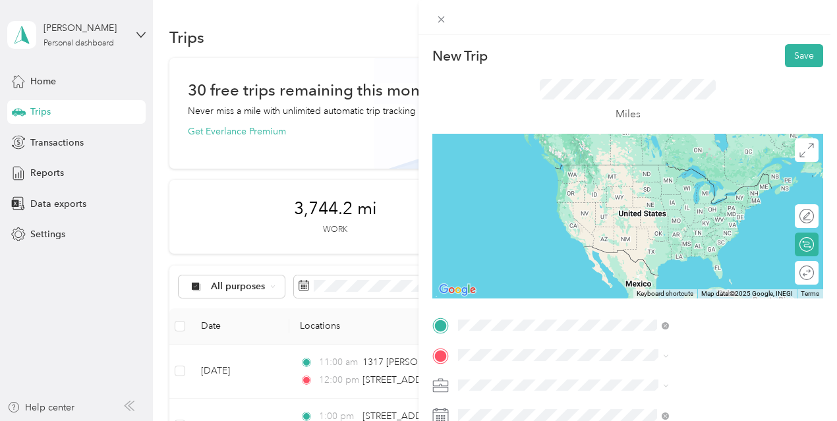
click at [675, 176] on span "1317 Gabriel Garcia Marquez Street Los Angeles, California 90033, United States" at bounding box center [712, 182] width 181 height 46
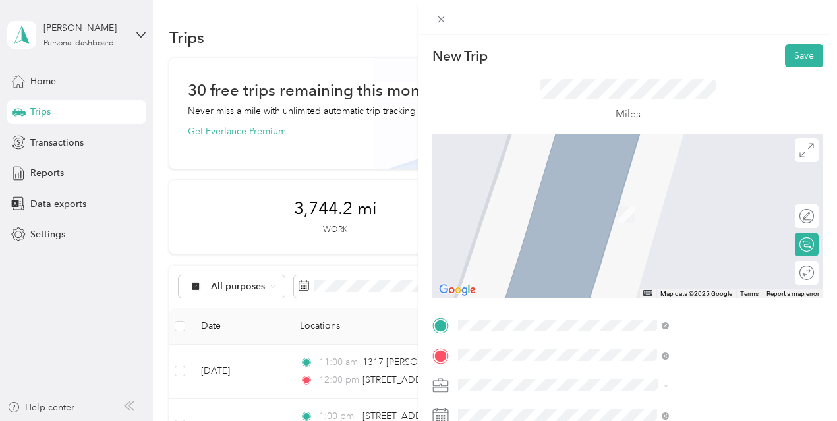
click at [660, 201] on span "10616 South Western Avenue Los Angeles, California 90047, United States" at bounding box center [688, 195] width 132 height 12
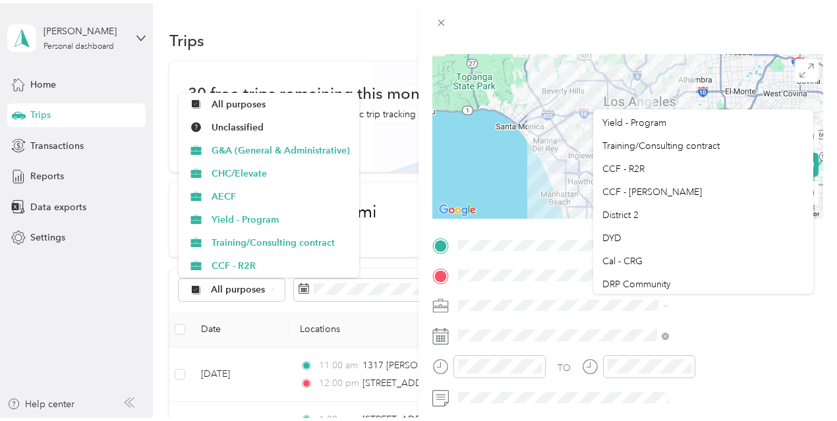
scroll to position [76, 0]
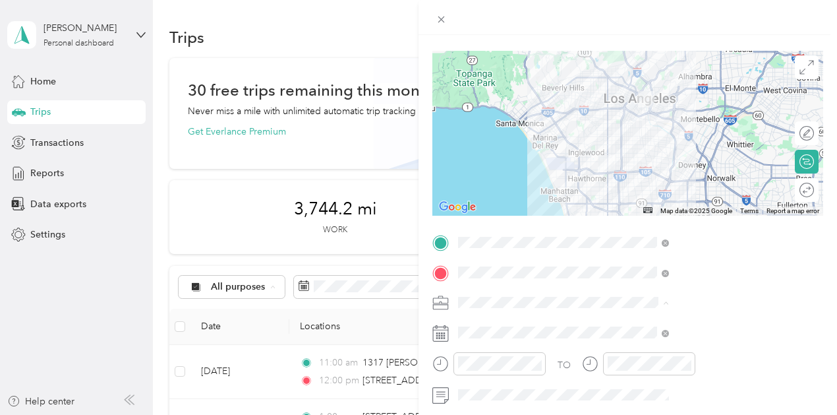
click at [689, 222] on div "DYD" at bounding box center [704, 227] width 202 height 14
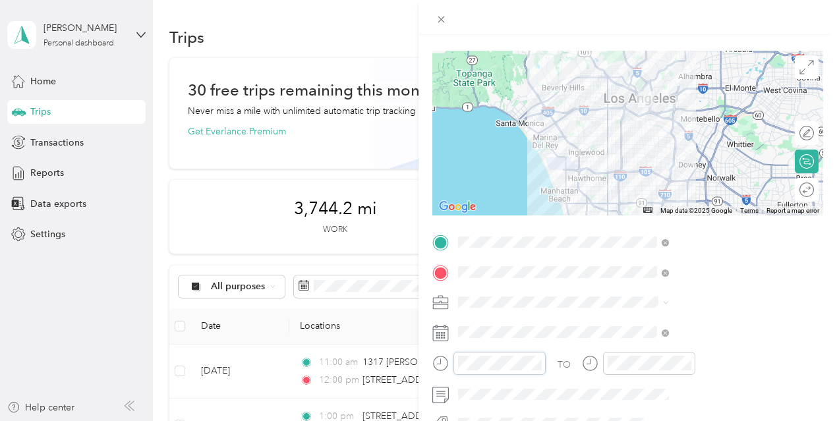
click at [546, 357] on div at bounding box center [489, 363] width 113 height 23
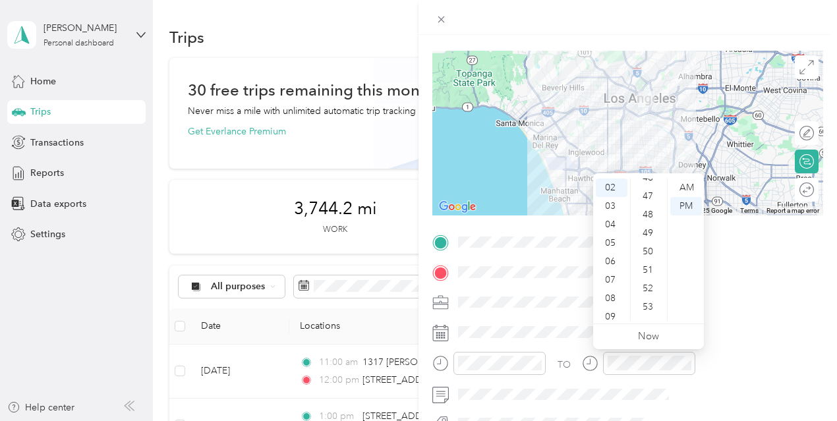
scroll to position [852, 0]
click at [617, 309] on div "09" at bounding box center [612, 317] width 32 height 18
click at [650, 187] on div "00" at bounding box center [650, 188] width 32 height 18
click at [684, 181] on div "AM" at bounding box center [687, 188] width 32 height 18
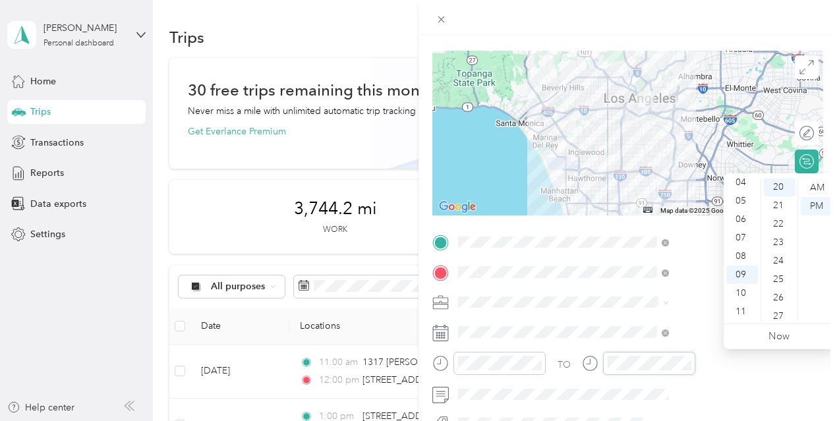
scroll to position [369, 0]
click at [818, 187] on div "AM" at bounding box center [817, 188] width 32 height 18
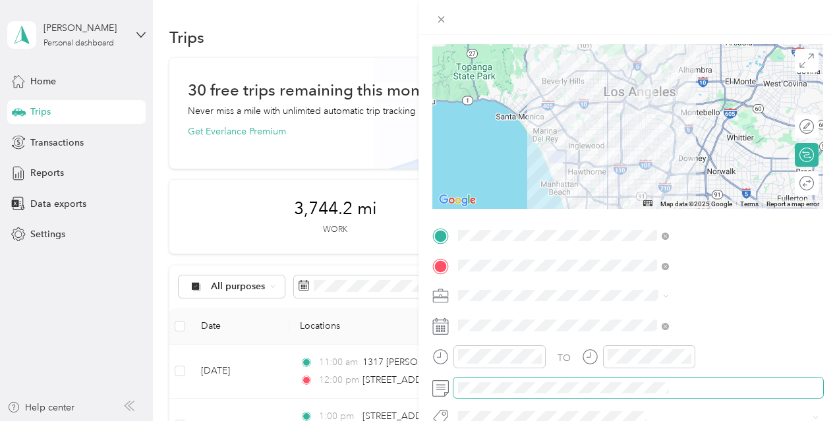
scroll to position [0, 0]
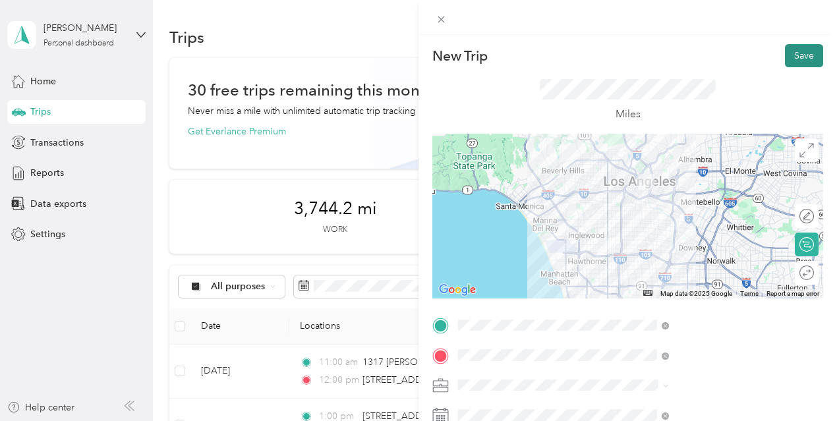
click at [806, 57] on button "Save" at bounding box center [804, 55] width 38 height 23
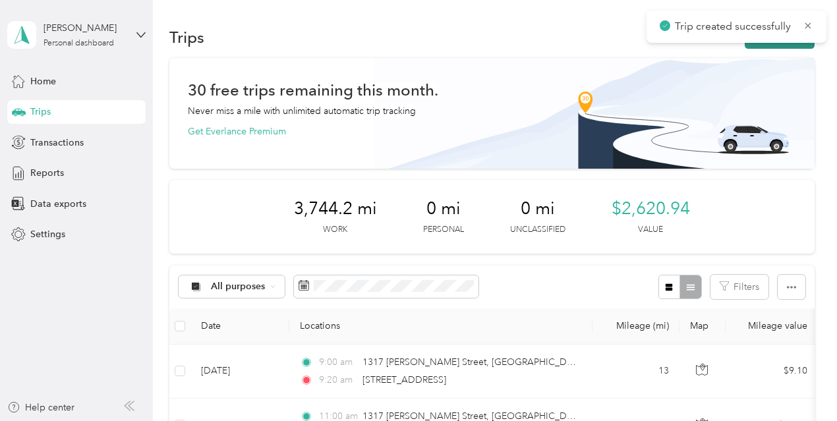
click at [793, 44] on button "New trip" at bounding box center [780, 37] width 70 height 23
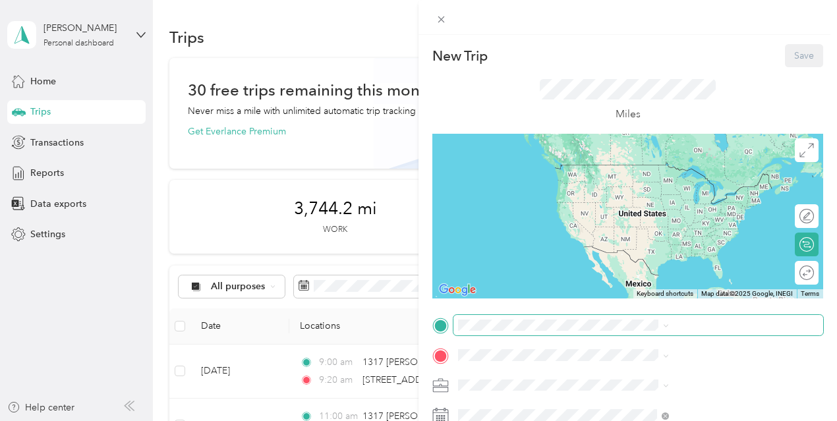
click at [632, 332] on span at bounding box center [639, 325] width 370 height 21
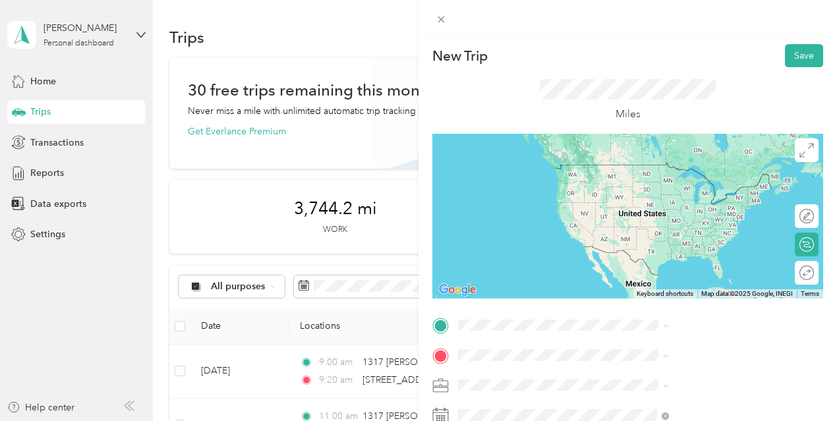
click at [670, 171] on span "10616 South Western Avenue Los Angeles, California 90047, United States" at bounding box center [688, 165] width 132 height 12
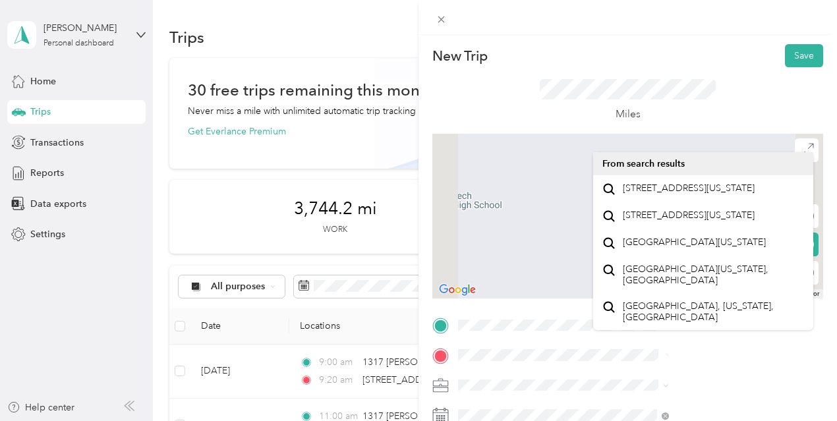
click at [677, 209] on div at bounding box center [628, 216] width 391 height 165
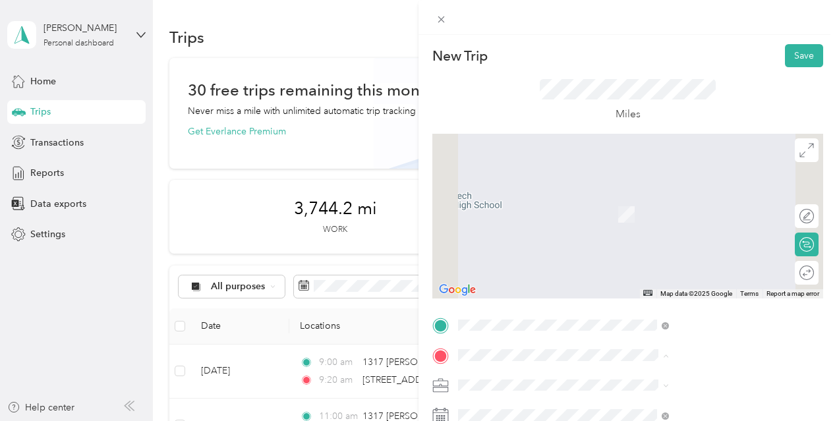
click at [669, 201] on span "2506 West Imperial Highway Hawthorne, California 90250, United States" at bounding box center [688, 195] width 132 height 12
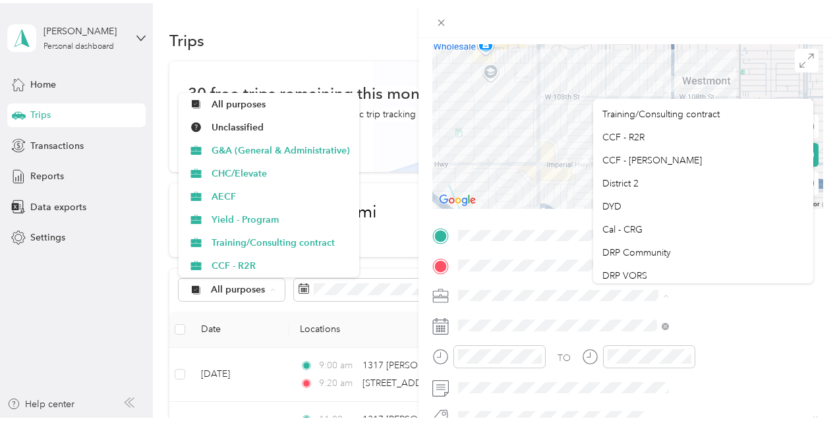
scroll to position [90, 0]
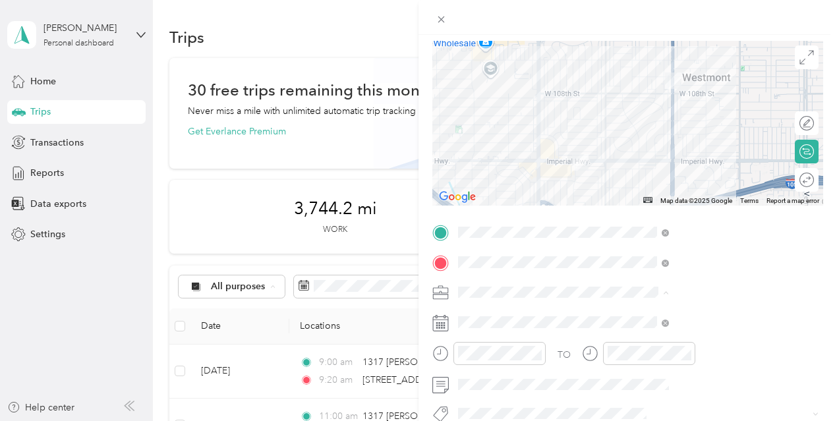
click at [678, 200] on div "DYD" at bounding box center [704, 202] width 202 height 14
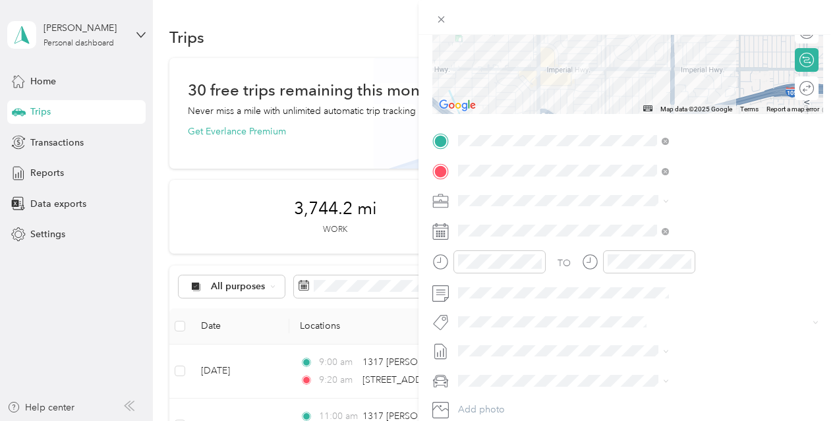
scroll to position [185, 0]
click at [546, 260] on div at bounding box center [489, 261] width 113 height 23
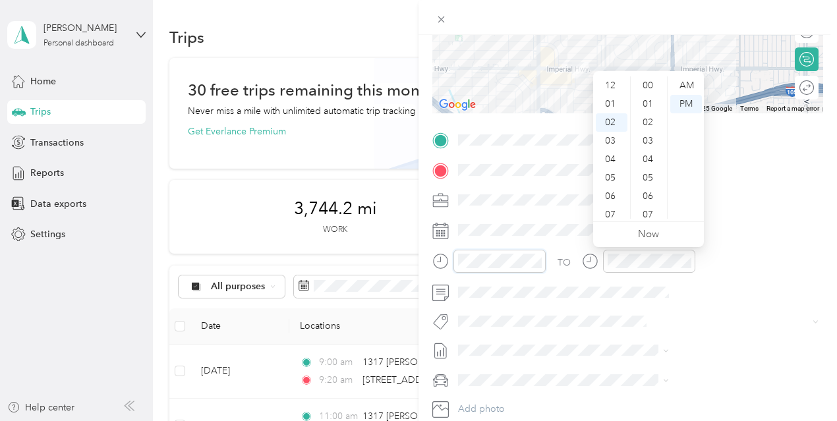
scroll to position [965, 0]
click at [696, 82] on div "AM" at bounding box center [687, 85] width 32 height 18
click at [620, 212] on div "09" at bounding box center [612, 215] width 32 height 18
click at [650, 204] on div "30" at bounding box center [650, 211] width 32 height 18
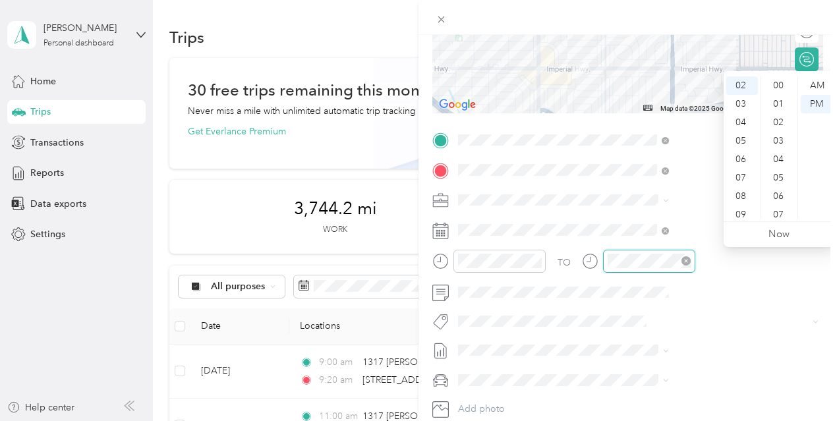
scroll to position [965, 0]
click at [696, 260] on div at bounding box center [638, 261] width 113 height 23
click at [820, 86] on div "AM" at bounding box center [817, 85] width 32 height 18
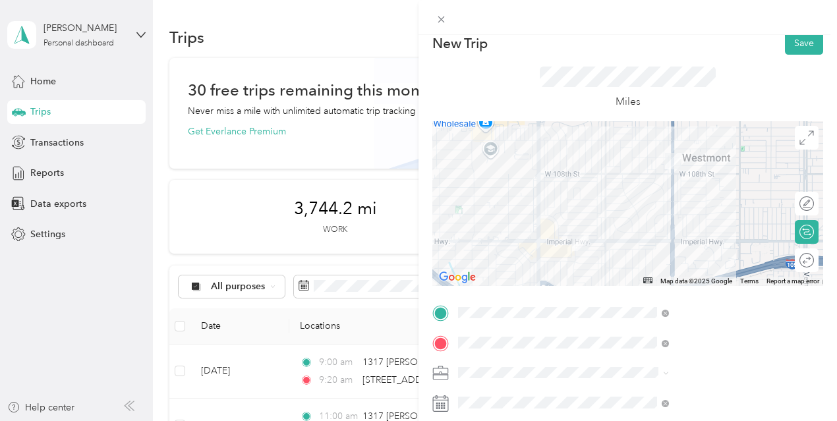
scroll to position [0, 0]
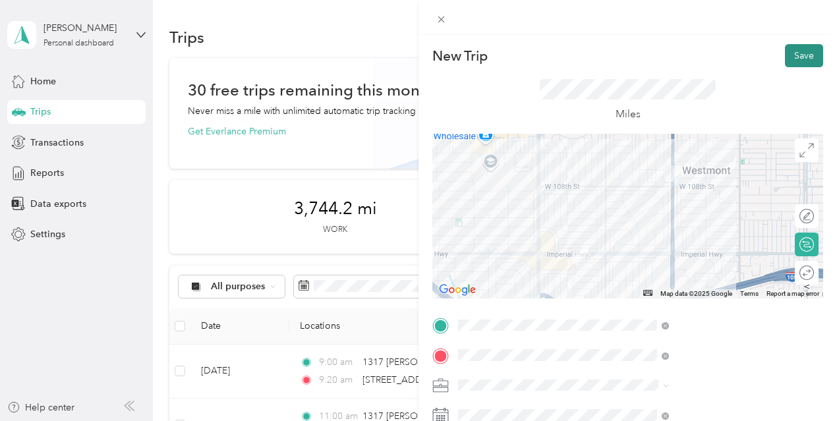
click at [785, 50] on button "Save" at bounding box center [804, 55] width 38 height 23
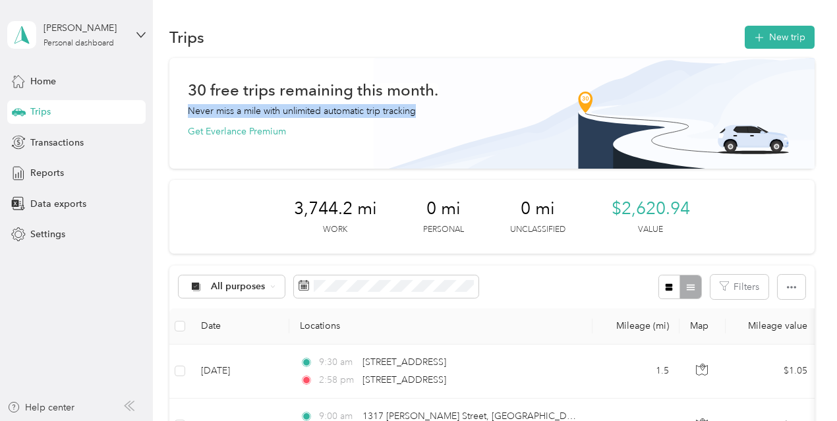
drag, startPoint x: 827, startPoint y: 86, endPoint x: 831, endPoint y: 108, distance: 22.8
click at [831, 108] on div "Trips New trip 30 free trips remaining this month. Never miss a mile with unlim…" at bounding box center [492, 210] width 678 height 421
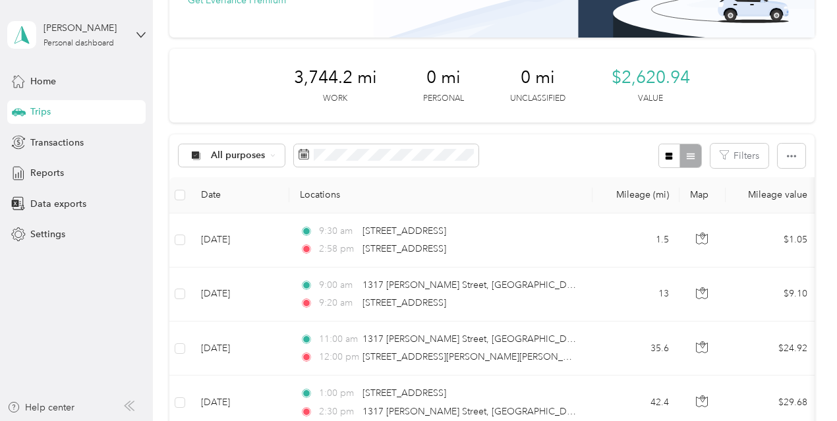
scroll to position [142, 0]
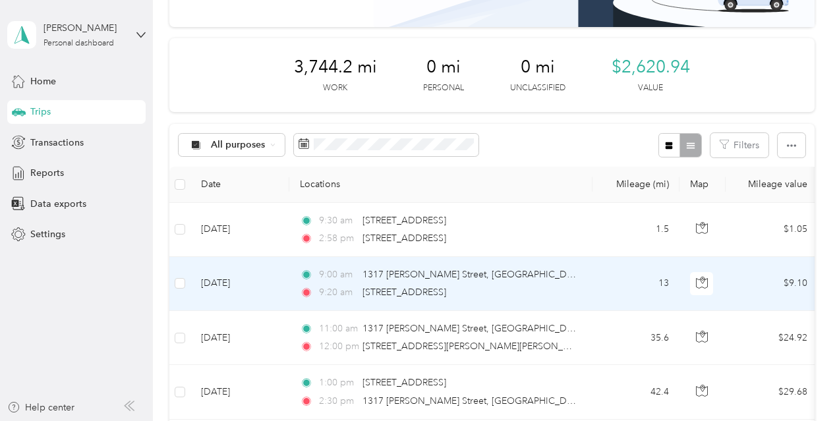
click at [257, 293] on td "Sep 30, 2025" at bounding box center [240, 284] width 99 height 54
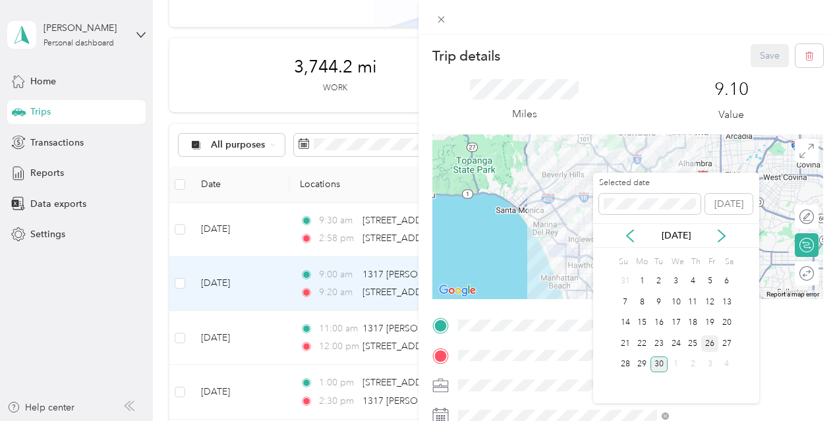
click at [712, 340] on div "26" at bounding box center [710, 344] width 17 height 16
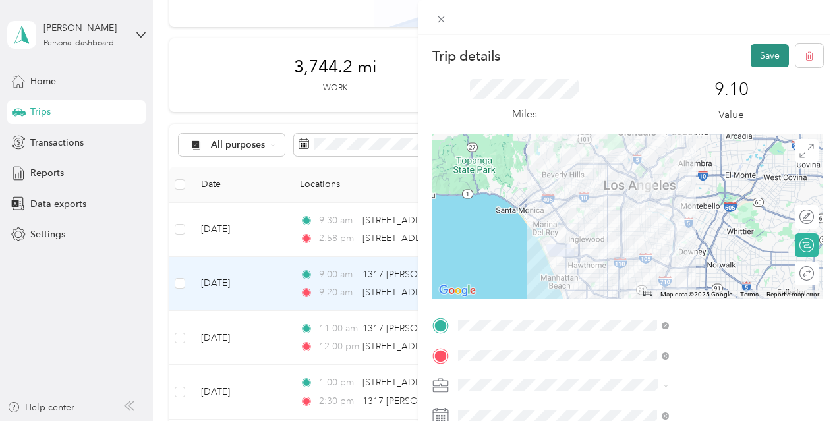
click at [760, 52] on button "Save" at bounding box center [770, 55] width 38 height 23
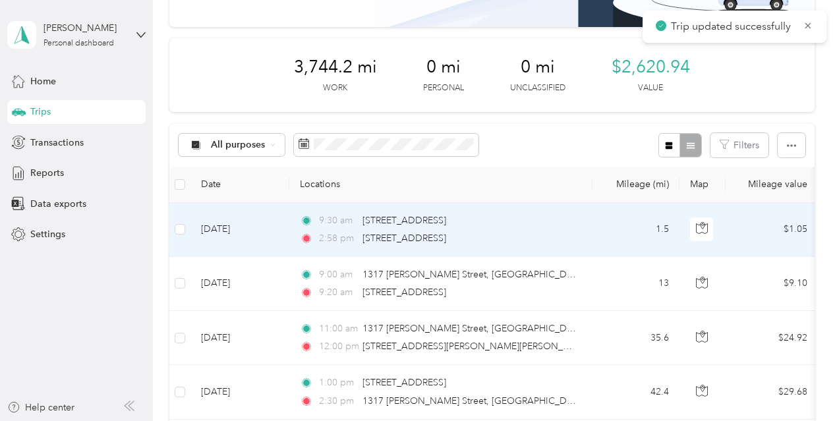
click at [251, 239] on td "Sep 30, 2025" at bounding box center [240, 230] width 99 height 54
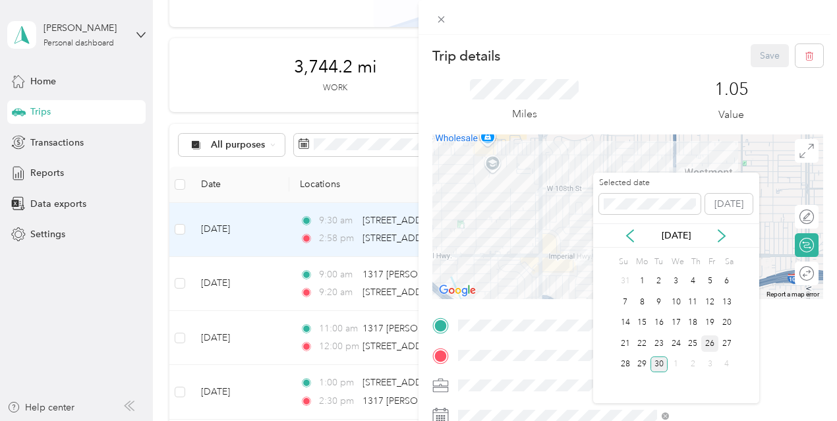
click at [706, 341] on div "26" at bounding box center [710, 344] width 17 height 16
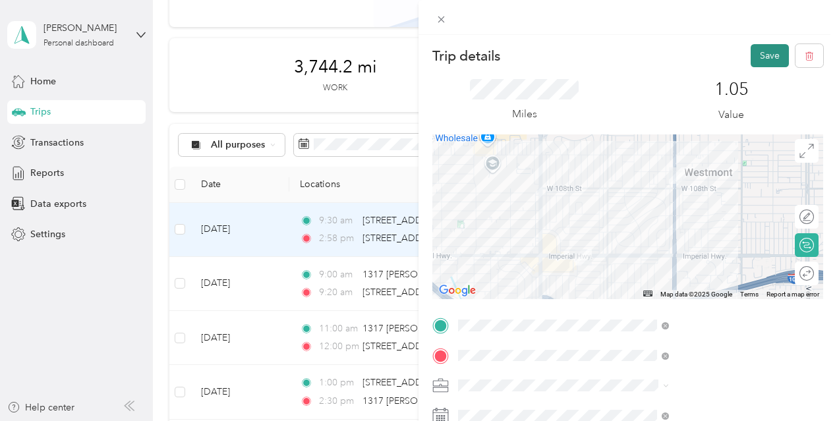
click at [752, 56] on button "Save" at bounding box center [770, 55] width 38 height 23
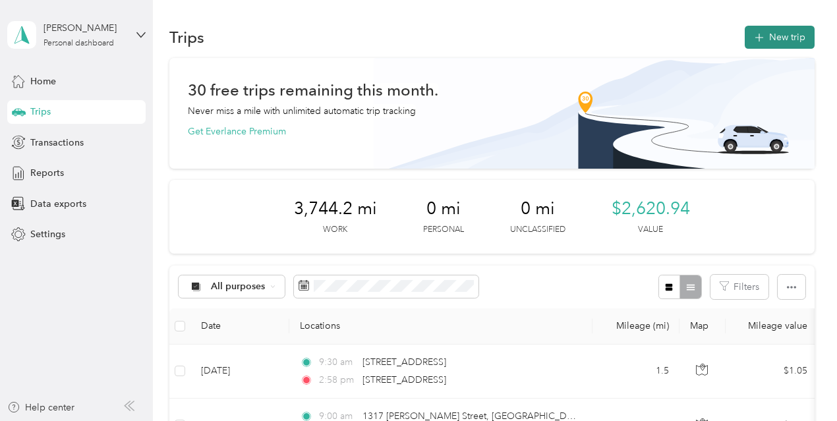
click at [757, 41] on icon "button" at bounding box center [759, 37] width 15 height 15
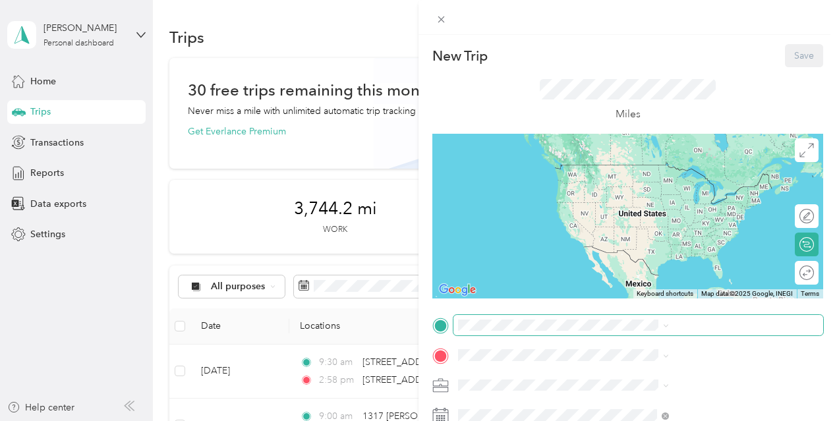
click at [661, 332] on span at bounding box center [639, 325] width 370 height 21
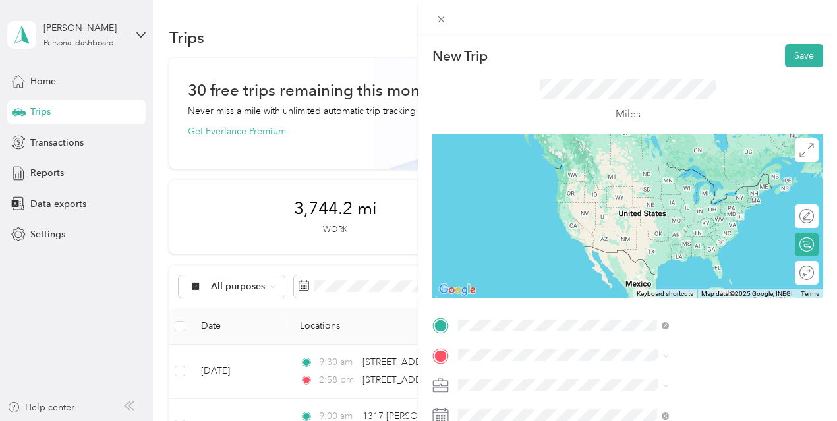
click at [663, 171] on span "2506 West Imperial Highway Hawthorne, California 90250, United States" at bounding box center [688, 165] width 132 height 12
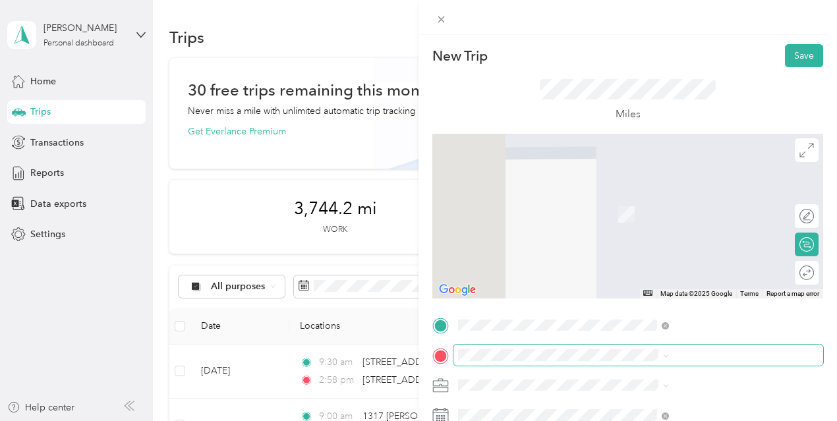
click at [631, 348] on span at bounding box center [639, 355] width 370 height 21
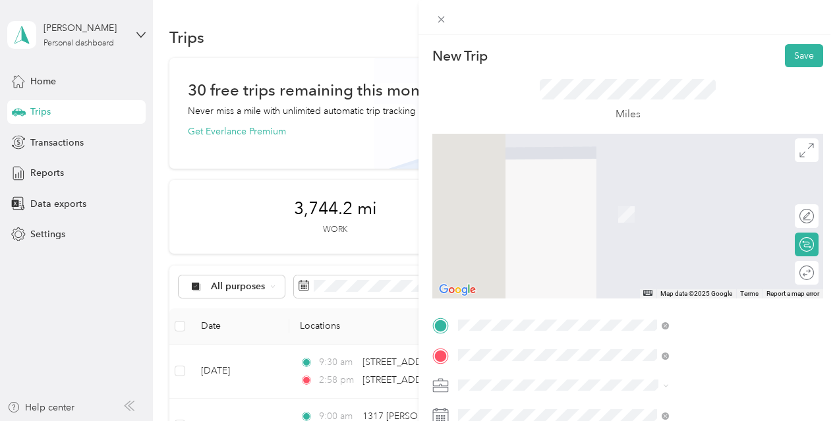
click at [661, 212] on span "1317 Gabriel Garcia Marquez Street Los Angeles, California 90033, United States" at bounding box center [712, 212] width 181 height 46
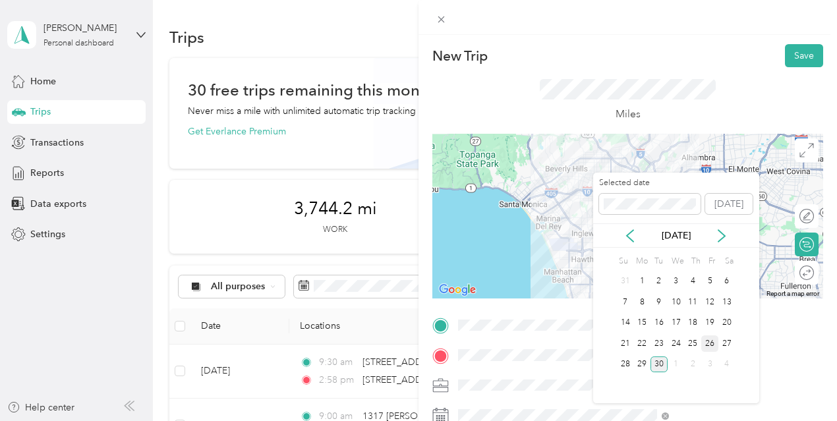
click at [707, 340] on div "26" at bounding box center [710, 344] width 17 height 16
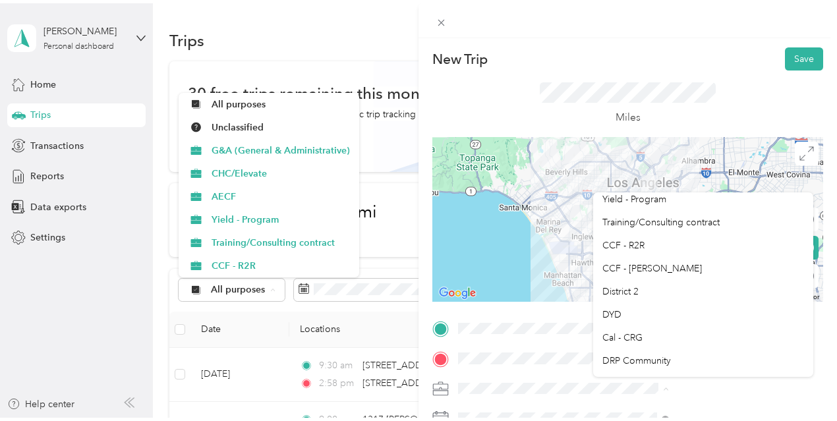
scroll to position [96, 0]
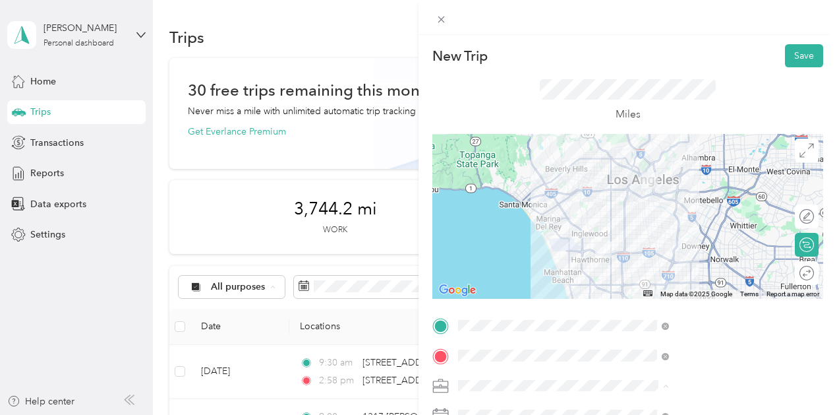
click at [699, 295] on li "DYD" at bounding box center [703, 289] width 220 height 23
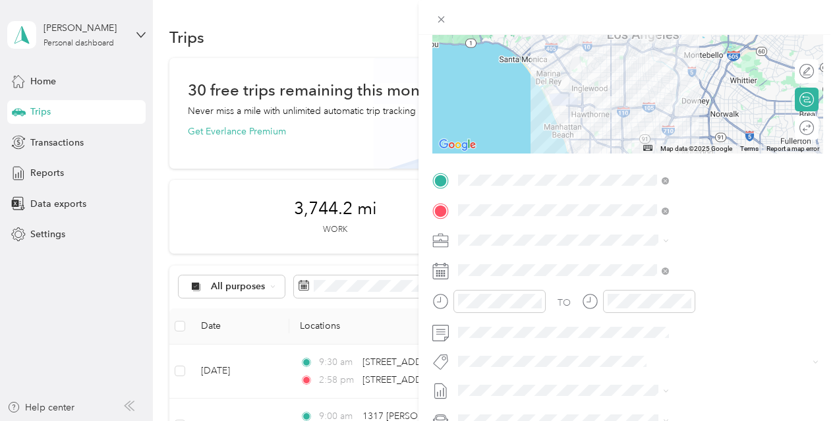
scroll to position [148, 0]
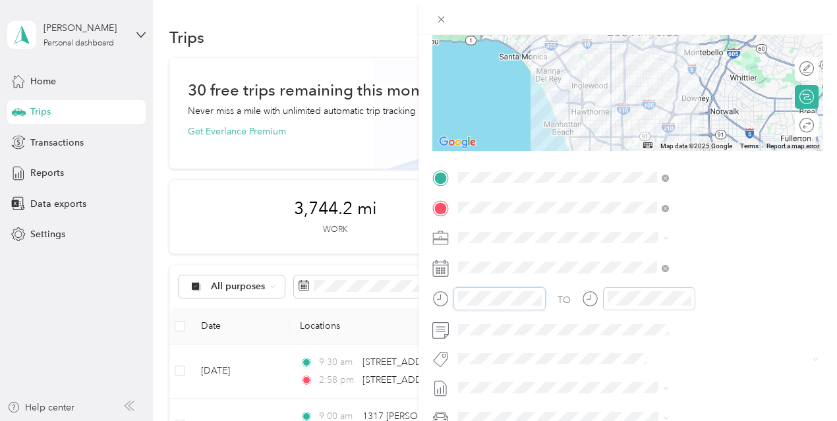
click at [549, 287] on div "New Trip Save This trip cannot be edited because it is either under review, app…" at bounding box center [418, 210] width 837 height 421
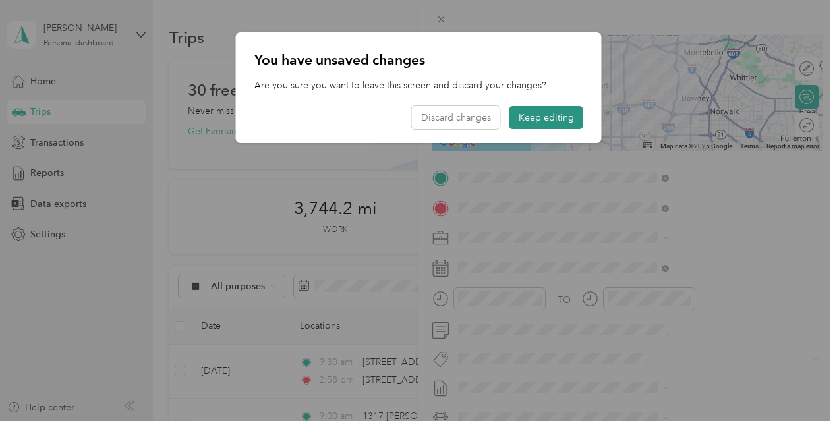
click at [530, 117] on button "Keep editing" at bounding box center [547, 117] width 74 height 23
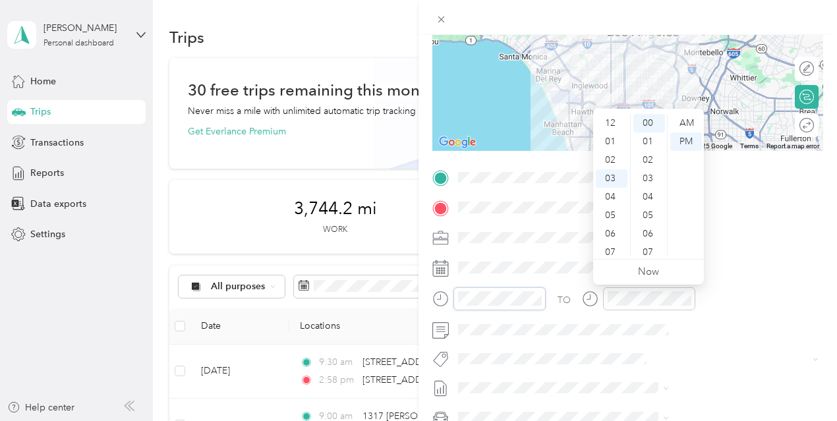
scroll to position [55, 0]
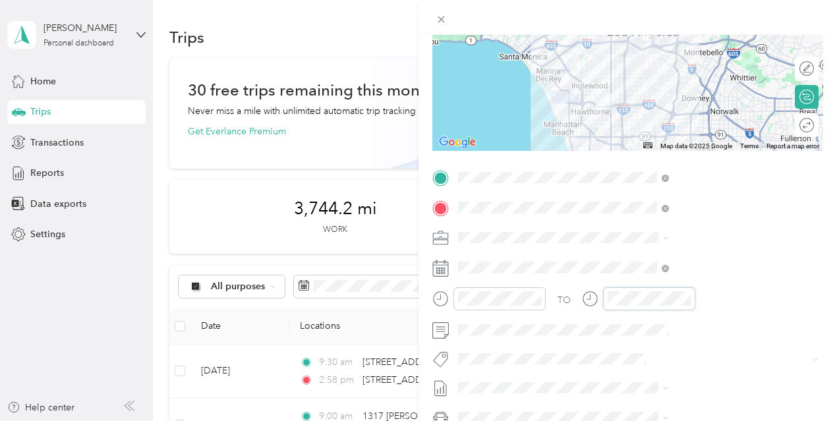
click at [717, 296] on div "TO" at bounding box center [628, 303] width 391 height 32
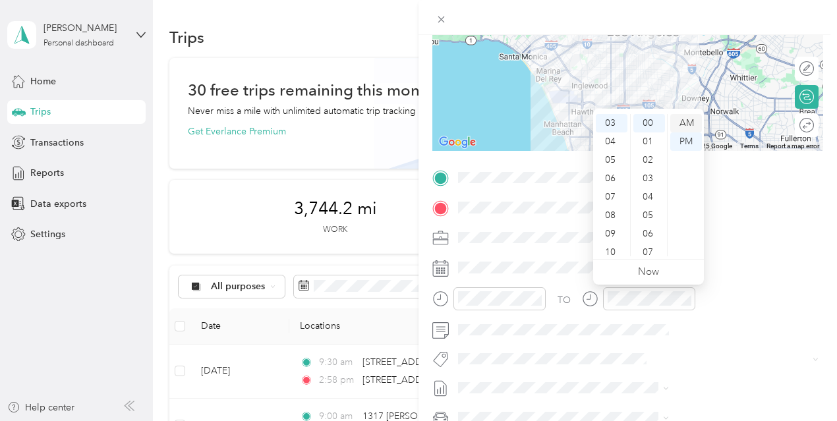
click at [686, 125] on div "AM" at bounding box center [687, 123] width 32 height 18
click at [608, 255] on div "10" at bounding box center [612, 252] width 32 height 18
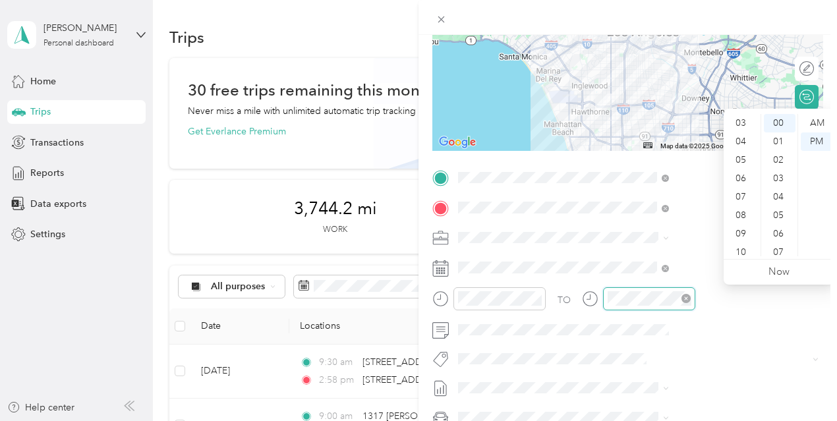
scroll to position [79, 0]
click at [814, 129] on div "AM" at bounding box center [817, 123] width 32 height 18
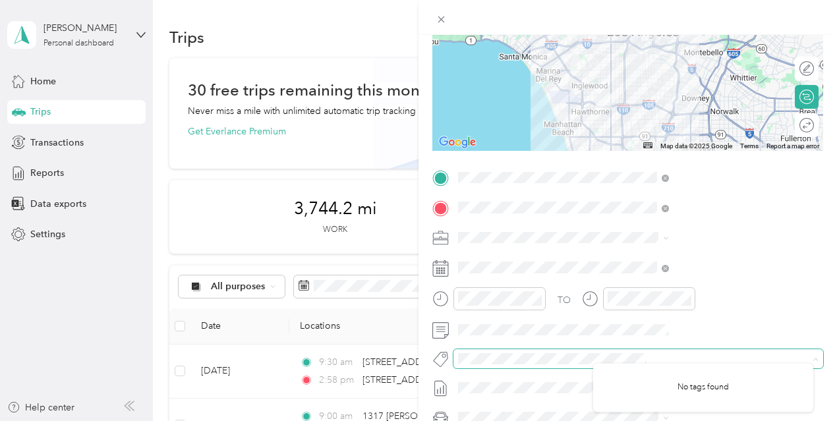
click at [620, 421] on div "New Trip Save This trip cannot be edited because it is either under review, app…" at bounding box center [415, 421] width 831 height 0
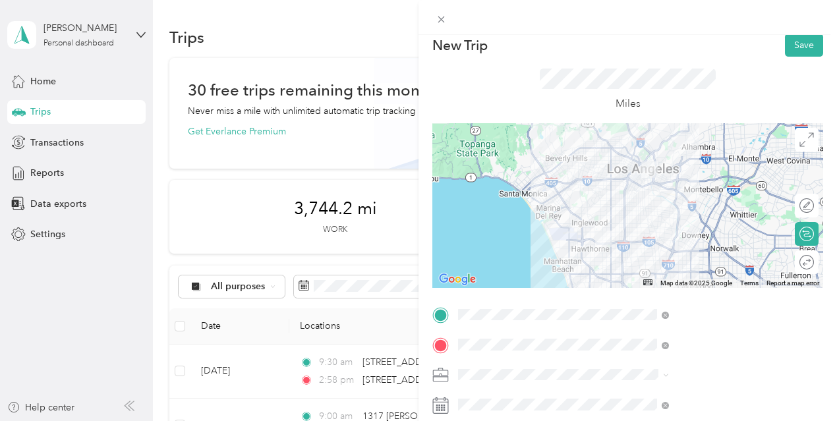
scroll to position [0, 0]
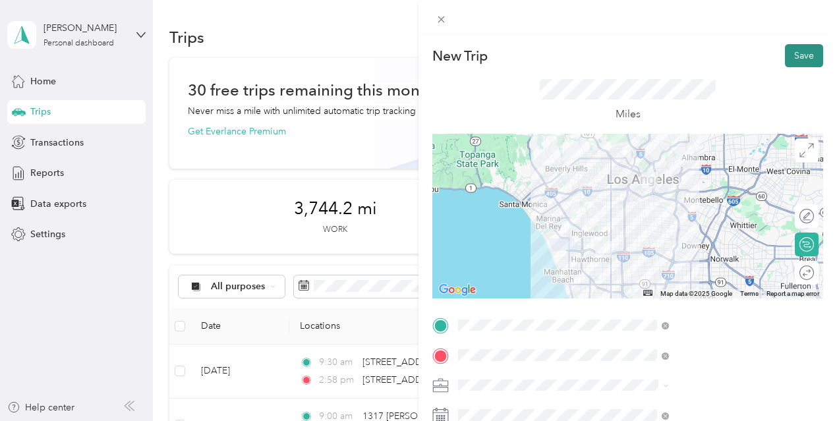
click at [799, 59] on button "Save" at bounding box center [804, 55] width 38 height 23
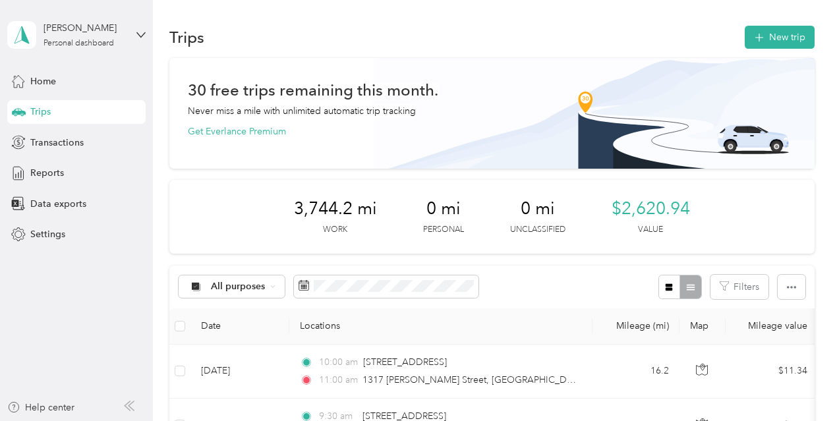
drag, startPoint x: 789, startPoint y: 33, endPoint x: 582, endPoint y: 15, distance: 208.5
click at [754, 34] on span "button" at bounding box center [759, 37] width 11 height 11
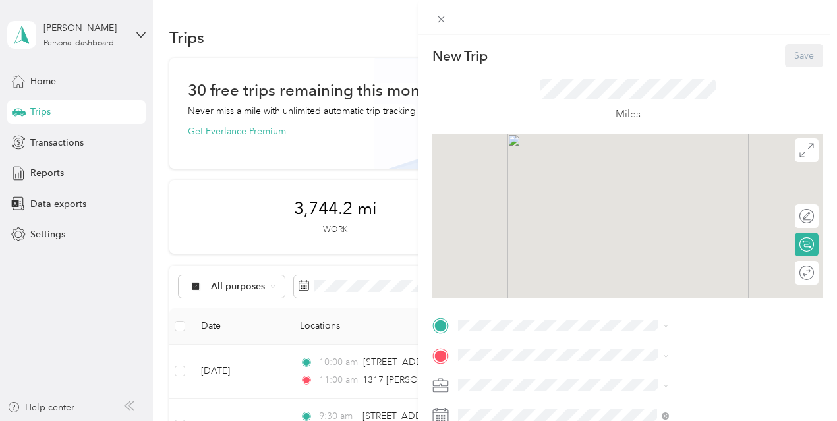
click at [768, 35] on div "New Trip Save This trip cannot be edited because it is either under review, app…" at bounding box center [628, 245] width 419 height 421
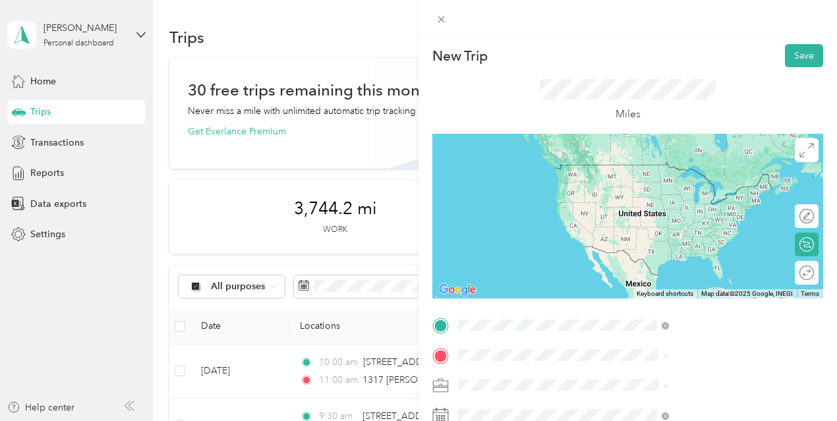
click at [668, 174] on span "1317 Gabriel Garcia Marquez Street Los Angeles, California 90033, United States" at bounding box center [712, 182] width 181 height 46
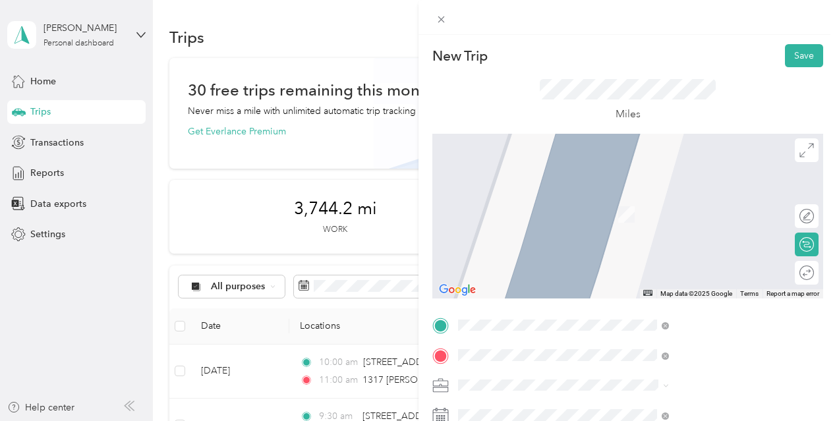
click at [660, 201] on span "737 Olive Avenue Long Beach, California 90806, United States" at bounding box center [688, 195] width 132 height 12
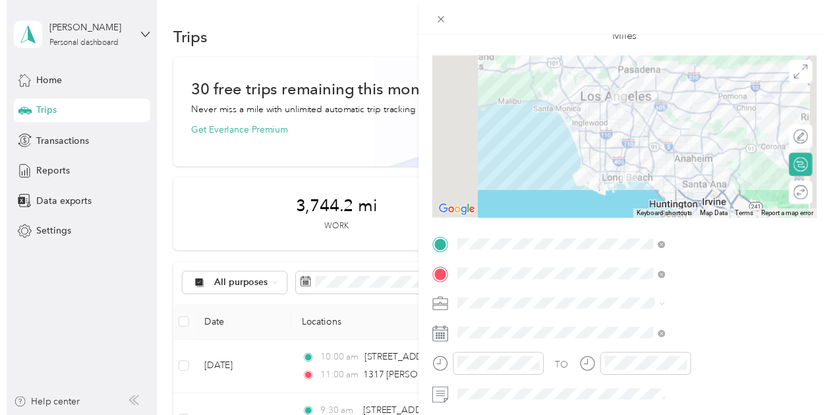
scroll to position [84, 0]
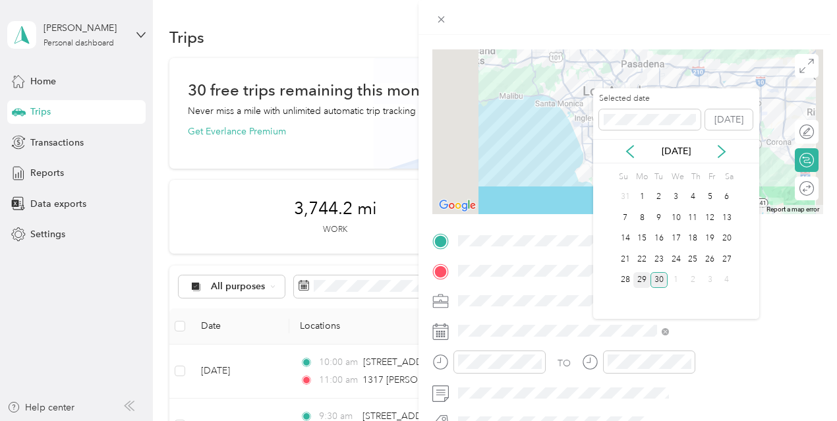
click at [645, 280] on div "29" at bounding box center [642, 280] width 17 height 16
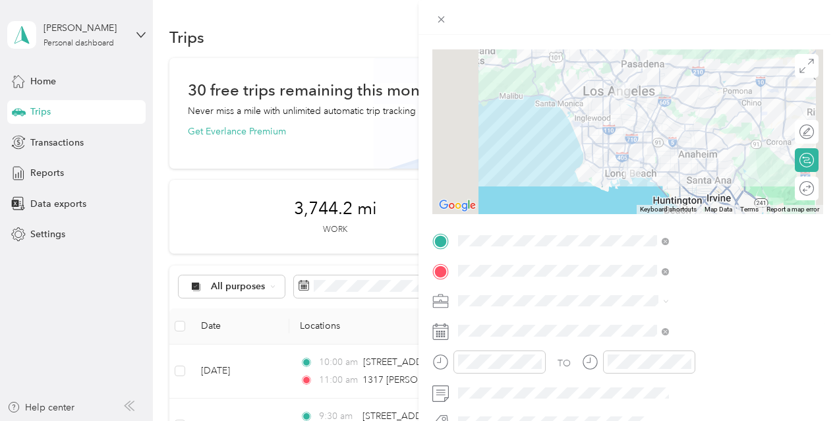
click at [628, 307] on span at bounding box center [639, 301] width 370 height 21
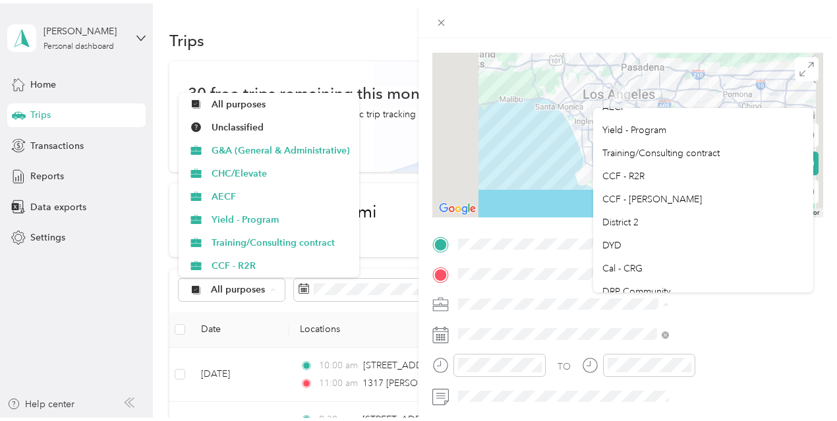
scroll to position [85, 0]
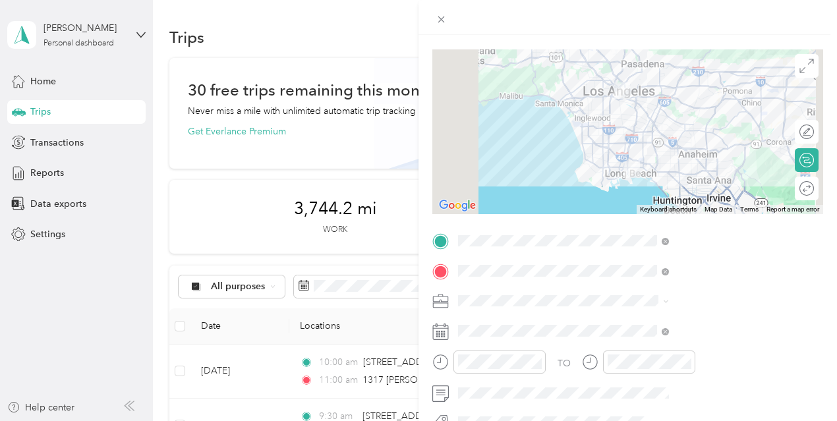
click at [653, 210] on div "DYD" at bounding box center [704, 215] width 202 height 14
click at [543, 357] on div "New Trip Save This trip cannot be edited because it is either under review, app…" at bounding box center [418, 210] width 837 height 421
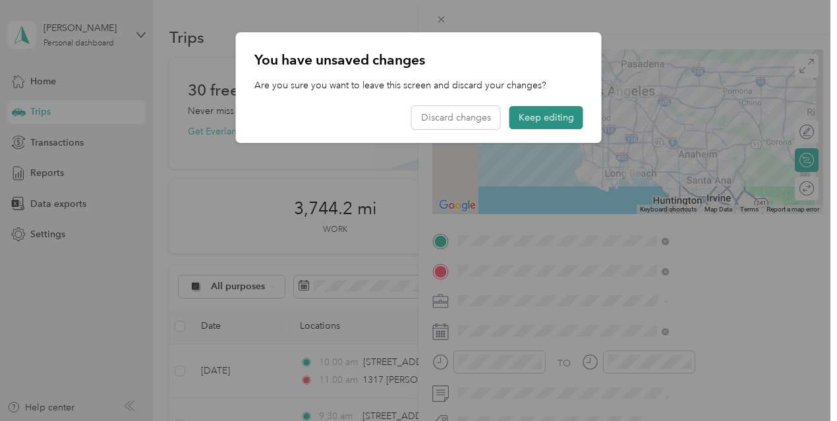
click at [547, 111] on button "Keep editing" at bounding box center [547, 117] width 74 height 23
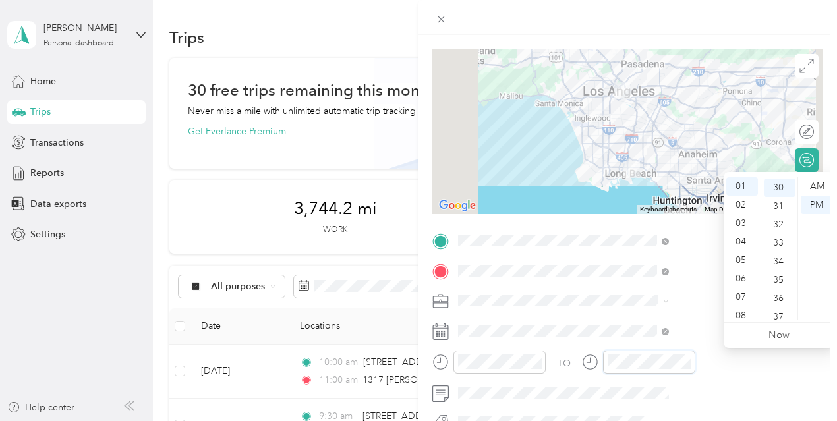
scroll to position [554, 0]
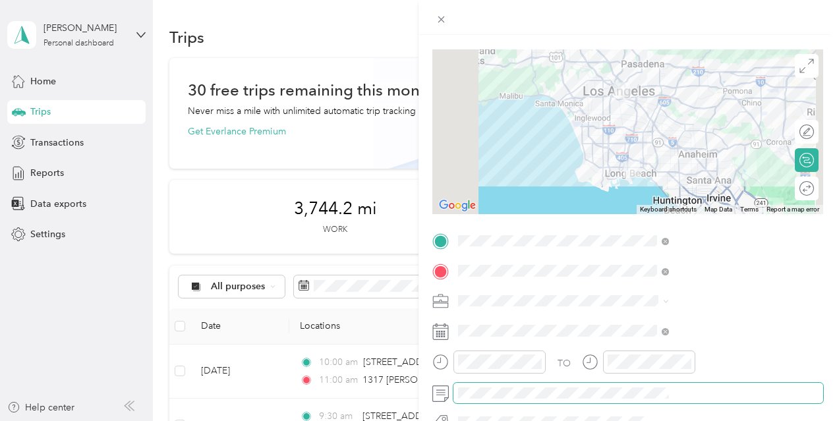
click at [690, 386] on span at bounding box center [639, 393] width 370 height 21
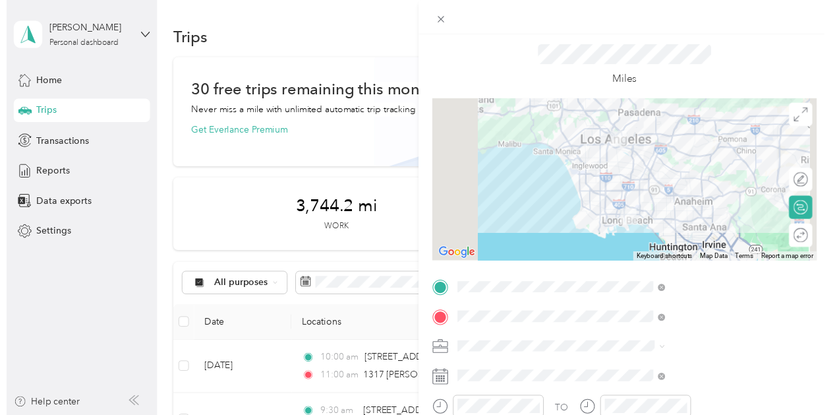
scroll to position [0, 0]
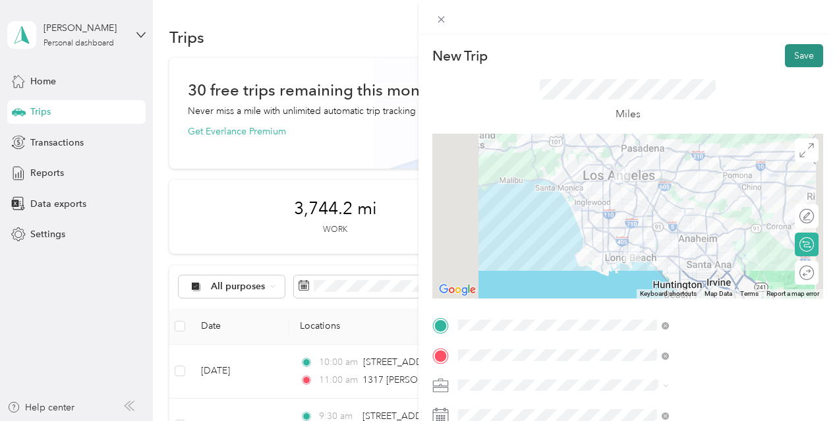
click at [795, 52] on button "Save" at bounding box center [804, 55] width 38 height 23
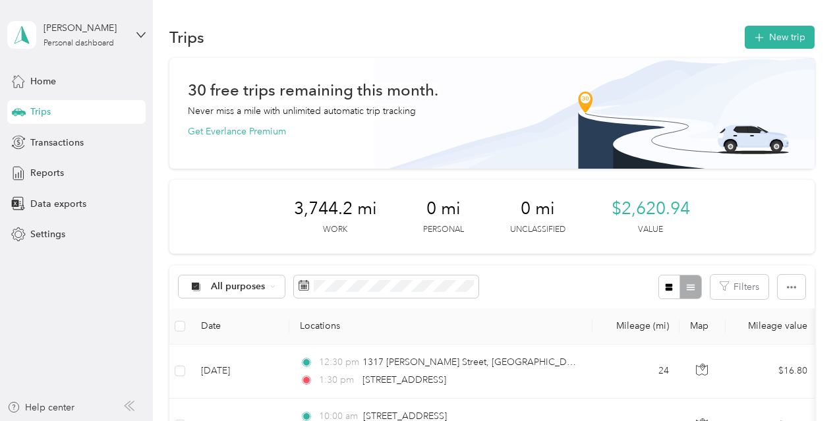
drag, startPoint x: 784, startPoint y: 44, endPoint x: 569, endPoint y: 37, distance: 215.1
click at [569, 37] on div "Trips New trip" at bounding box center [492, 37] width 646 height 28
click at [782, 44] on button "New trip" at bounding box center [780, 37] width 70 height 23
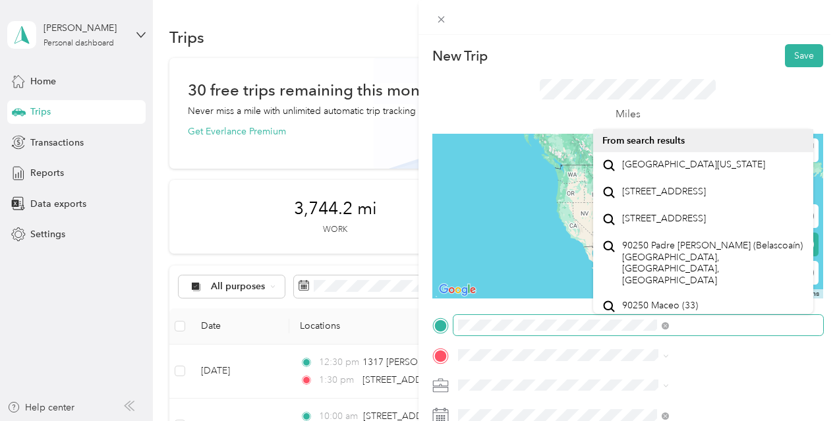
click at [510, 333] on div "New Trip Save This trip cannot be edited because it is either under review, app…" at bounding box center [418, 210] width 837 height 421
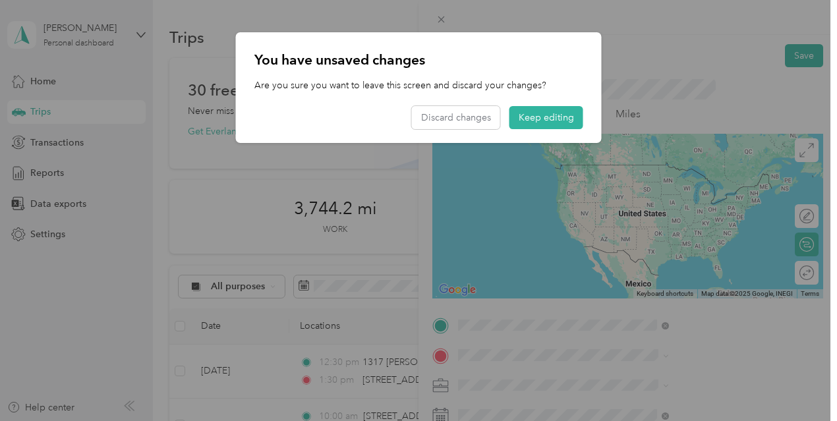
click at [528, 104] on div "You have unsaved changes Are you sure you want to leave this screen and discard…" at bounding box center [419, 87] width 366 height 111
click at [547, 126] on button "Keep editing" at bounding box center [547, 117] width 74 height 23
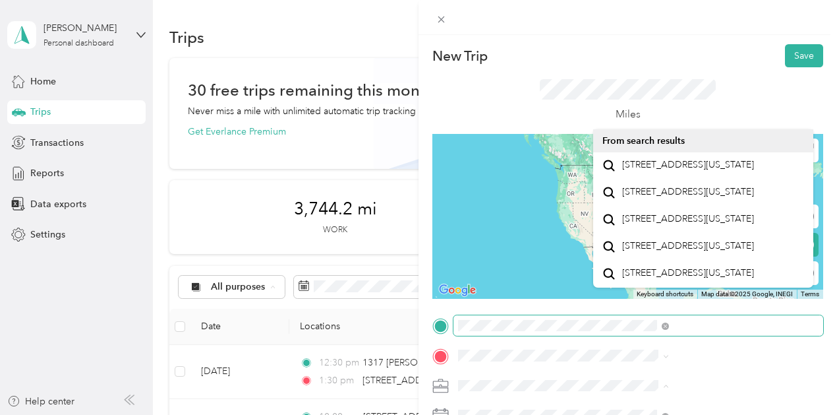
scroll to position [69, 0]
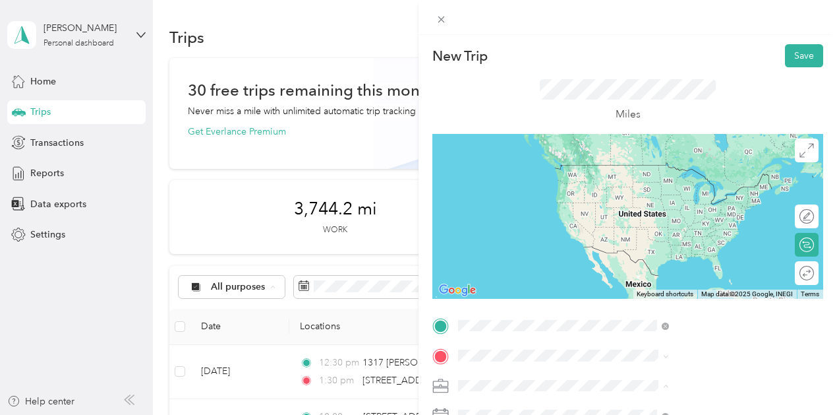
click at [754, 213] on span "737 Olive Place Monterey Park, California 91755, United States" at bounding box center [688, 219] width 132 height 12
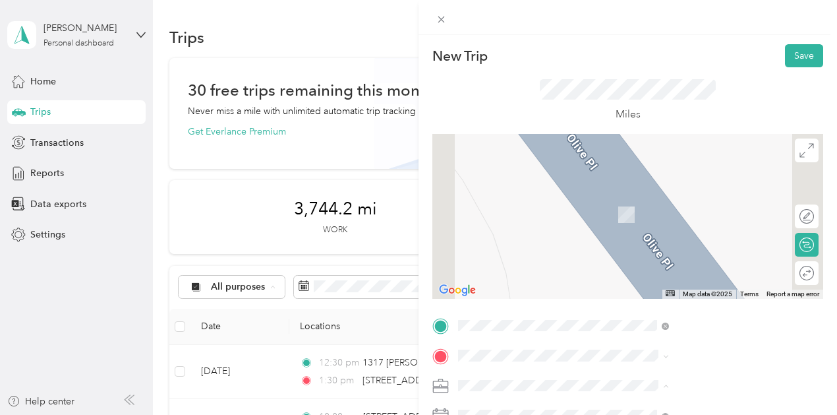
click at [822, 224] on form "New Trip Save This trip cannot be edited because it is either under review, app…" at bounding box center [628, 339] width 419 height 590
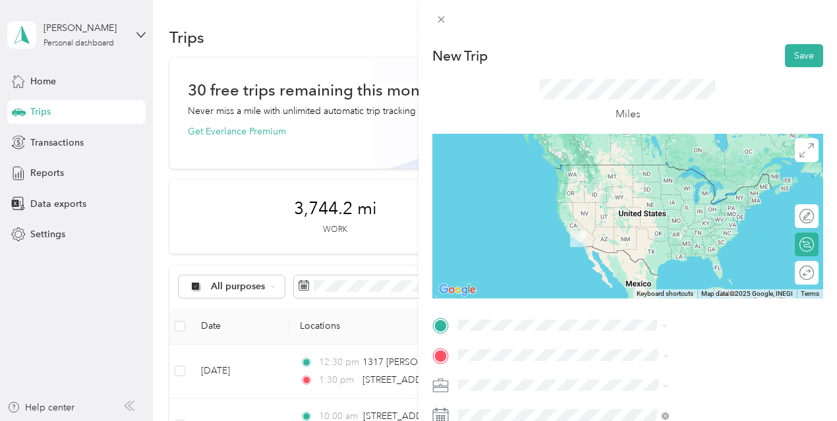
click at [695, 210] on span "737 Olive Avenue Long Beach, California 90806, United States" at bounding box center [688, 204] width 132 height 12
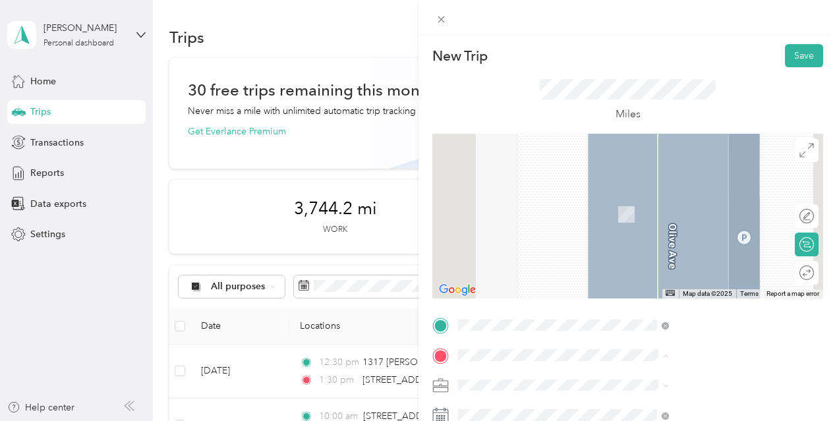
click at [642, 201] on span "609 Bungalow Drive El Segundo, California 90245, United States" at bounding box center [688, 195] width 132 height 12
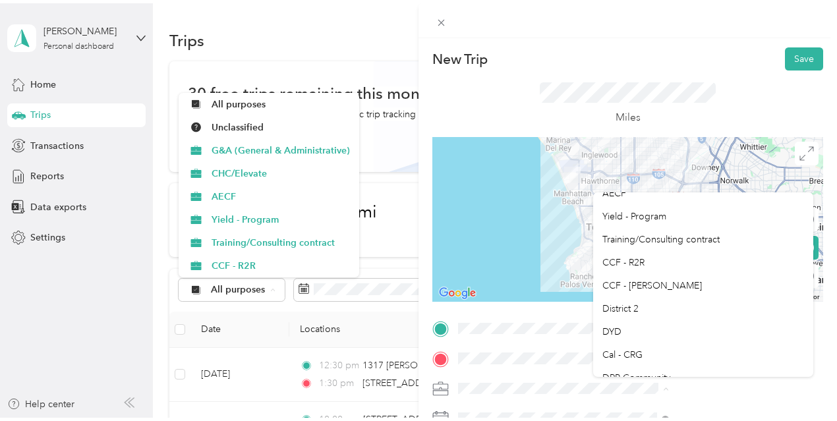
scroll to position [65, 0]
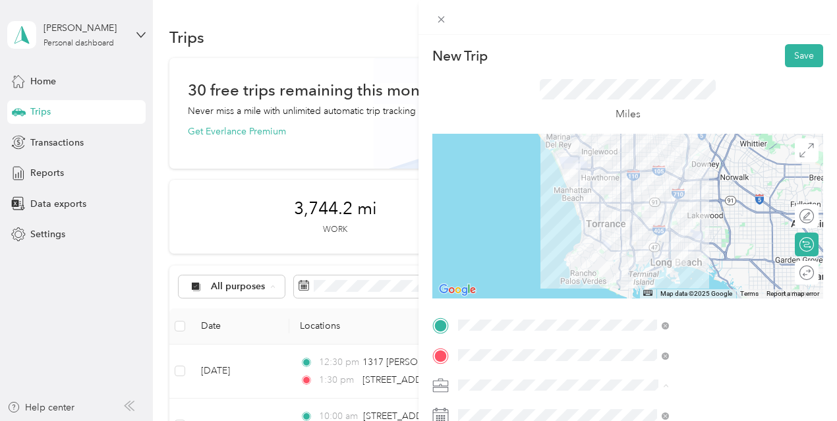
click at [679, 324] on div "DYD" at bounding box center [704, 321] width 202 height 14
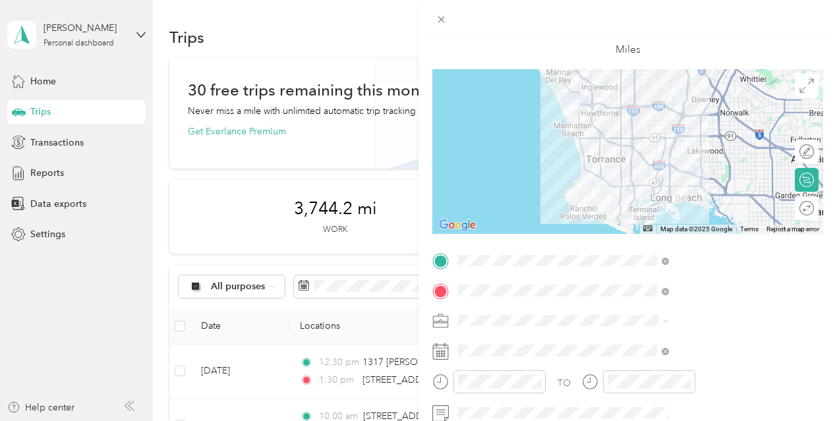
scroll to position [66, 0]
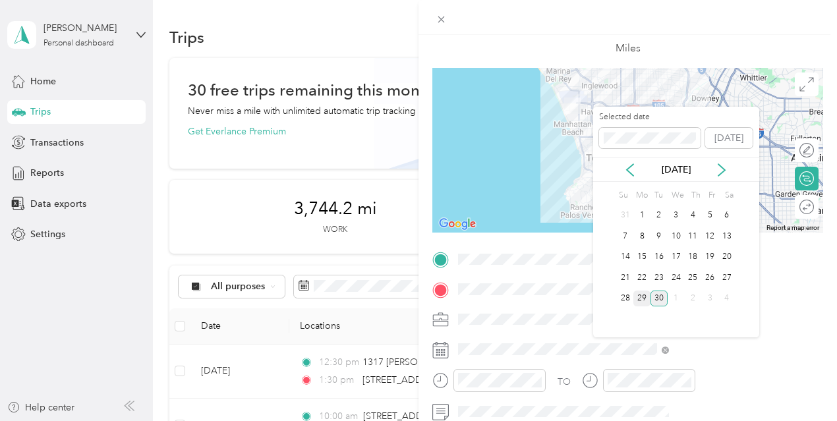
click at [641, 292] on div "29" at bounding box center [642, 299] width 17 height 16
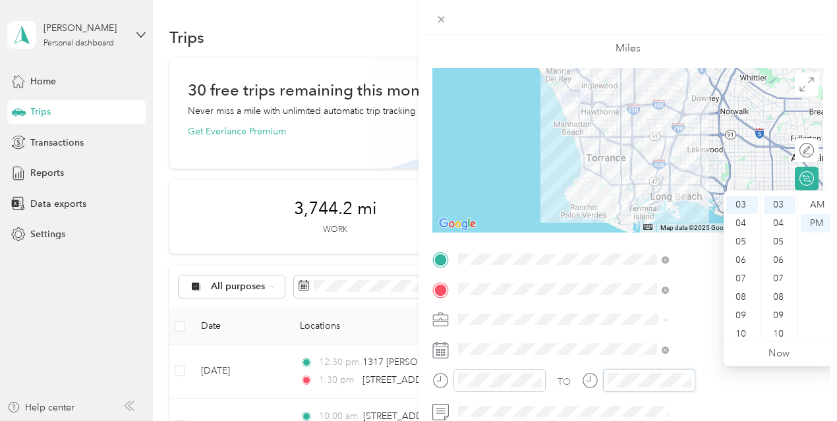
scroll to position [185, 0]
click at [816, 222] on div "PM" at bounding box center [817, 223] width 32 height 18
click at [541, 380] on icon "close-circle" at bounding box center [536, 380] width 9 height 9
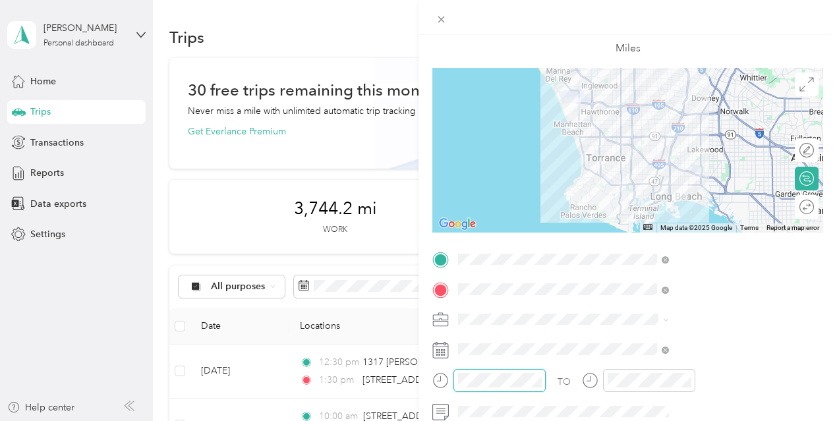
scroll to position [55, 0]
click at [620, 367] on div "TO Add photo" at bounding box center [628, 408] width 391 height 318
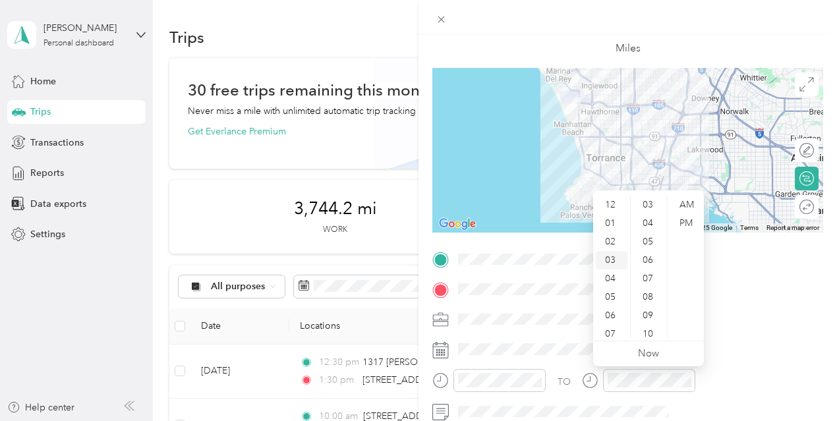
click at [621, 260] on div "03" at bounding box center [612, 260] width 32 height 18
click at [659, 212] on ul "00 01 02 03 04 05 06 07 08 09 10 11 12 13 14 15 16 17 18 19 20 21 22 23 24 25 2…" at bounding box center [648, 267] width 37 height 142
click at [651, 206] on div "00" at bounding box center [650, 205] width 32 height 18
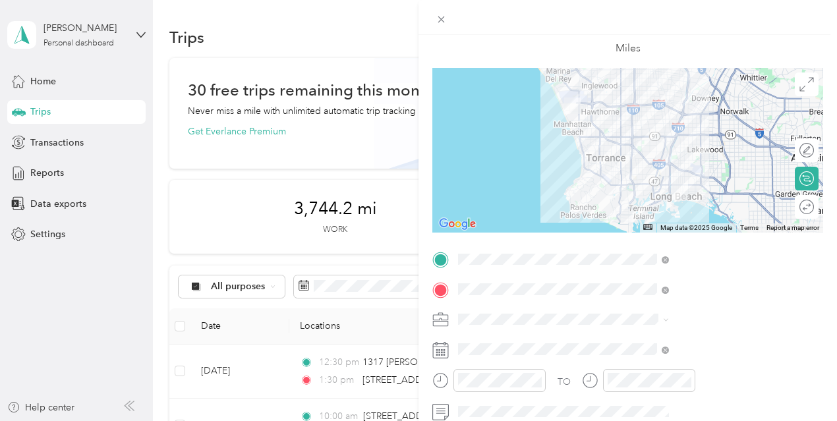
click at [692, 107] on div at bounding box center [628, 150] width 391 height 165
click at [698, 114] on div at bounding box center [628, 150] width 391 height 165
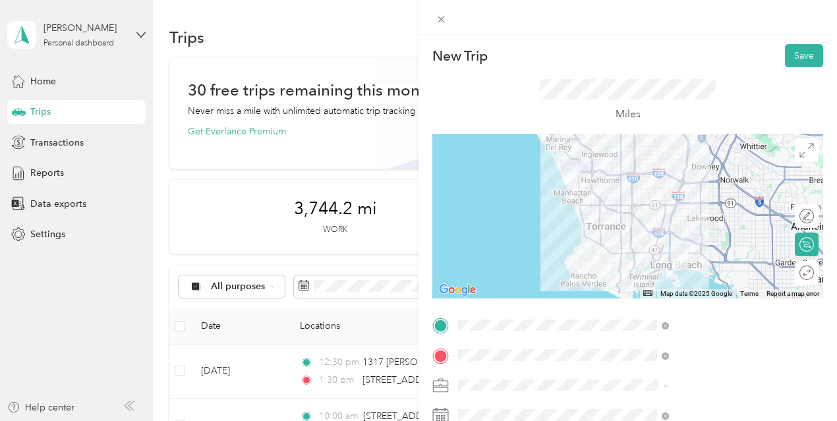
click at [743, 181] on div at bounding box center [628, 216] width 391 height 165
click at [662, 197] on div at bounding box center [628, 216] width 391 height 165
click at [740, 179] on div at bounding box center [628, 216] width 391 height 165
drag, startPoint x: 797, startPoint y: 56, endPoint x: 795, endPoint y: 6, distance: 50.1
click at [795, 6] on div at bounding box center [628, 17] width 419 height 35
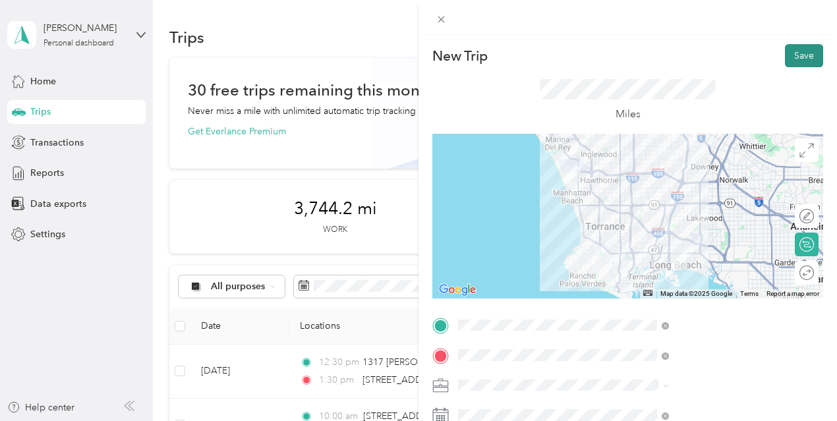
click at [794, 52] on button "Save" at bounding box center [804, 55] width 38 height 23
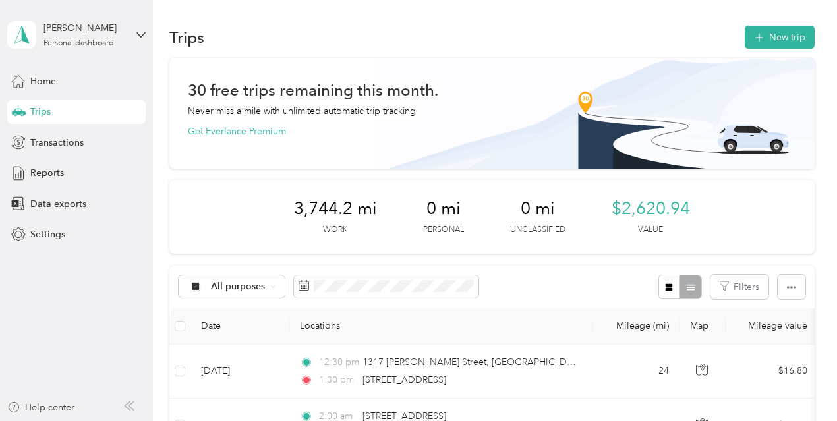
drag, startPoint x: 833, startPoint y: 66, endPoint x: 491, endPoint y: 384, distance: 467.5
click at [491, 384] on div "1:30 pm 737 Olive Avenue, Long Beach" at bounding box center [438, 380] width 277 height 15
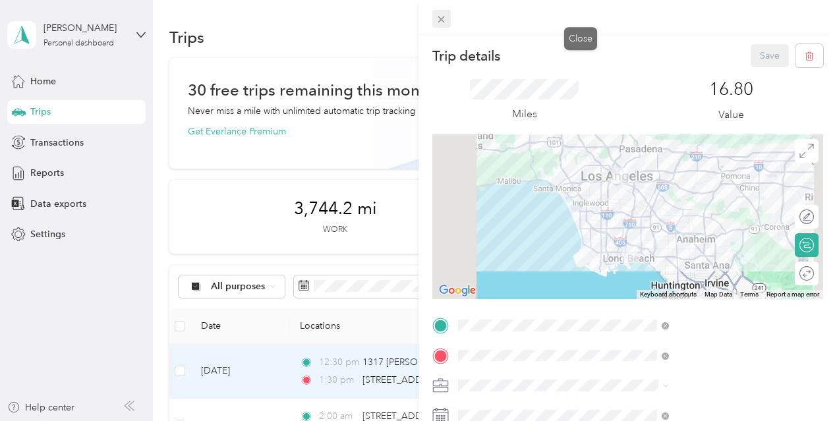
click at [445, 20] on icon at bounding box center [441, 19] width 7 height 7
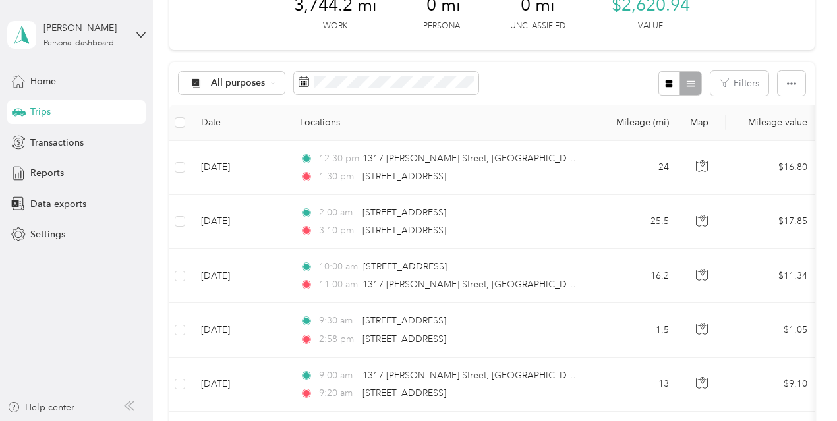
scroll to position [206, 0]
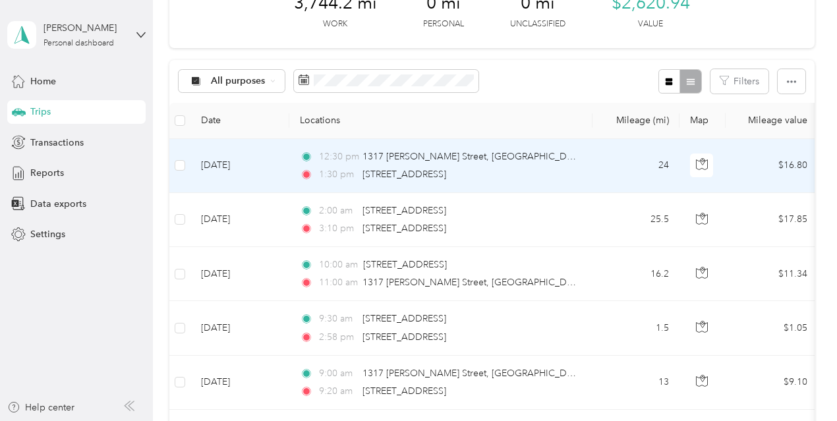
drag, startPoint x: 580, startPoint y: 174, endPoint x: 537, endPoint y: 171, distance: 43.6
click at [537, 171] on div "1:30 pm 737 Olive Avenue, Long Beach" at bounding box center [438, 174] width 277 height 15
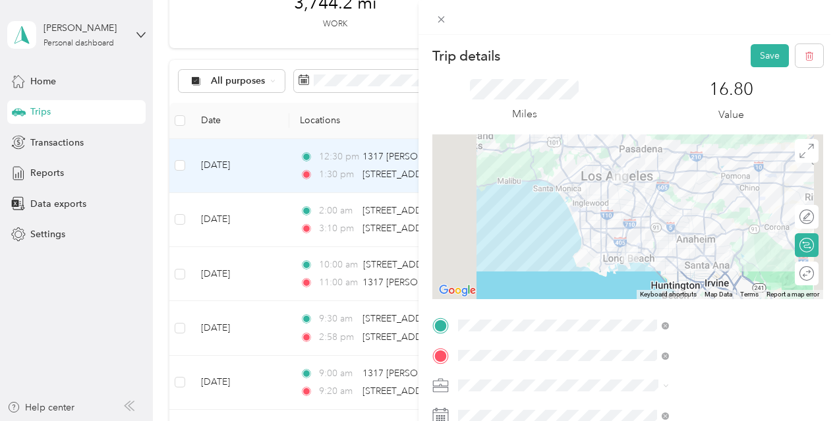
click at [715, 205] on div at bounding box center [628, 217] width 391 height 165
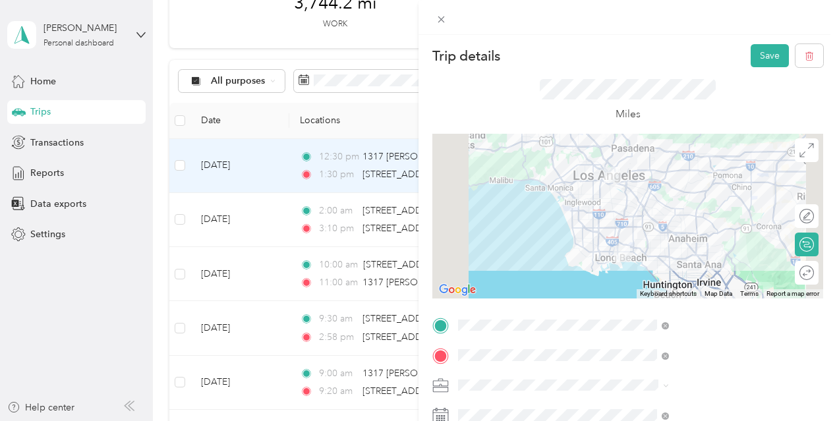
click at [667, 208] on div at bounding box center [628, 216] width 391 height 165
click at [663, 205] on div at bounding box center [628, 216] width 391 height 165
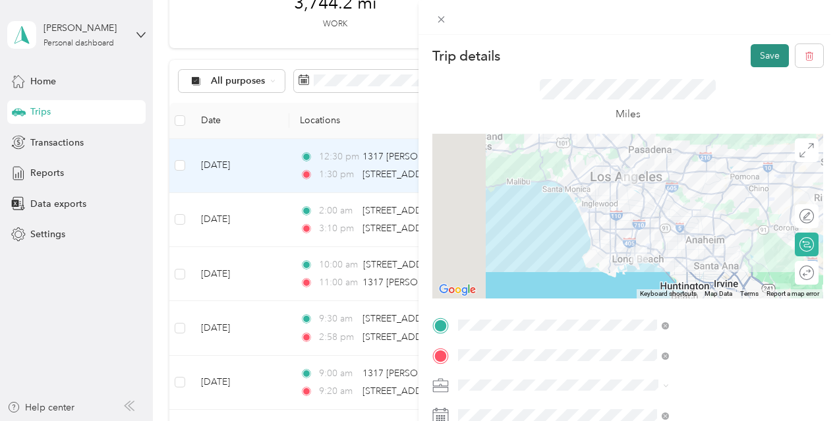
click at [754, 50] on button "Save" at bounding box center [770, 55] width 38 height 23
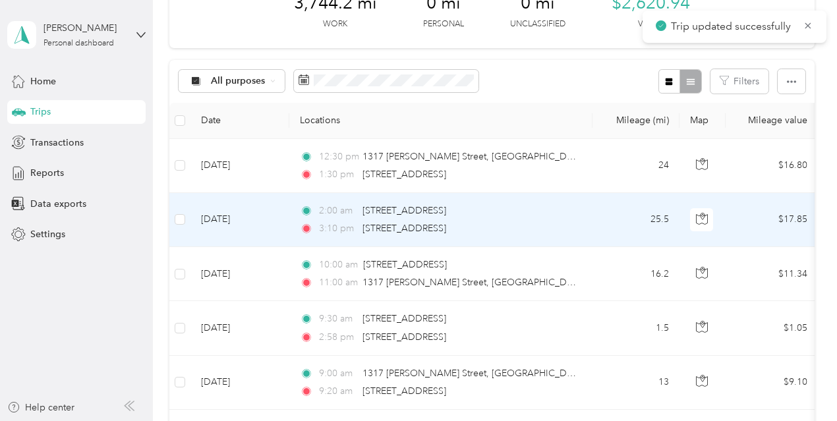
click at [541, 216] on div "2:00 am 737 Olive Avenue, Long Beach" at bounding box center [438, 211] width 277 height 15
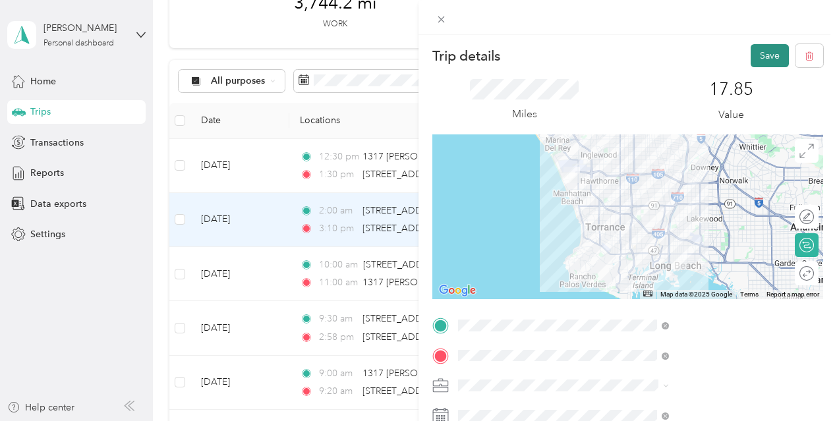
click at [761, 53] on button "Save" at bounding box center [770, 55] width 38 height 23
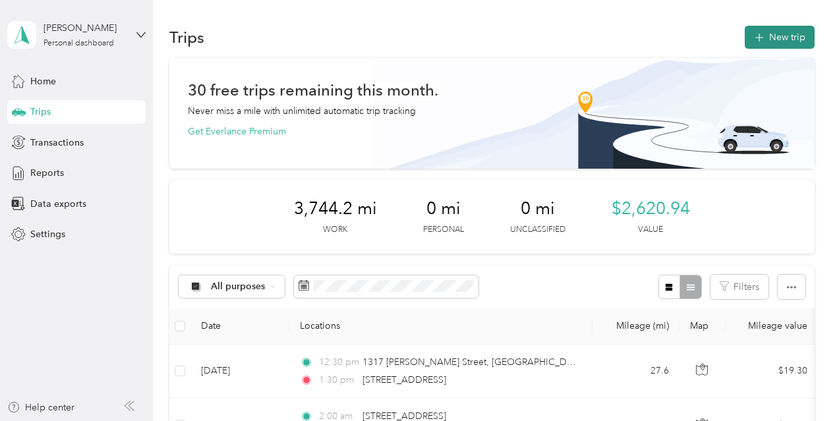
click at [787, 41] on button "New trip" at bounding box center [780, 37] width 70 height 23
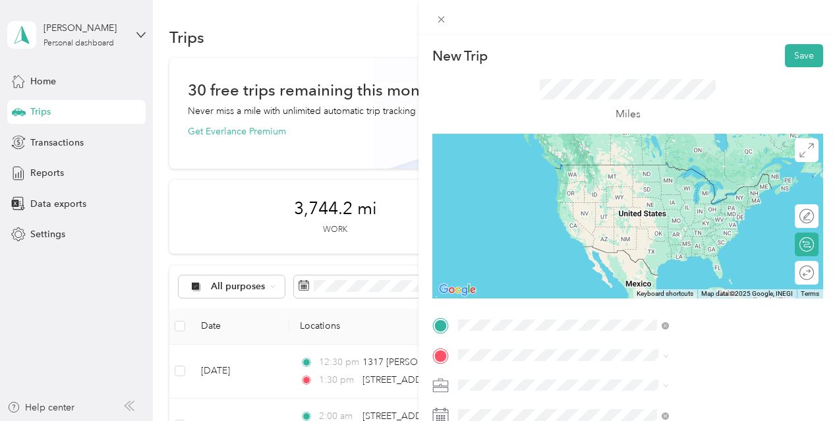
click at [668, 171] on span "609 Bungalow Drive El Segundo, California 90245, United States" at bounding box center [688, 165] width 132 height 12
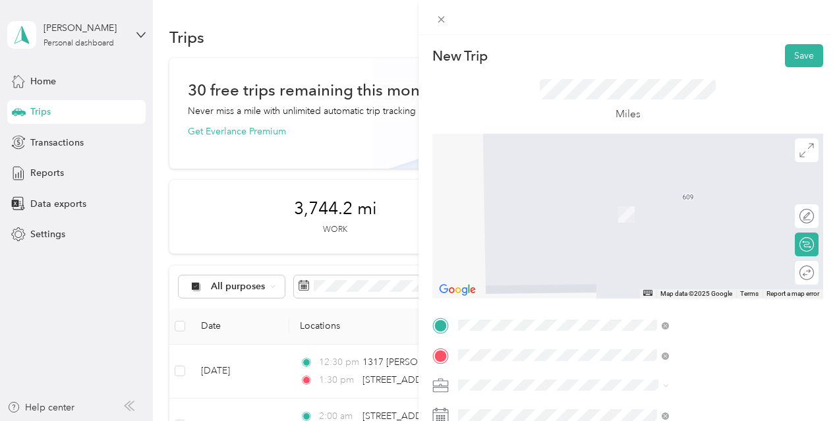
click at [675, 206] on span "1317 Gabriel Garcia Marquez Street Los Angeles, California 90033, United States" at bounding box center [712, 212] width 181 height 46
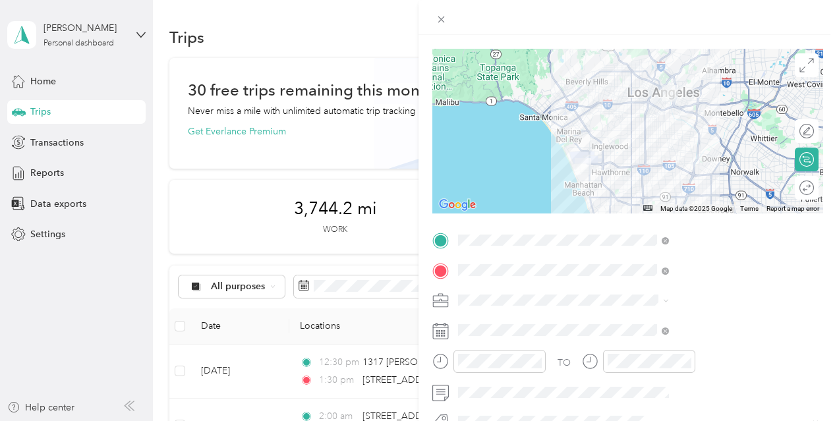
scroll to position [86, 0]
click at [754, 293] on span at bounding box center [639, 299] width 370 height 21
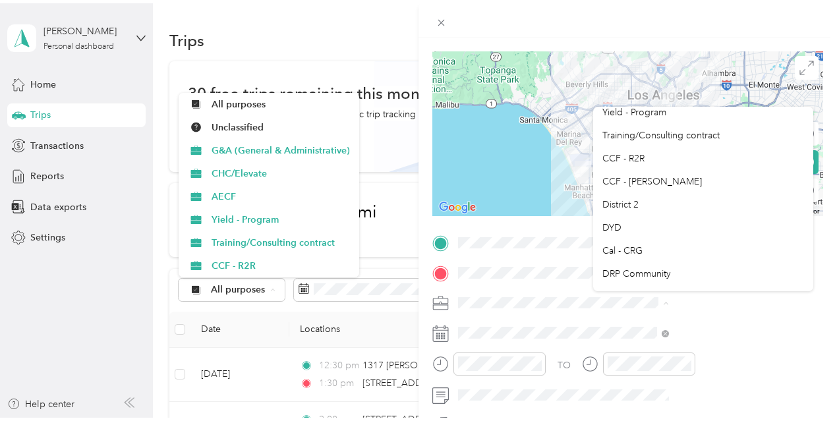
scroll to position [77, 0]
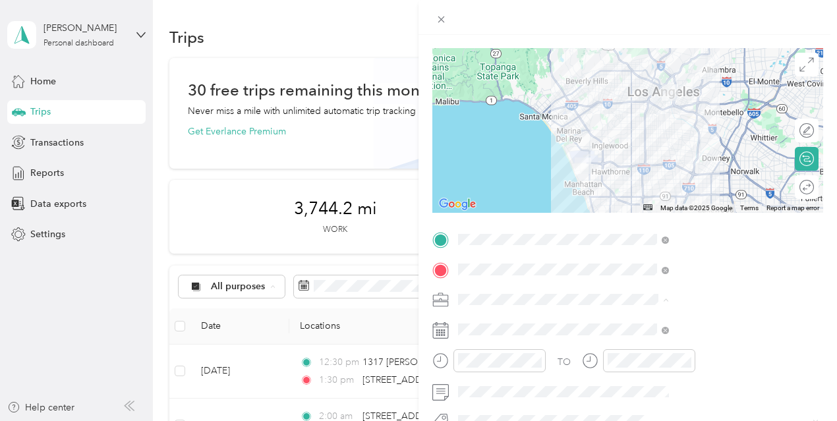
click at [650, 226] on div "DYD" at bounding box center [704, 223] width 202 height 14
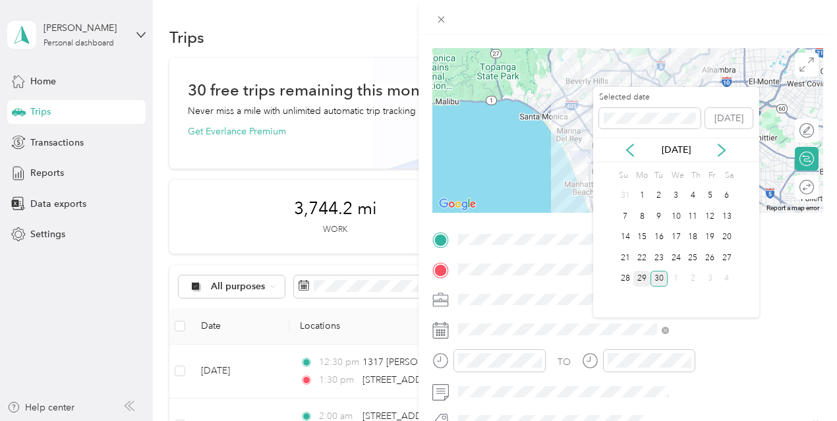
click at [644, 280] on div "29" at bounding box center [642, 279] width 17 height 16
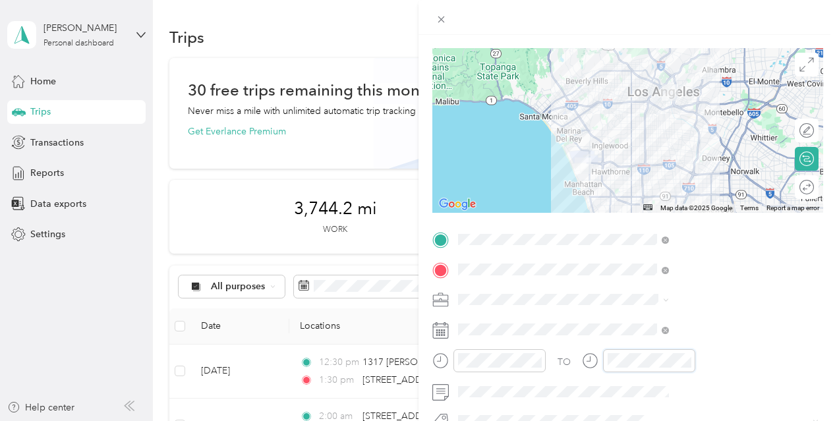
click at [696, 358] on div at bounding box center [638, 360] width 113 height 23
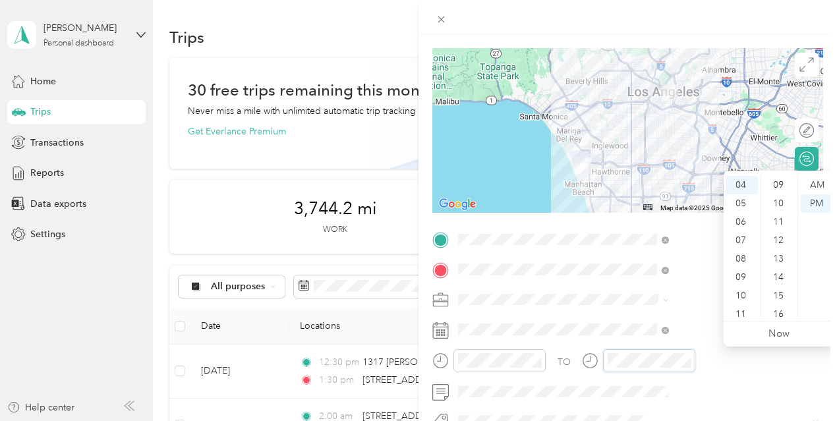
scroll to position [369, 0]
click at [814, 198] on div "PM" at bounding box center [817, 204] width 32 height 18
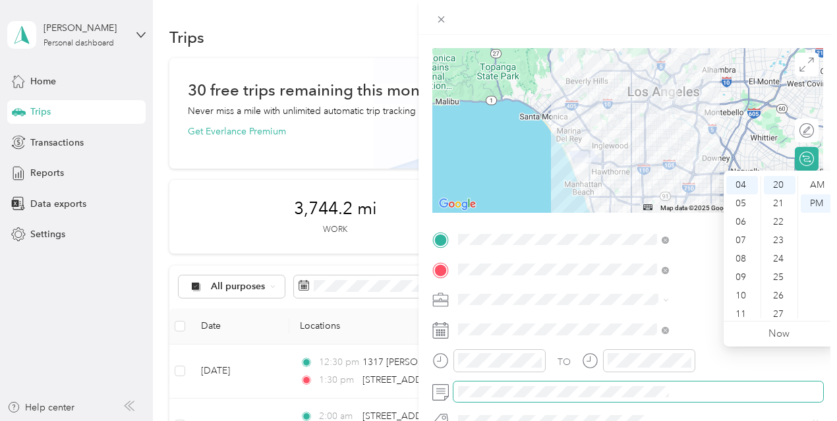
click at [673, 400] on span at bounding box center [639, 392] width 370 height 21
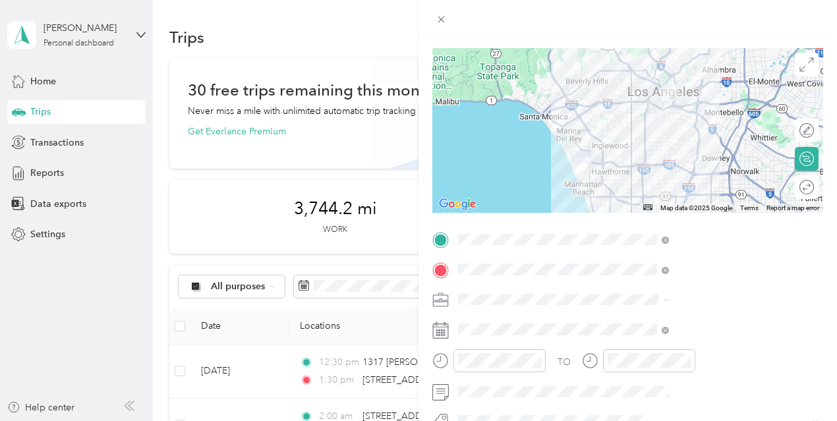
click at [725, 163] on div at bounding box center [628, 130] width 391 height 165
click at [735, 164] on div at bounding box center [628, 130] width 391 height 165
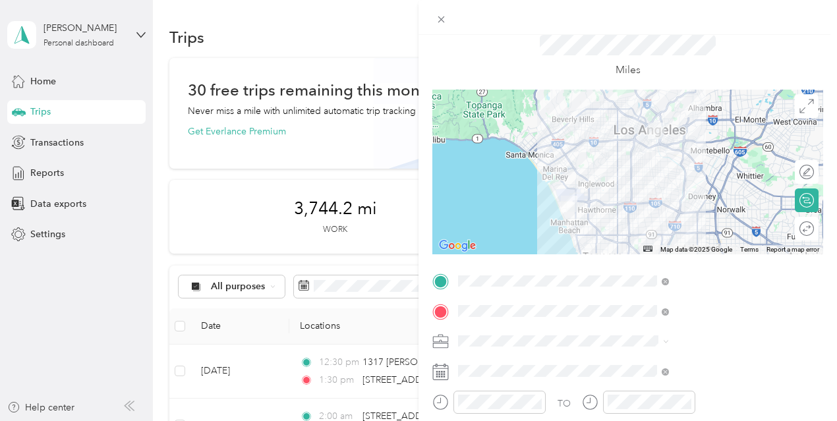
scroll to position [0, 0]
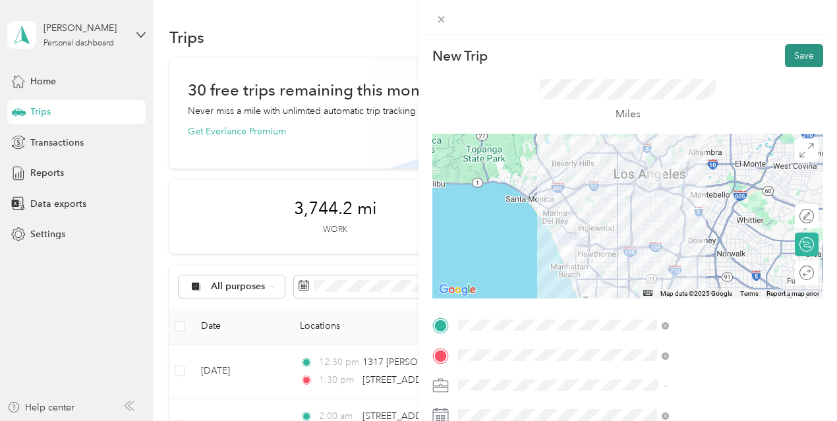
click at [797, 55] on button "Save" at bounding box center [804, 55] width 38 height 23
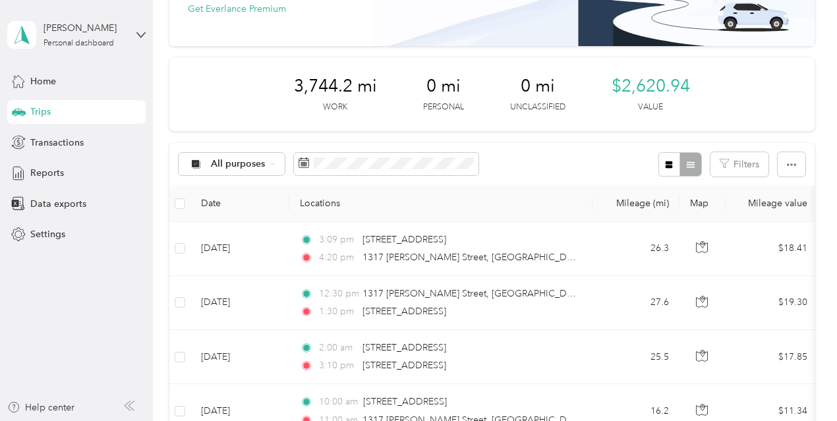
scroll to position [135, 0]
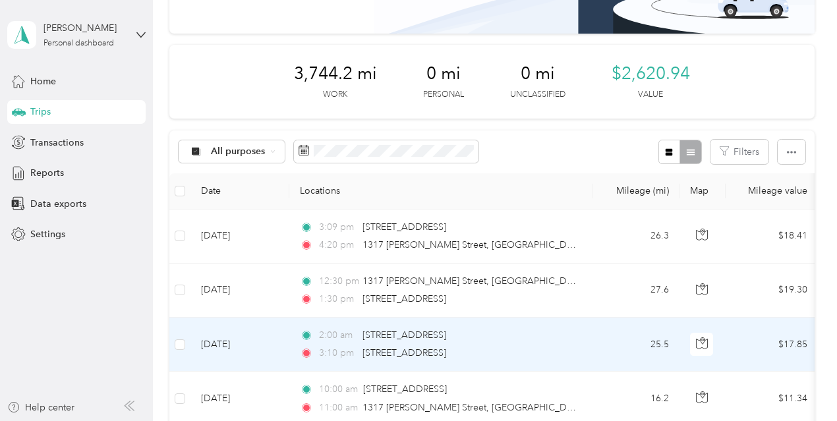
drag, startPoint x: 508, startPoint y: 342, endPoint x: 539, endPoint y: 347, distance: 31.4
click at [539, 347] on div "3:10 pm 609 Bungalow Drive, El Segundo" at bounding box center [438, 353] width 277 height 15
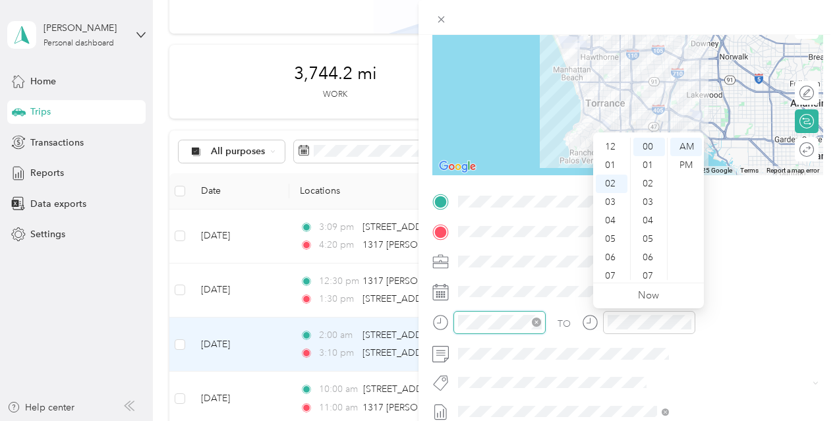
scroll to position [37, 0]
click at [687, 167] on div "PM" at bounding box center [687, 165] width 32 height 18
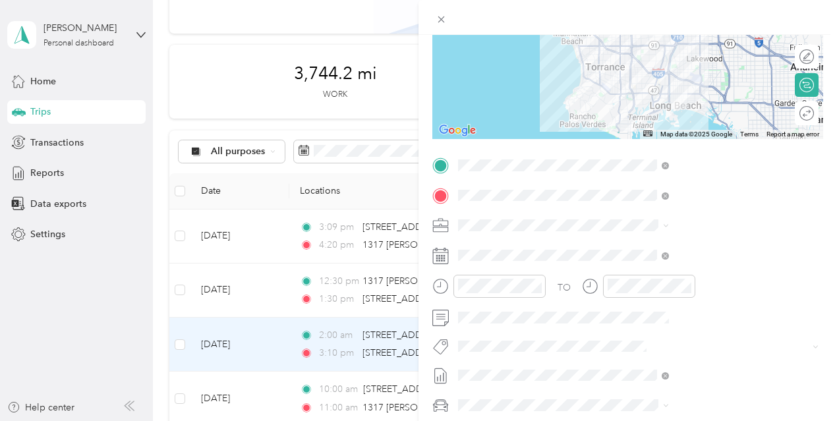
scroll to position [0, 0]
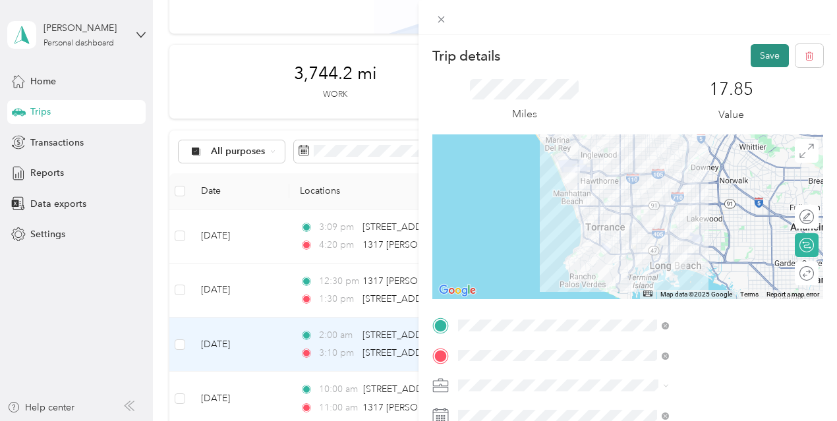
click at [766, 53] on button "Save" at bounding box center [770, 55] width 38 height 23
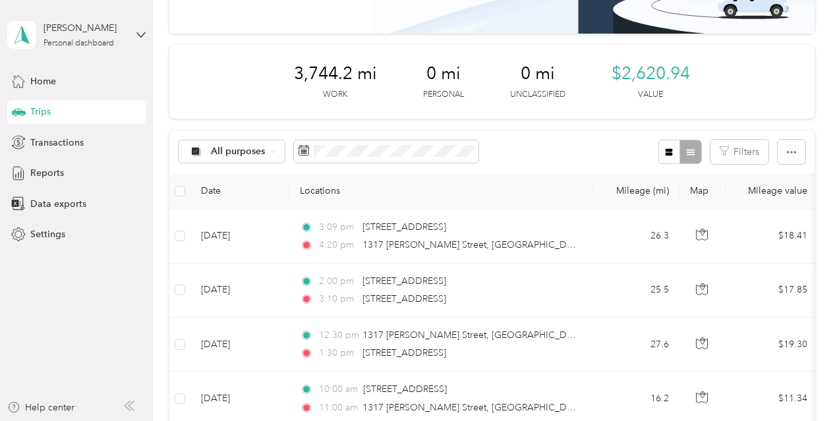
drag, startPoint x: 582, startPoint y: 227, endPoint x: 154, endPoint y: 257, distance: 428.9
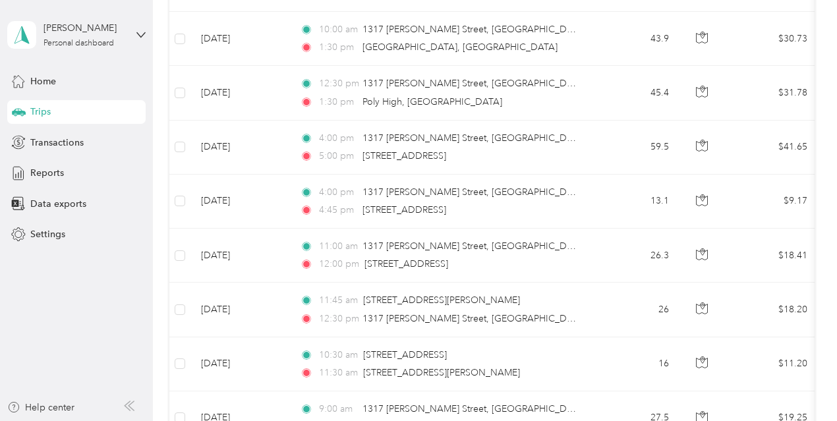
scroll to position [826, 0]
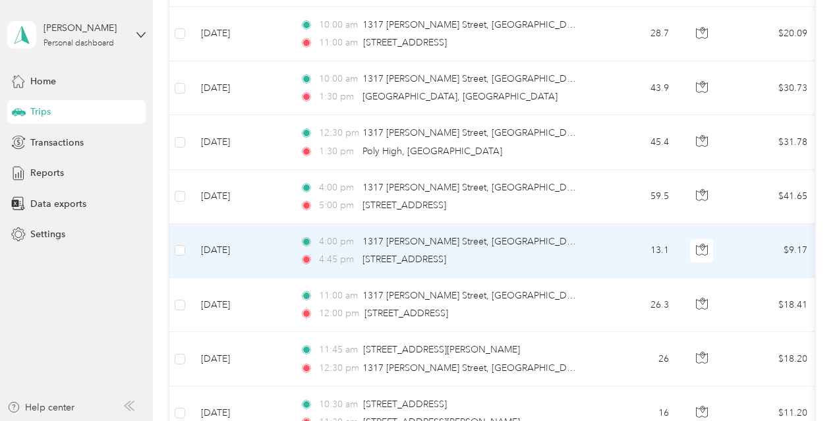
click at [586, 251] on td "4:00 pm 1317 Gabriel Garcia Marquez Street, Los Angeles 4:45 pm 1437 East Gage …" at bounding box center [440, 251] width 303 height 54
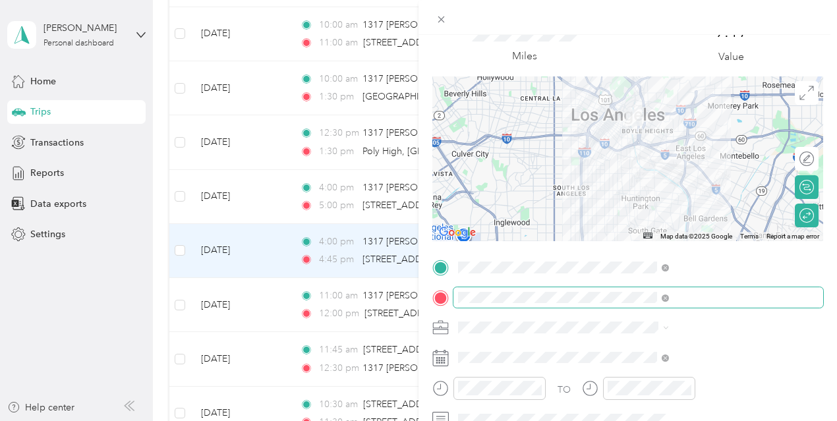
scroll to position [132, 0]
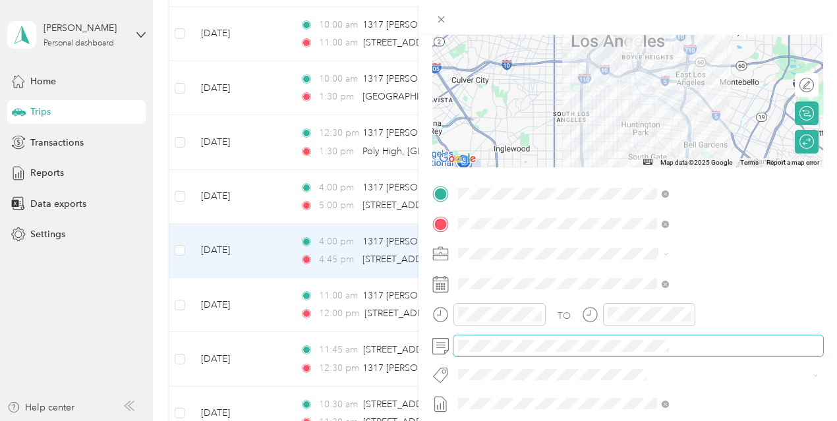
click at [666, 351] on span at bounding box center [639, 346] width 370 height 21
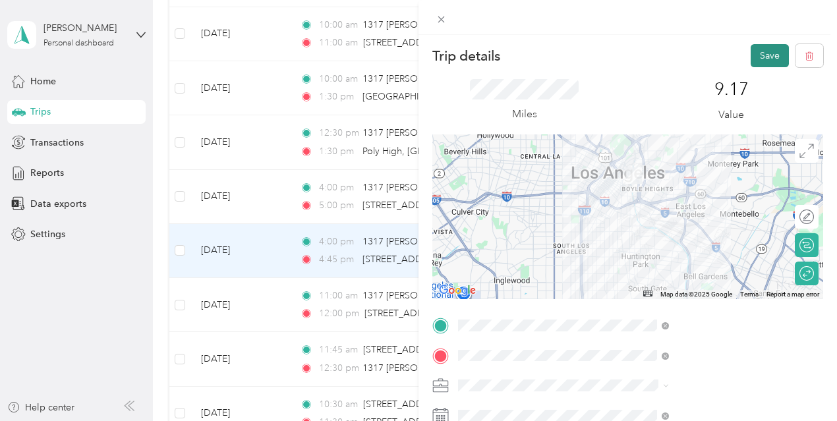
click at [753, 63] on button "Save" at bounding box center [770, 55] width 38 height 23
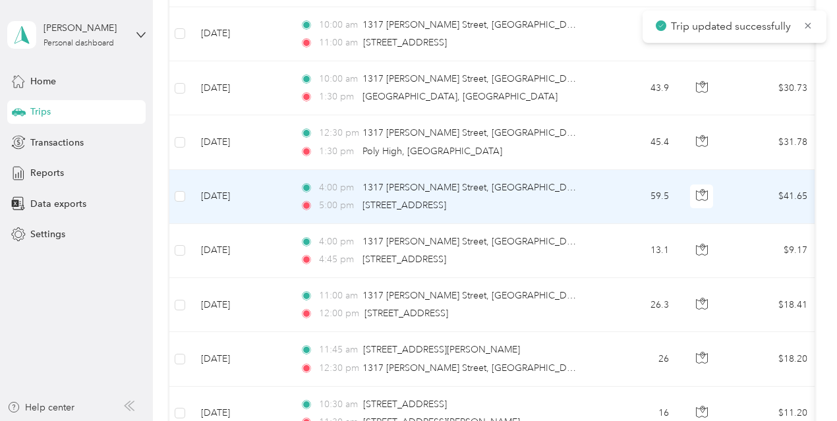
click at [599, 183] on td "59.5" at bounding box center [636, 197] width 87 height 54
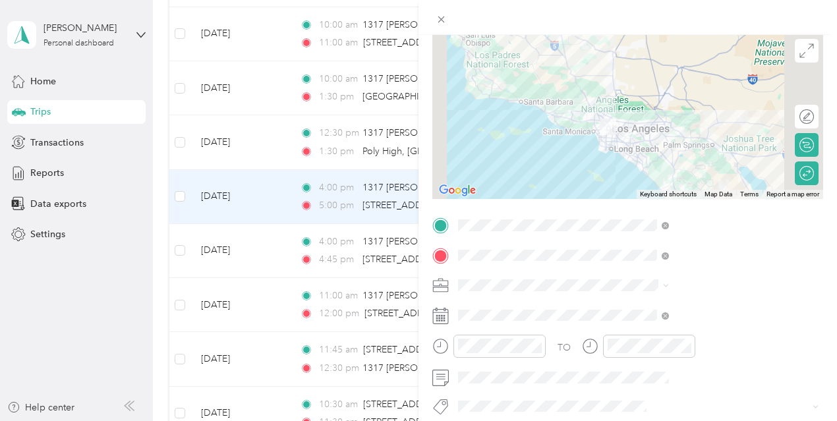
scroll to position [264, 0]
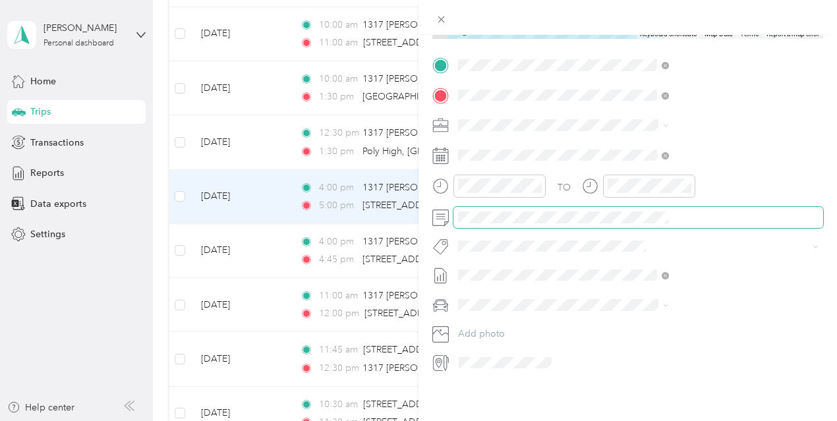
click at [597, 214] on span at bounding box center [639, 217] width 370 height 21
click at [595, 213] on span at bounding box center [639, 217] width 370 height 21
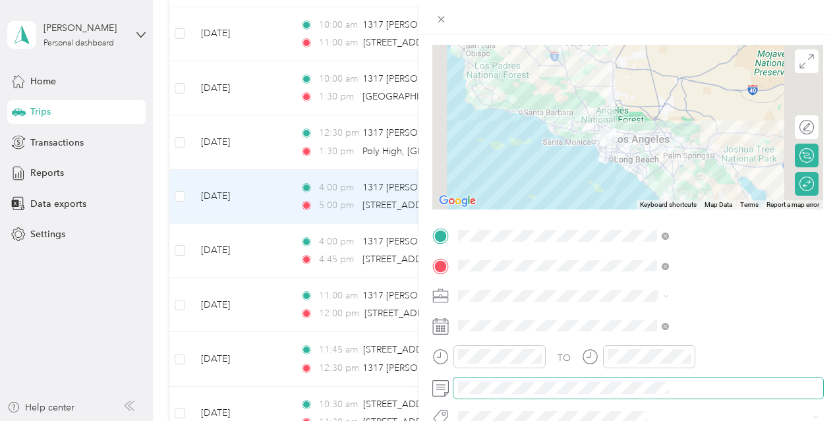
scroll to position [0, 0]
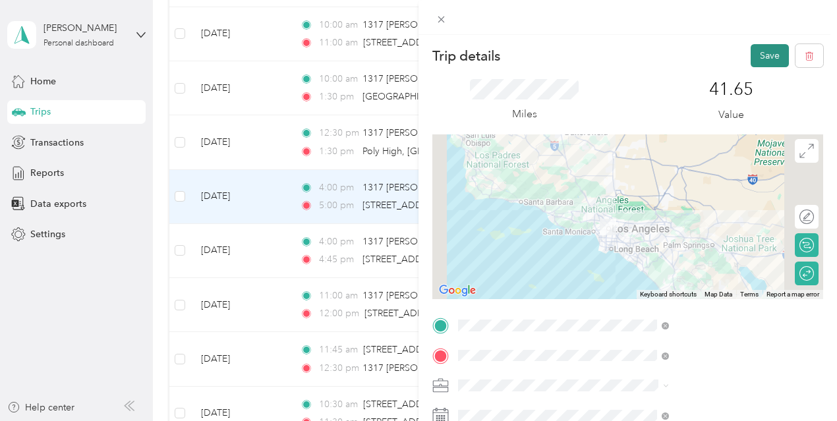
click at [758, 57] on button "Save" at bounding box center [770, 55] width 38 height 23
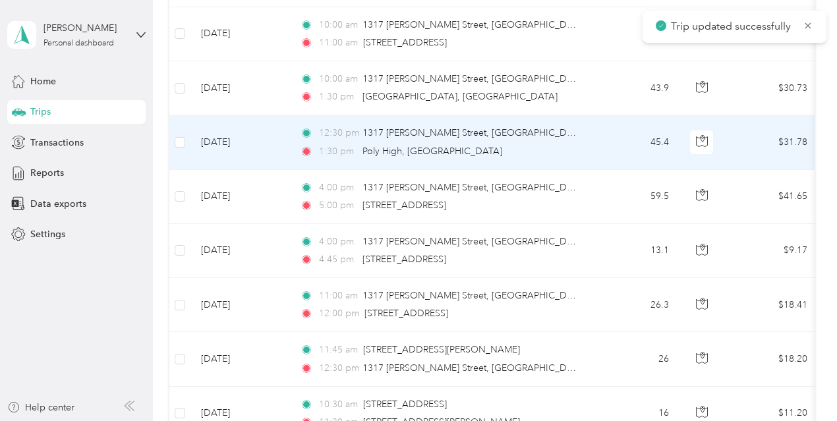
click at [599, 134] on td "45.4" at bounding box center [636, 142] width 87 height 54
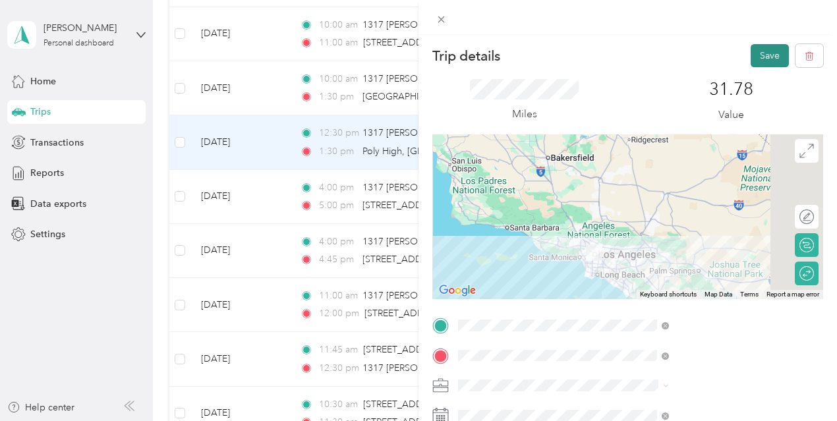
click at [752, 64] on button "Save" at bounding box center [770, 55] width 38 height 23
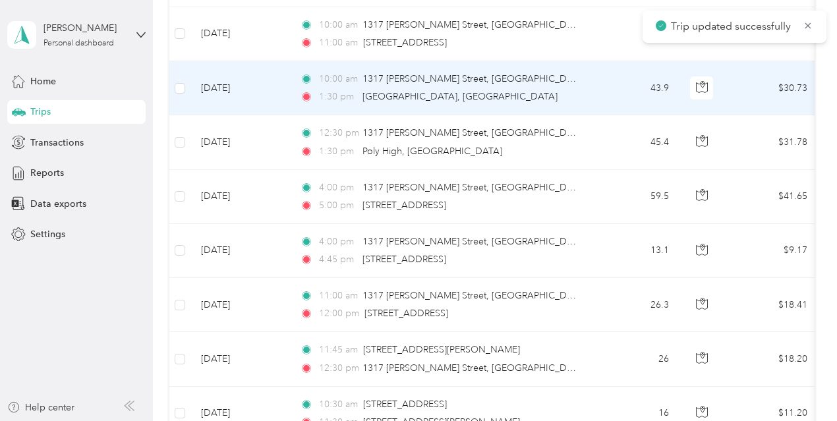
click at [640, 86] on td "43.9" at bounding box center [636, 88] width 87 height 54
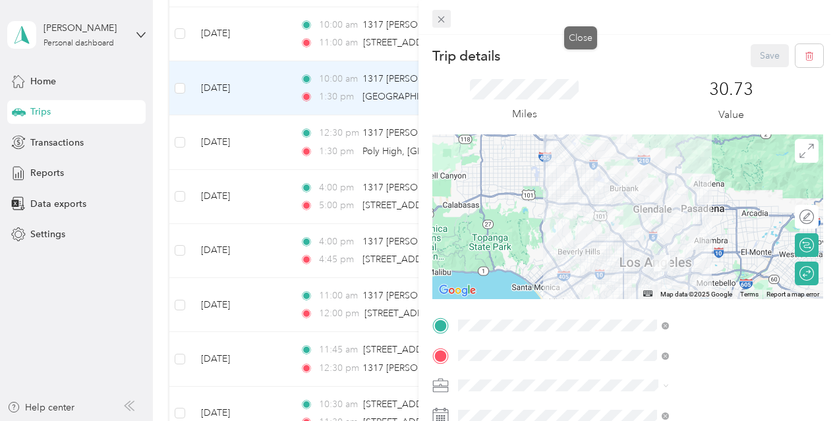
click at [447, 23] on icon at bounding box center [441, 19] width 11 height 11
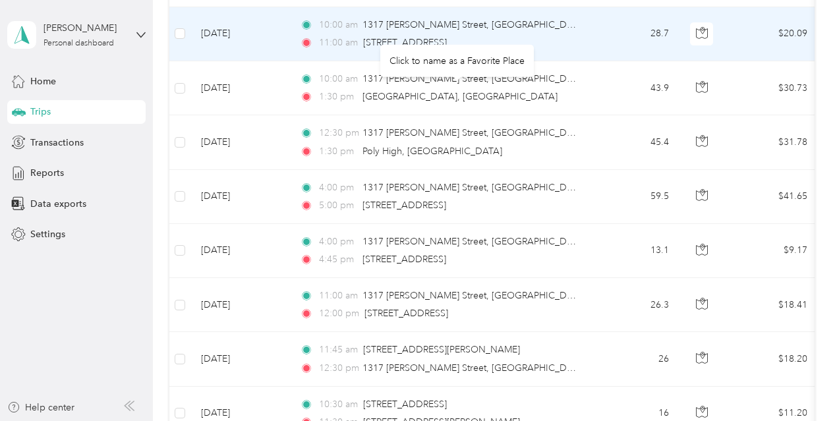
click at [564, 40] on div "11:00 am 5440 Valley Circle Boulevard, Woodland Hills" at bounding box center [438, 43] width 277 height 15
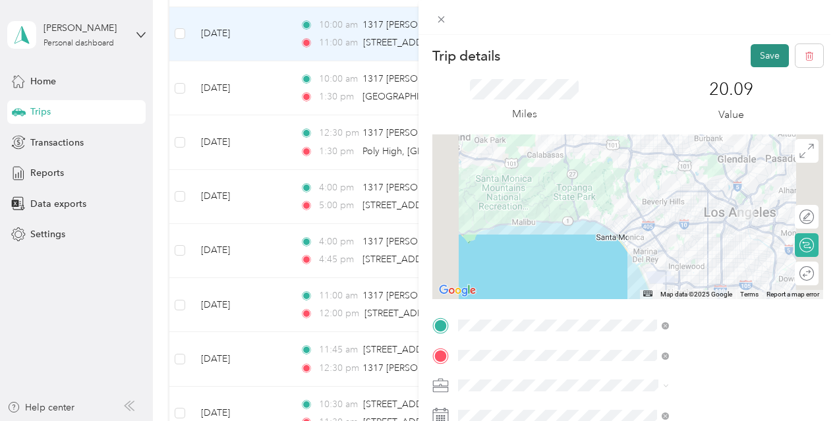
click at [751, 63] on button "Save" at bounding box center [770, 55] width 38 height 23
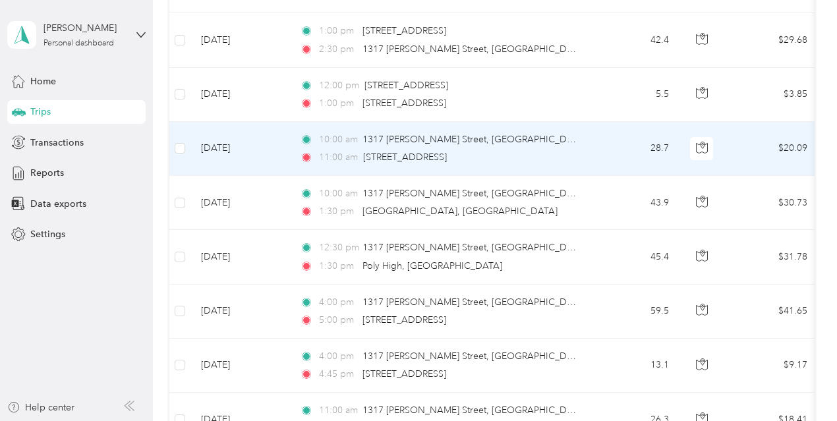
scroll to position [694, 0]
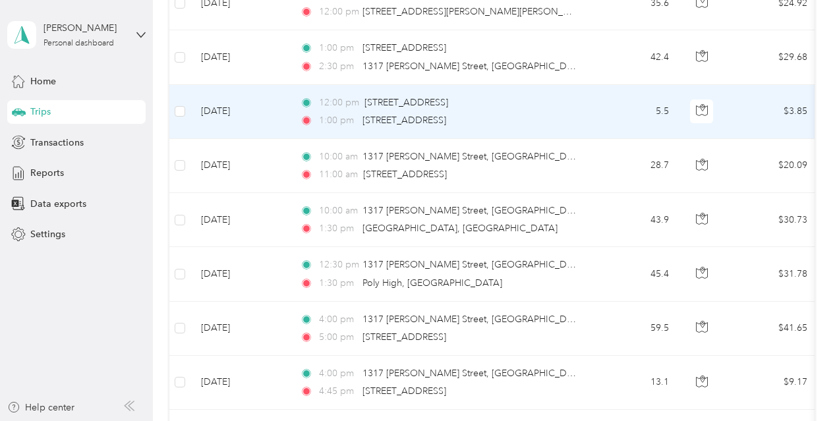
click at [563, 113] on div "1:00 pm 8399 Topanga Canyon Boulevard, West Hills" at bounding box center [438, 120] width 277 height 15
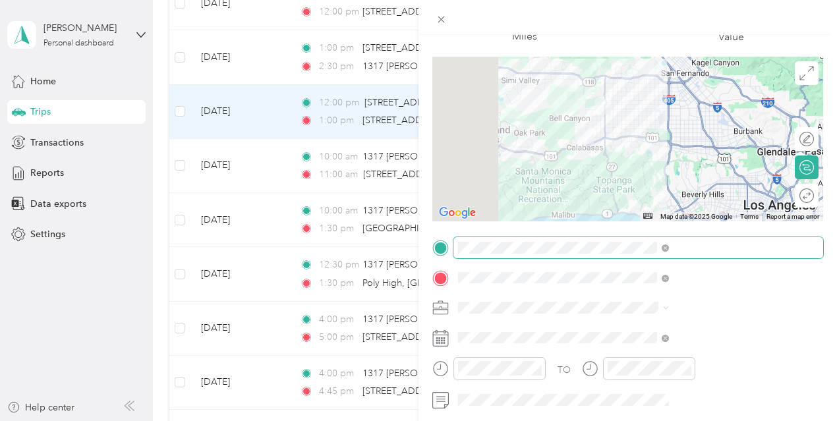
scroll to position [132, 0]
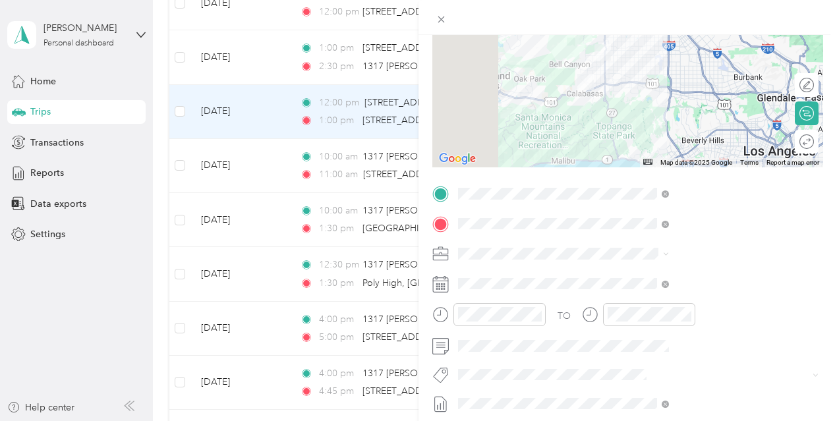
click at [512, 67] on div "Trip details Save This trip cannot be edited because it is either under review,…" at bounding box center [418, 210] width 837 height 421
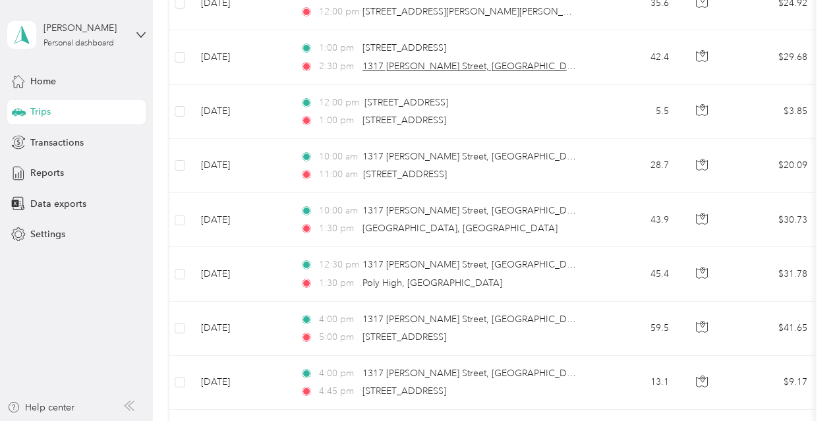
click at [517, 63] on span "1317 Gabriel Garcia Marquez Street, Los Angeles" at bounding box center [475, 66] width 224 height 11
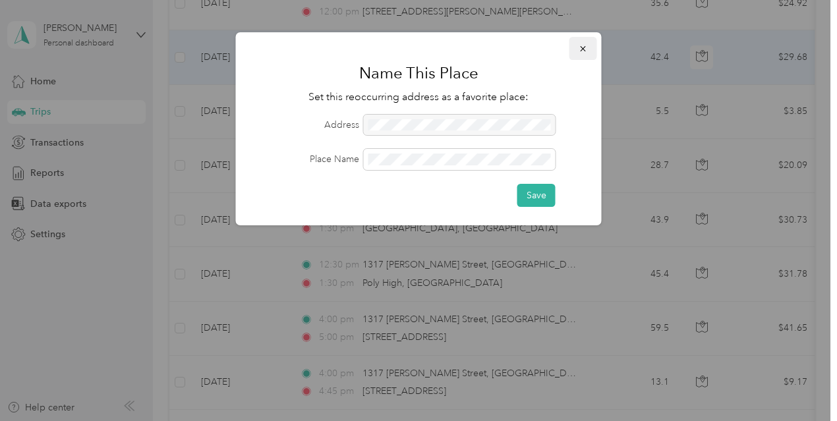
click at [582, 55] on button "button" at bounding box center [584, 48] width 28 height 23
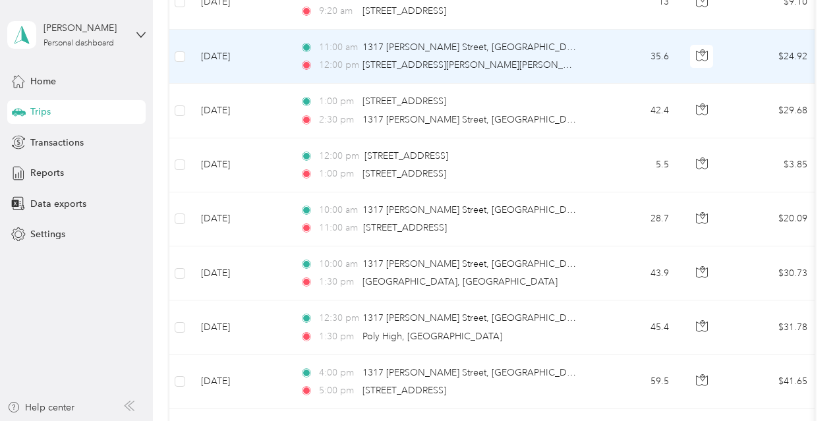
scroll to position [628, 0]
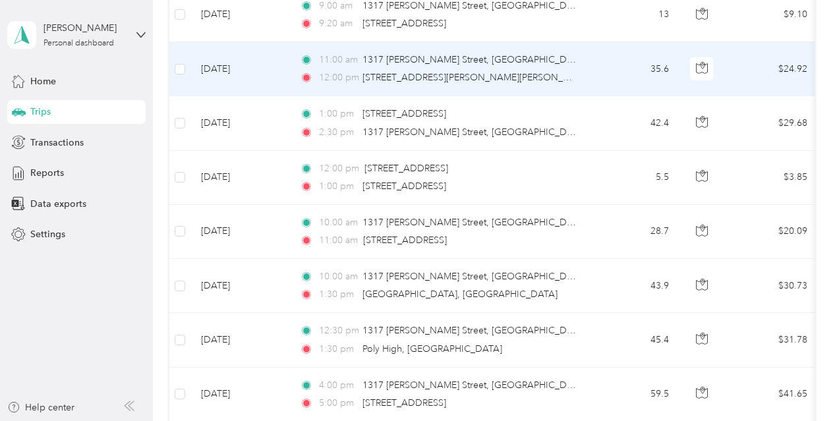
click at [570, 87] on td "11:00 am 1317 Gabriel Garcia Marquez Street, Los Angeles 12:00 pm 13641 Sherman…" at bounding box center [440, 69] width 303 height 54
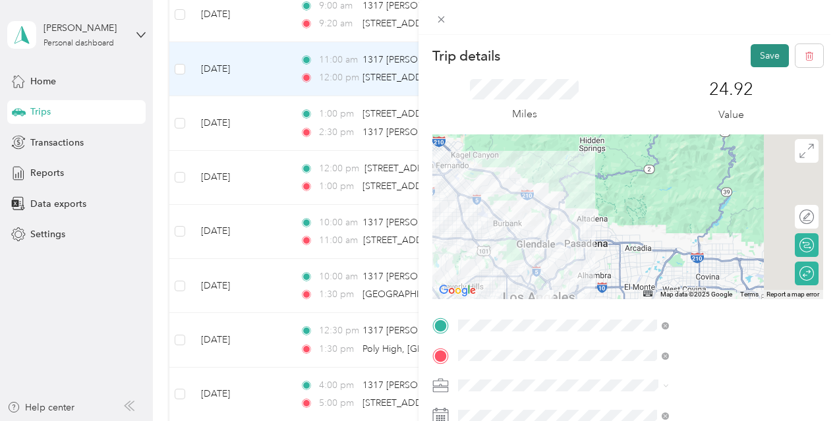
click at [773, 51] on button "Save" at bounding box center [770, 55] width 38 height 23
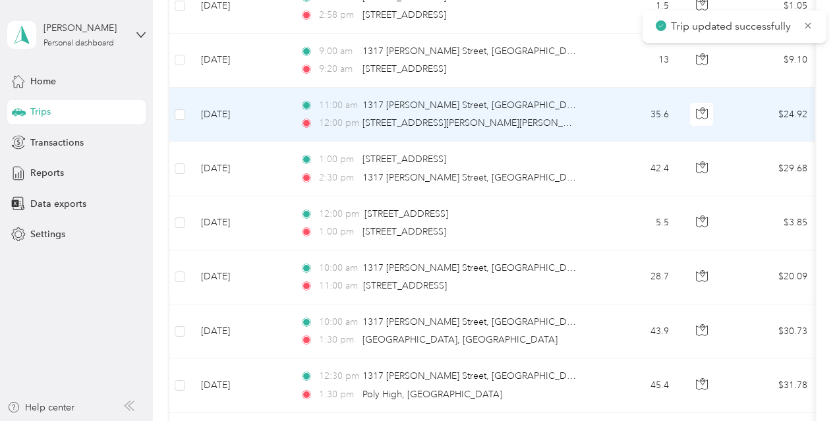
scroll to position [562, 0]
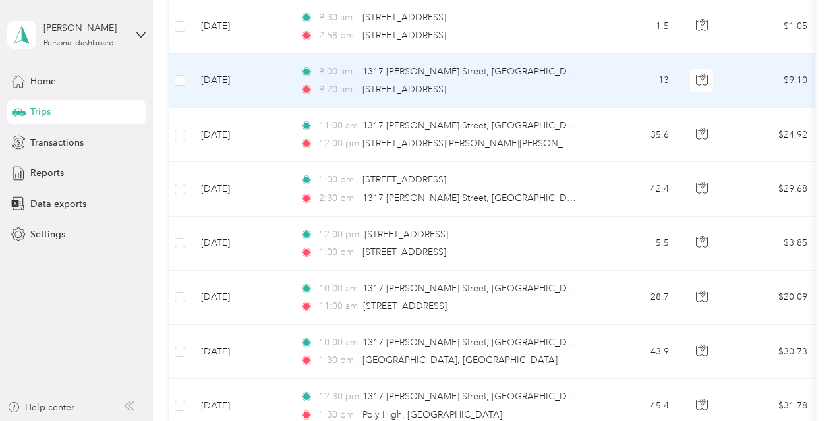
click at [567, 96] on td "9:00 am 1317 Gabriel Garcia Marquez Street, Los Angeles 9:20 am 10616 South Wes…" at bounding box center [440, 81] width 303 height 54
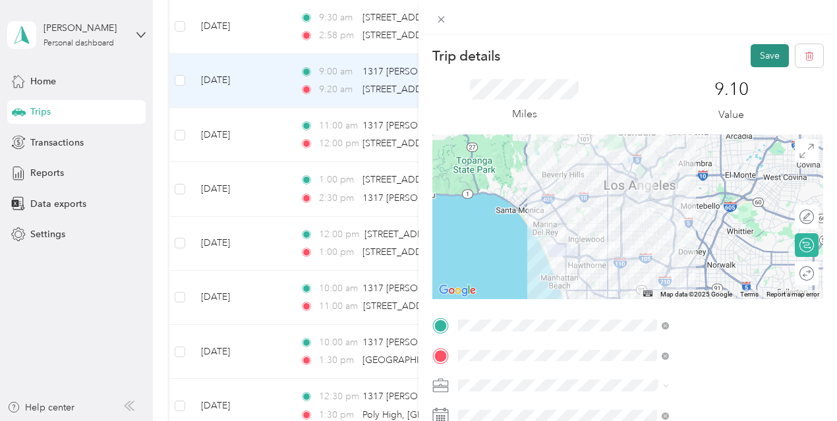
click at [751, 61] on button "Save" at bounding box center [770, 55] width 38 height 23
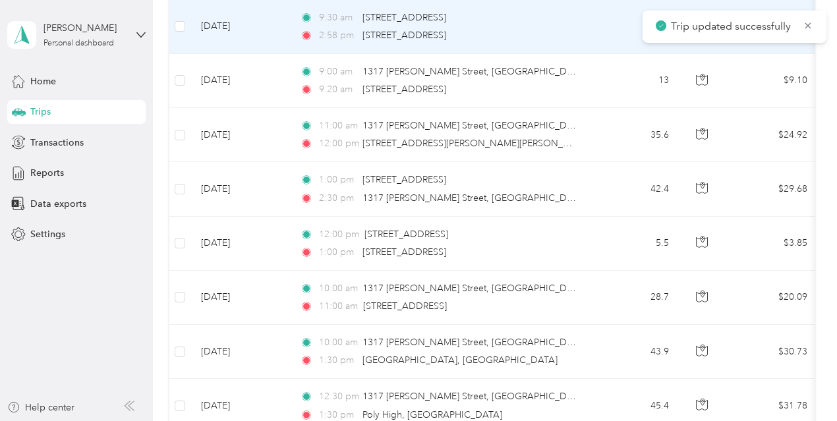
click at [576, 32] on div "2:58 pm 2506 West Imperial Highway, Hawthorne" at bounding box center [438, 35] width 277 height 15
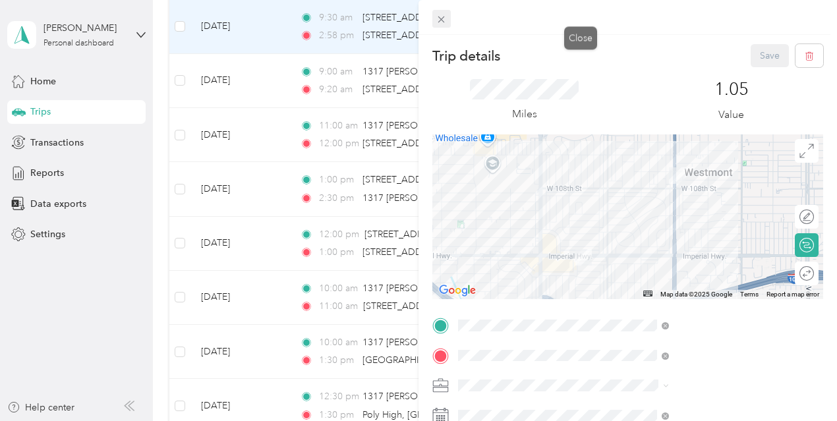
click at [451, 11] on span at bounding box center [442, 19] width 18 height 18
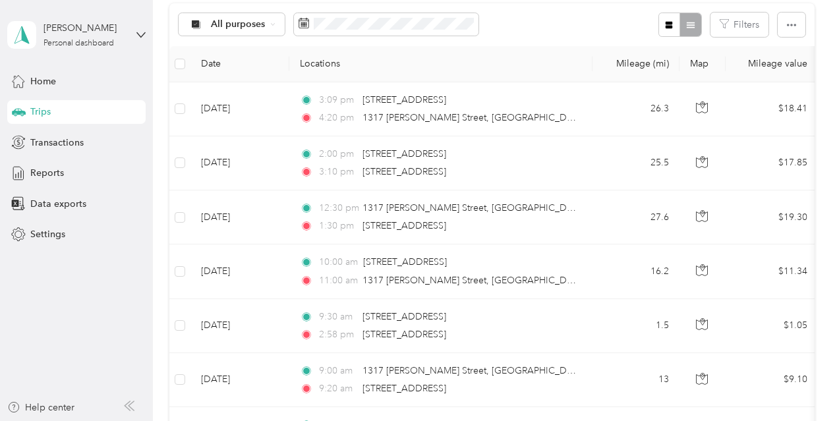
scroll to position [256, 0]
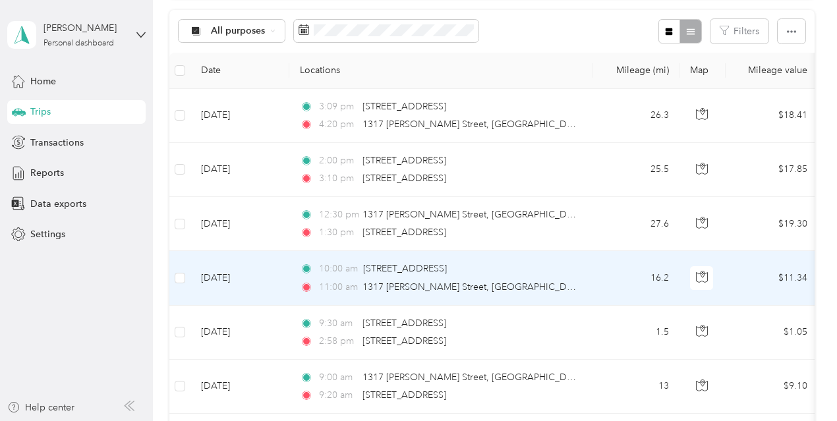
click at [531, 296] on td "10:00 am 2506 West Imperial Highway, Hawthorne 11:00 am 1317 Gabriel Garcia Mar…" at bounding box center [440, 278] width 303 height 54
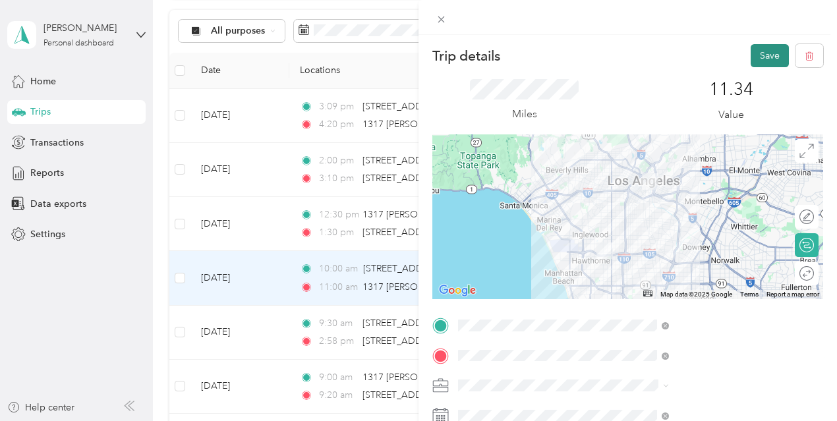
click at [751, 55] on button "Save" at bounding box center [770, 55] width 38 height 23
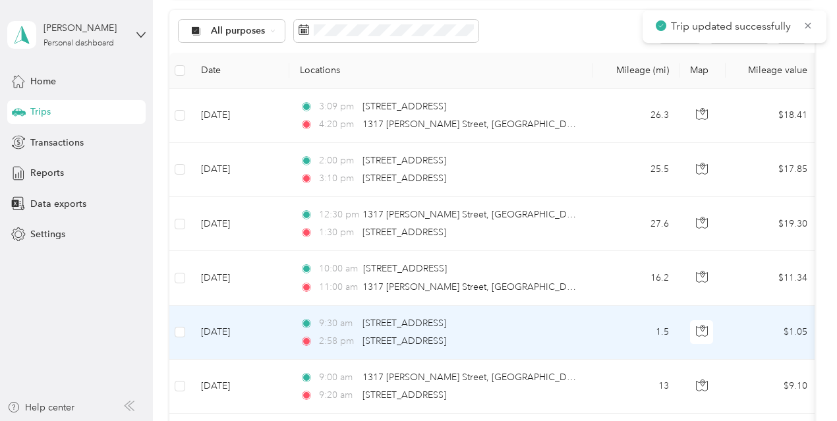
click at [535, 341] on div "2:58 pm 2506 West Imperial Highway, Hawthorne" at bounding box center [438, 341] width 277 height 15
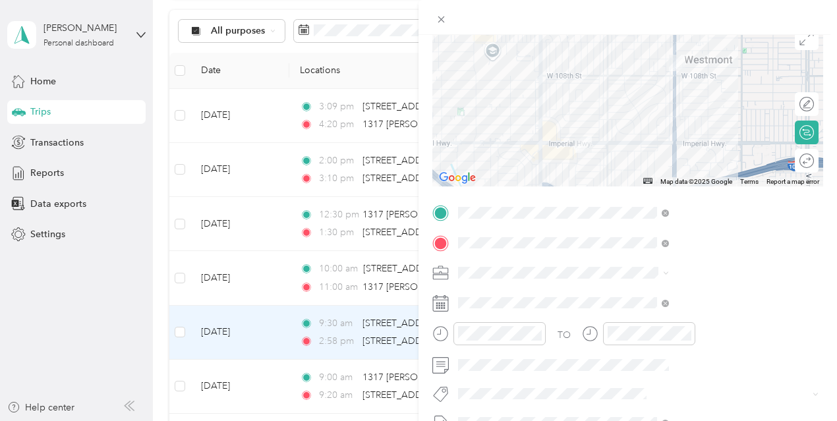
scroll to position [115, 0]
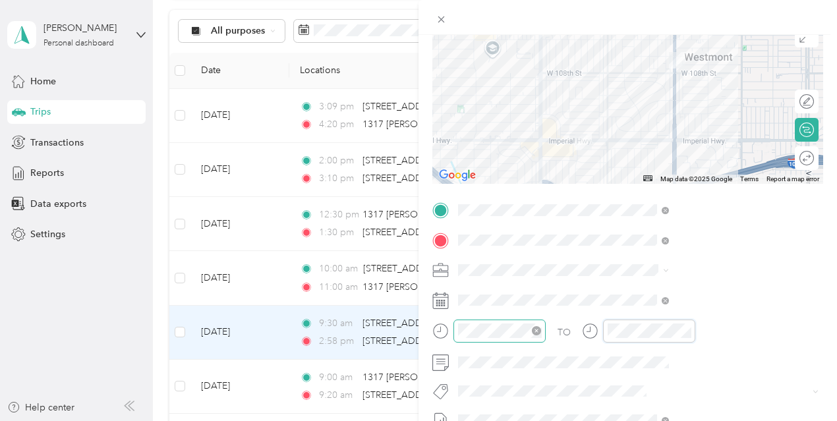
click at [682, 329] on div "TO" at bounding box center [628, 336] width 391 height 32
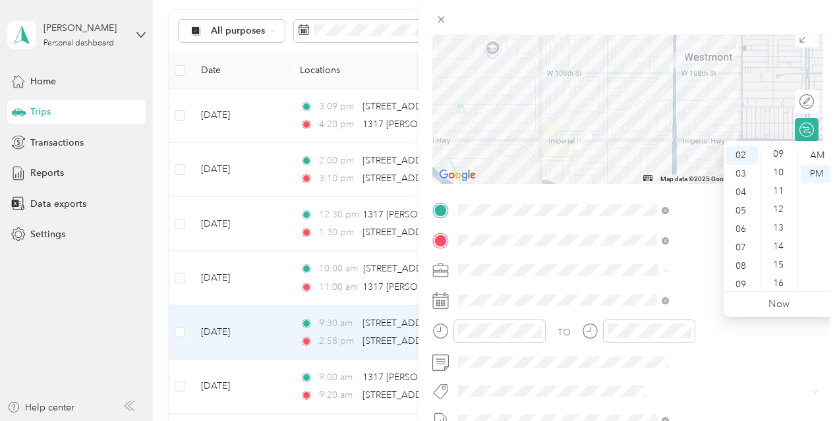
scroll to position [0, 0]
click at [773, 156] on div "00" at bounding box center [780, 155] width 32 height 18
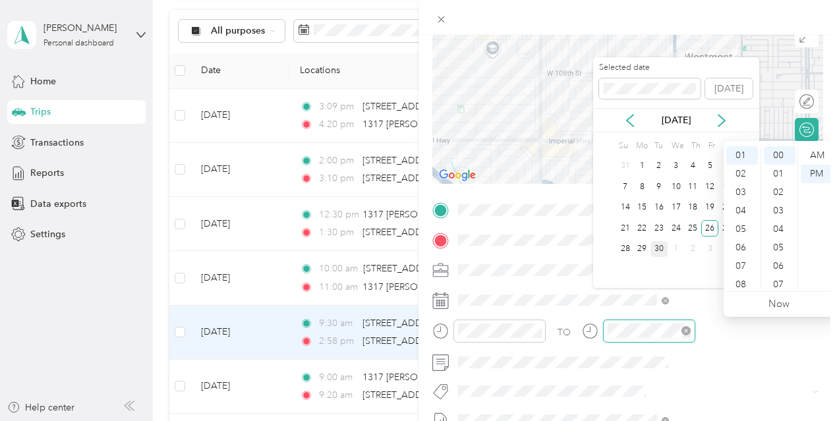
scroll to position [79, 0]
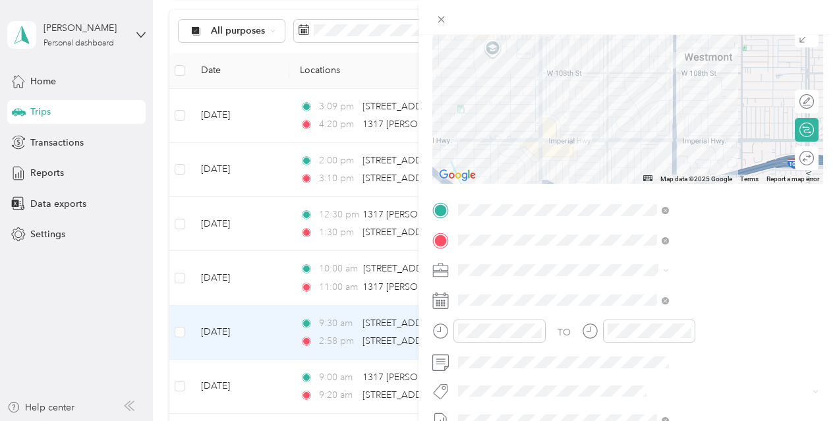
click at [758, 380] on div "TO Add photo" at bounding box center [628, 359] width 391 height 318
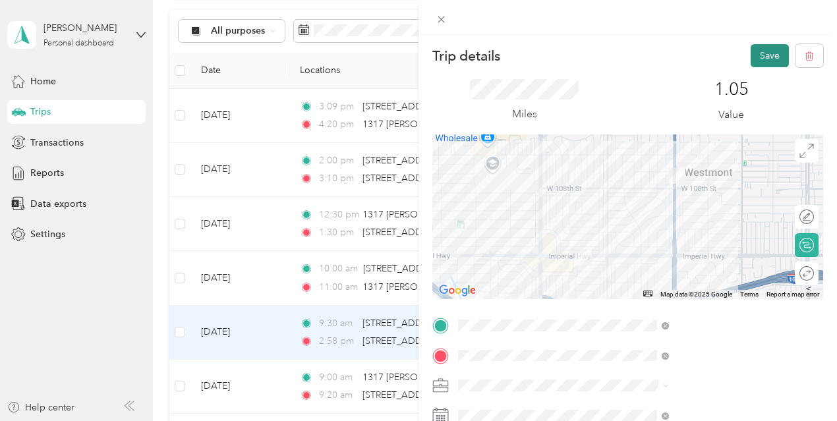
click at [751, 56] on button "Save" at bounding box center [770, 55] width 38 height 23
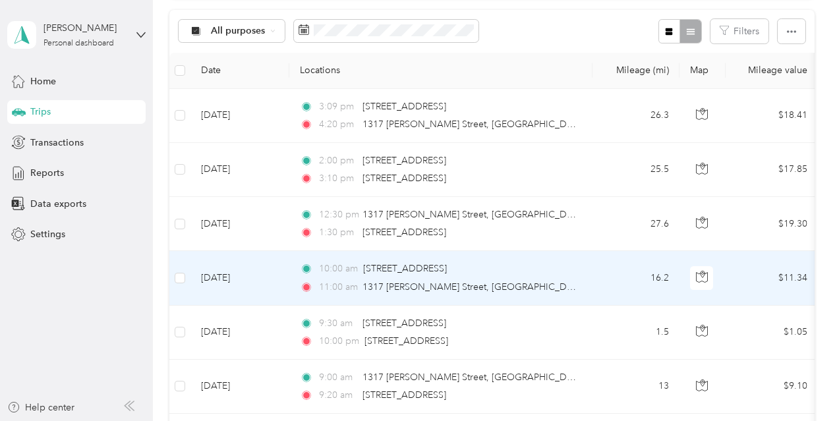
click at [340, 298] on td "10:00 am 2506 West Imperial Highway, Hawthorne 11:00 am 1317 Gabriel Garcia Mar…" at bounding box center [440, 278] width 303 height 54
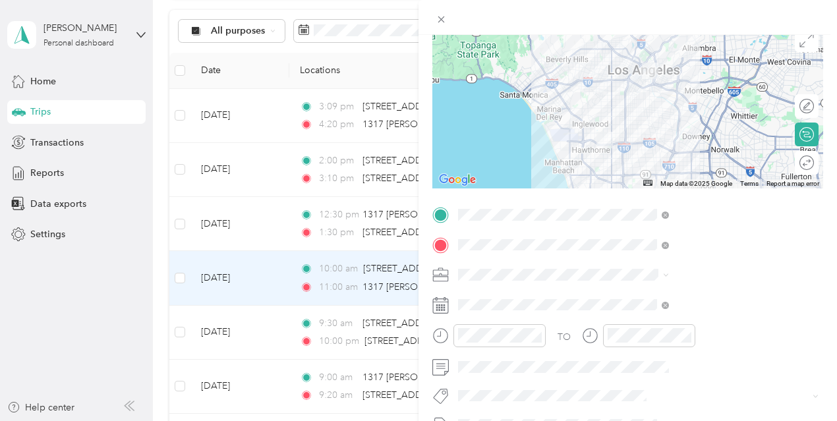
scroll to position [112, 0]
click at [338, 354] on div "Trip details Save This trip cannot be edited because it is either under review,…" at bounding box center [418, 210] width 837 height 421
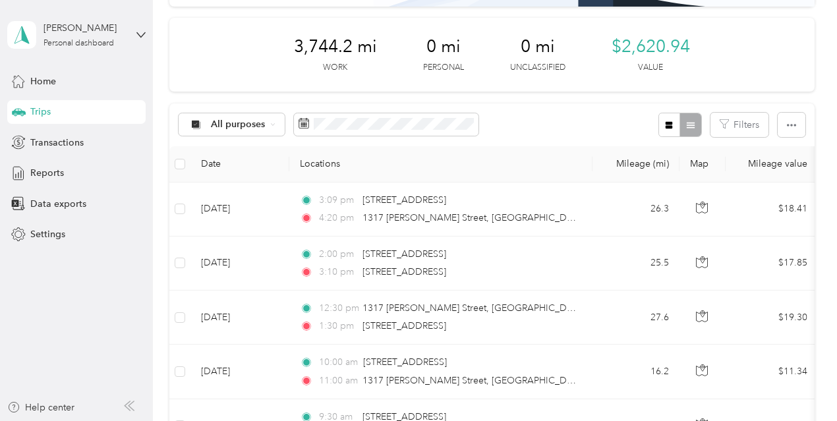
scroll to position [173, 0]
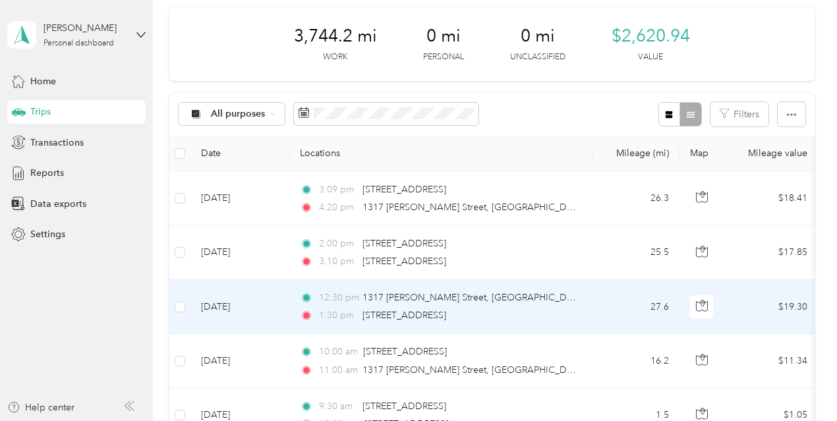
click at [516, 320] on div "1:30 pm 737 Olive Avenue, Long Beach" at bounding box center [438, 316] width 277 height 15
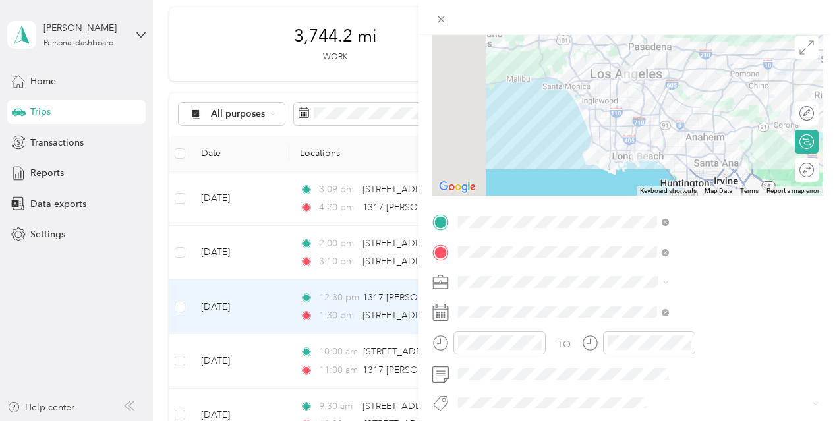
scroll to position [106, 0]
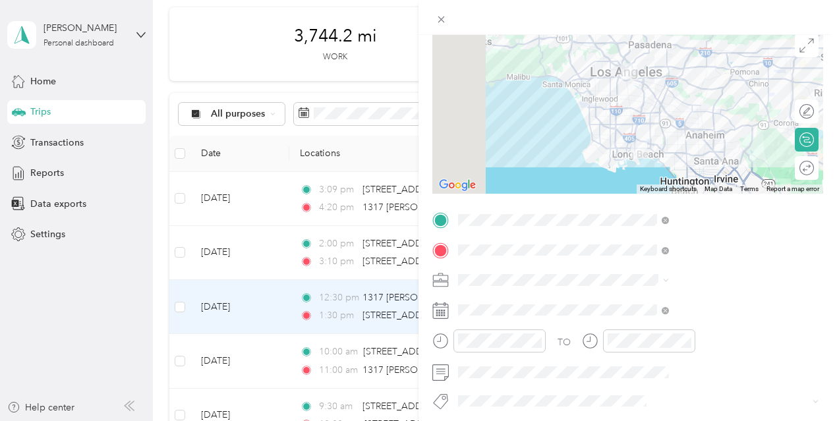
click at [252, 253] on div "Trip details Save This trip cannot be edited because it is either under review,…" at bounding box center [418, 210] width 837 height 421
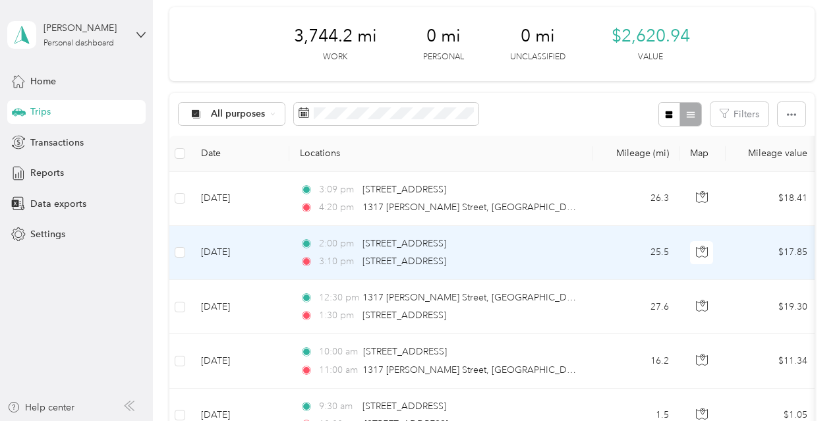
click at [590, 276] on td "2:00 pm 737 Olive Avenue, Long Beach 3:10 pm 609 Bungalow Drive, El Segundo" at bounding box center [440, 253] width 303 height 54
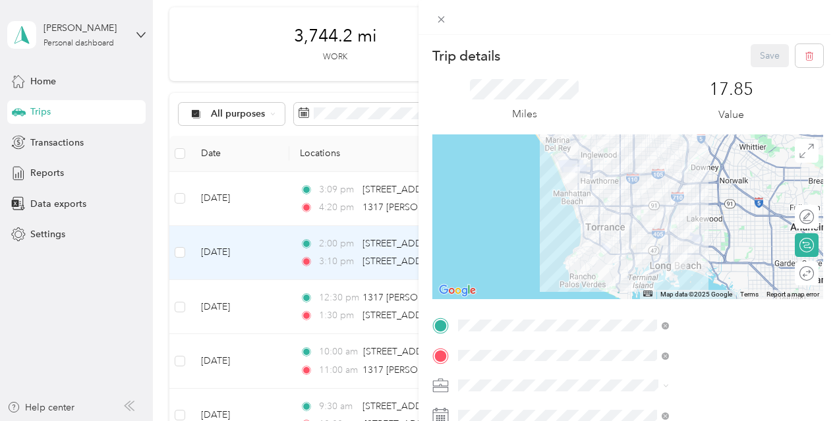
drag, startPoint x: 522, startPoint y: 198, endPoint x: 504, endPoint y: 200, distance: 18.5
click at [504, 200] on div "Trip details Save This trip cannot be edited because it is either under review,…" at bounding box center [418, 210] width 837 height 421
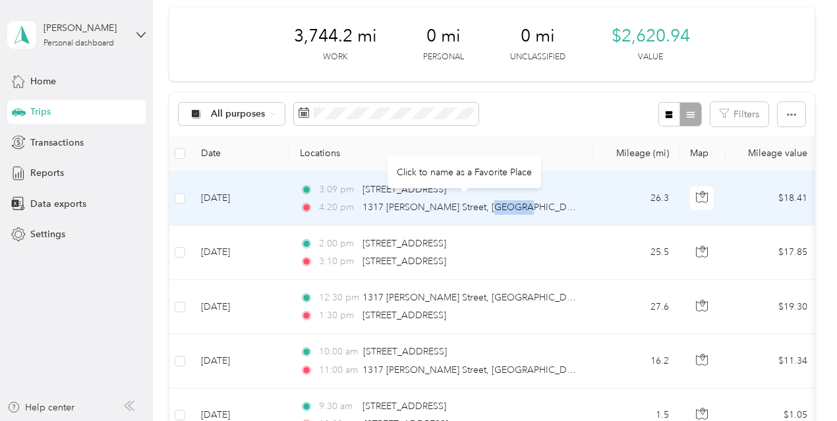
click at [504, 200] on div "1317 Gabriel Garcia Marquez Street, Los Angeles" at bounding box center [470, 207] width 214 height 15
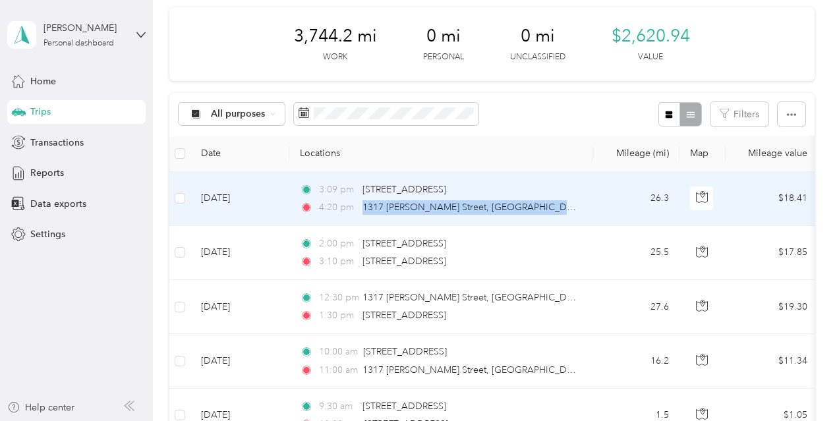
click at [504, 200] on div "1317 Gabriel Garcia Marquez Street, Los Angeles" at bounding box center [470, 207] width 214 height 15
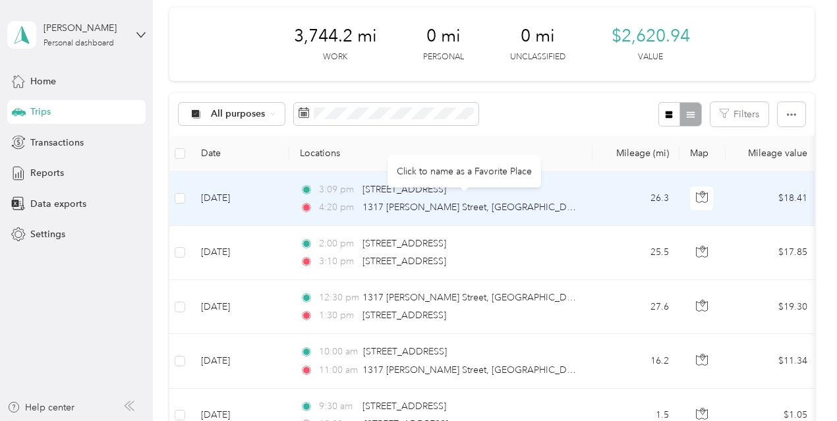
click at [587, 189] on td "3:09 pm 609 Bungalow Drive, El Segundo 4:20 pm 1317 Gabriel Garcia Marquez Stre…" at bounding box center [440, 199] width 303 height 54
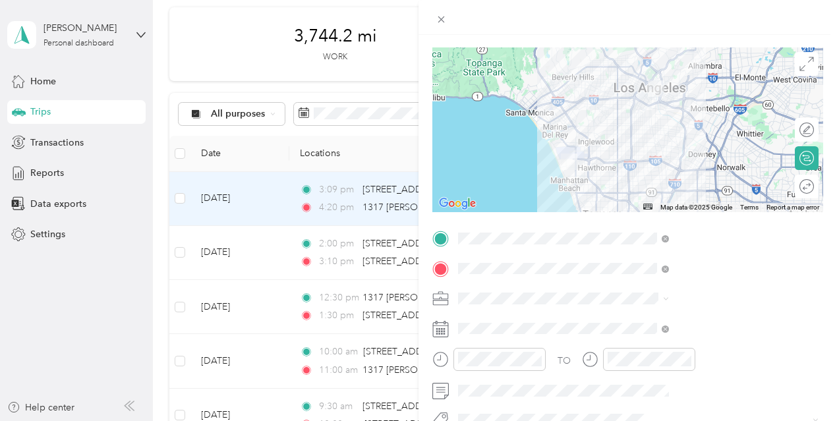
scroll to position [88, 0]
click at [95, 144] on div "Trip details Save This trip cannot be edited because it is either under review,…" at bounding box center [418, 210] width 837 height 421
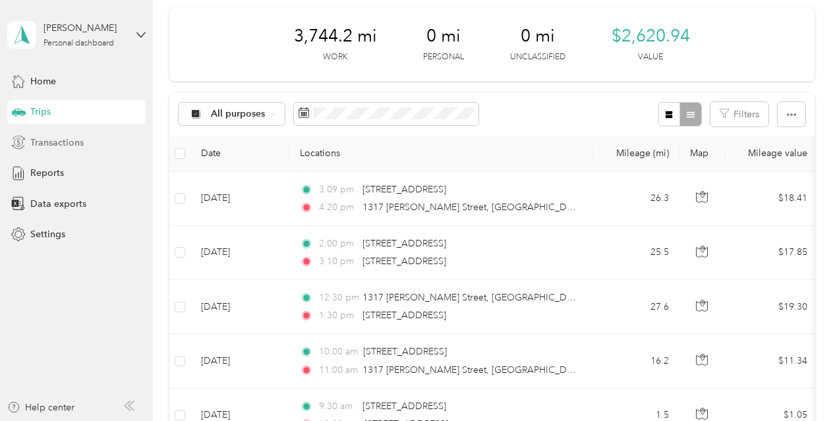
click at [85, 144] on div "Transactions" at bounding box center [76, 143] width 138 height 24
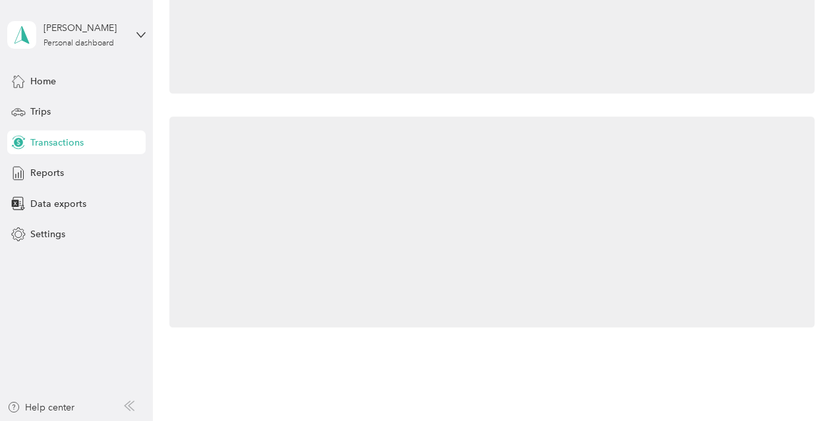
scroll to position [173, 0]
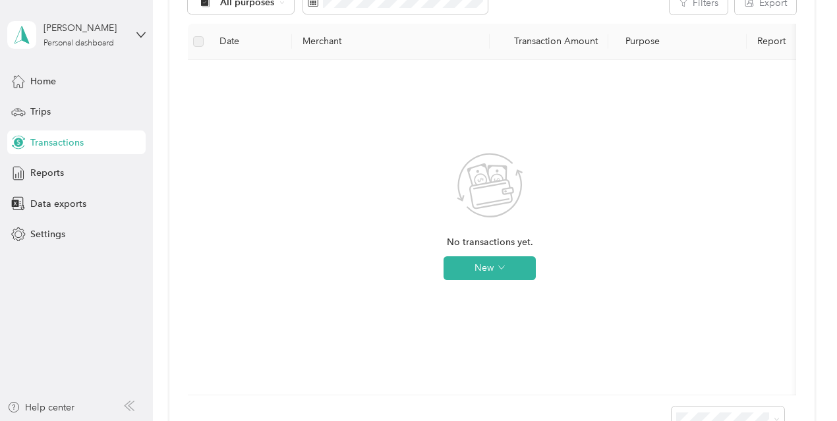
drag, startPoint x: 497, startPoint y: 262, endPoint x: 365, endPoint y: 216, distance: 140.3
drag, startPoint x: 365, startPoint y: 216, endPoint x: 76, endPoint y: 172, distance: 291.4
click at [76, 172] on div "Reports" at bounding box center [76, 174] width 138 height 24
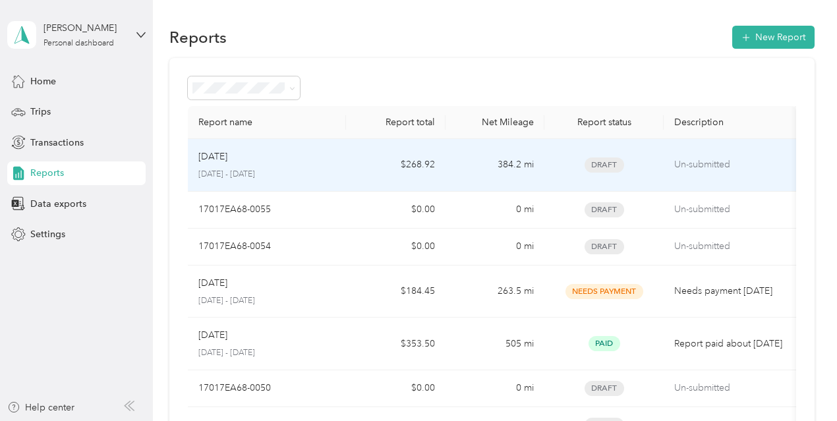
click at [566, 175] on td "Draft" at bounding box center [604, 165] width 119 height 53
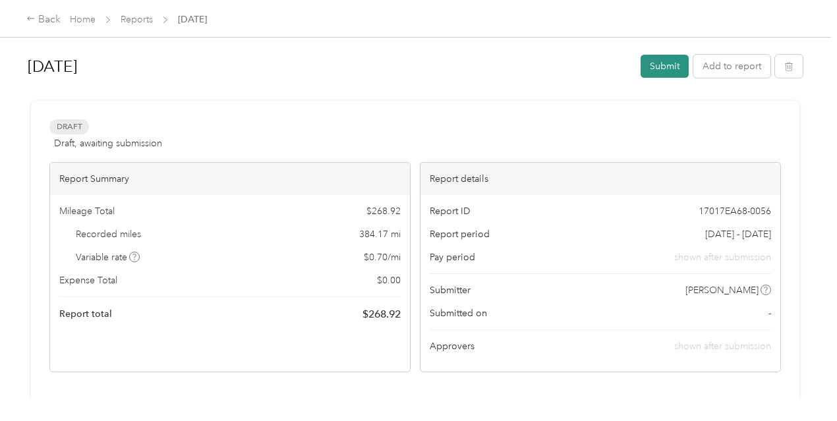
click at [644, 71] on button "Submit" at bounding box center [665, 66] width 48 height 23
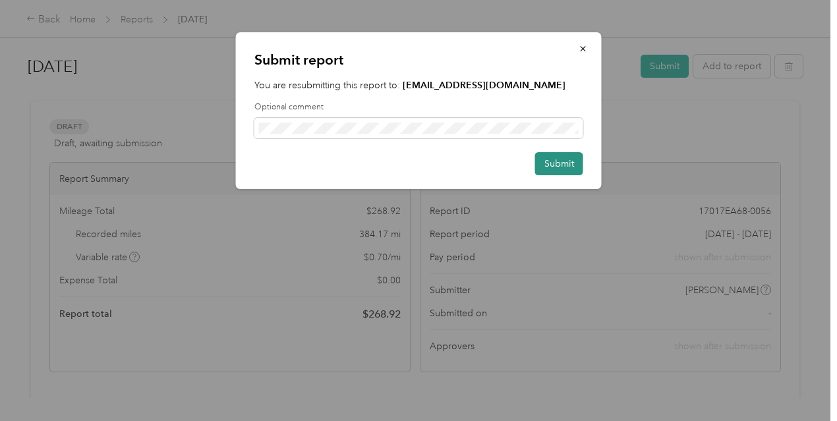
click at [541, 162] on button "Submit" at bounding box center [559, 163] width 48 height 23
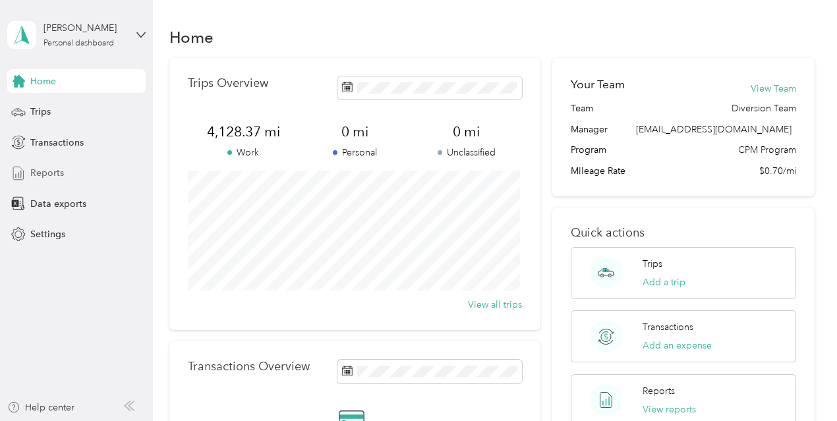
click at [63, 172] on div "Reports" at bounding box center [76, 174] width 138 height 24
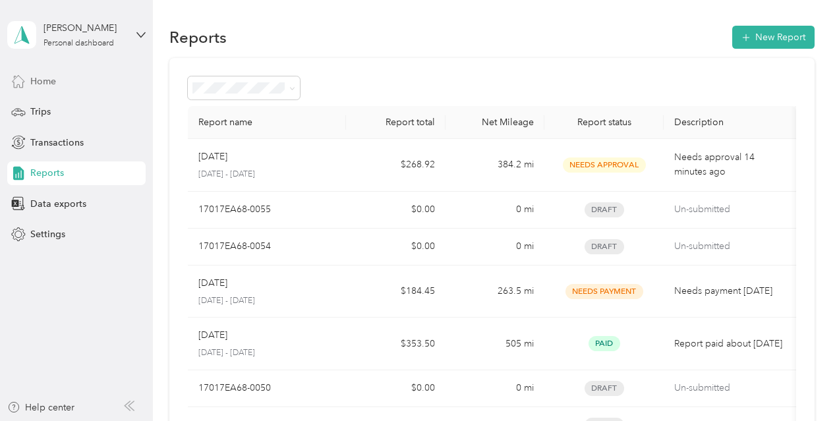
click at [82, 84] on div "Home" at bounding box center [76, 81] width 138 height 24
